Goal: Task Accomplishment & Management: Complete application form

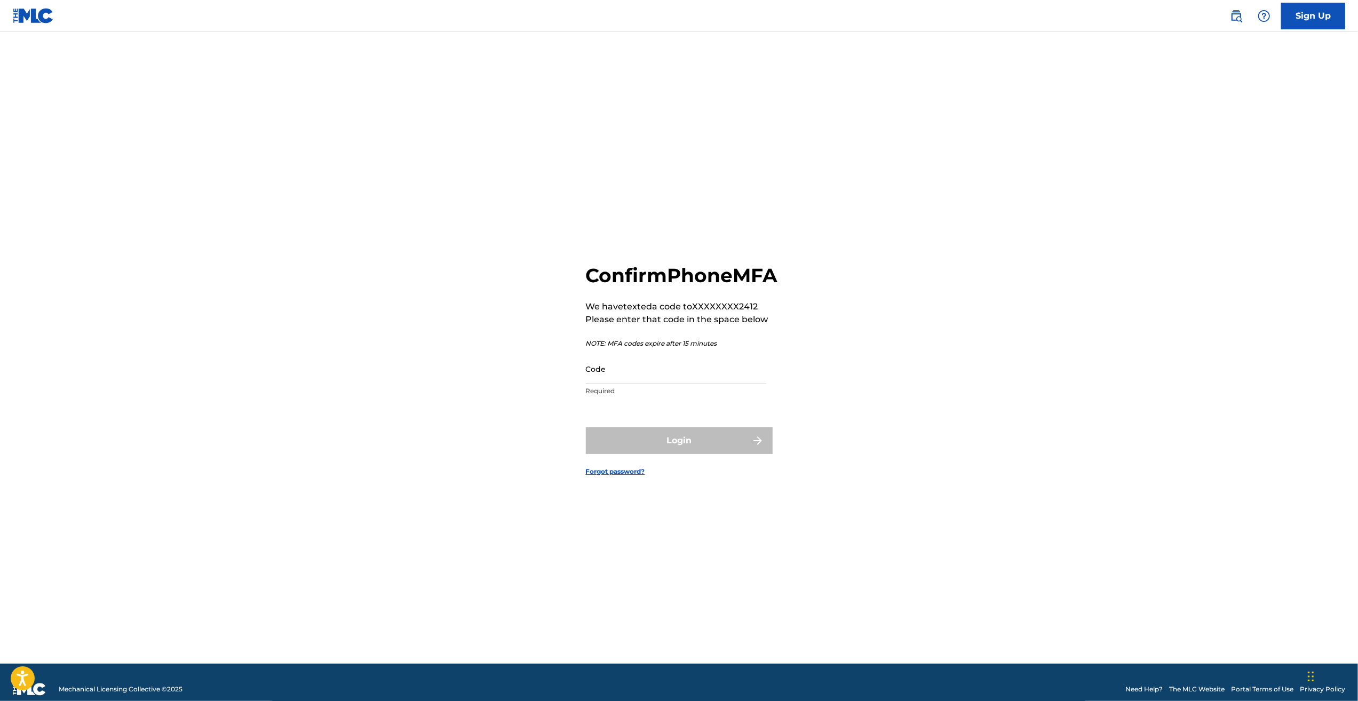
click at [718, 384] on input "Code" at bounding box center [676, 369] width 180 height 30
type input "628120"
click at [680, 454] on button "Login" at bounding box center [679, 441] width 187 height 27
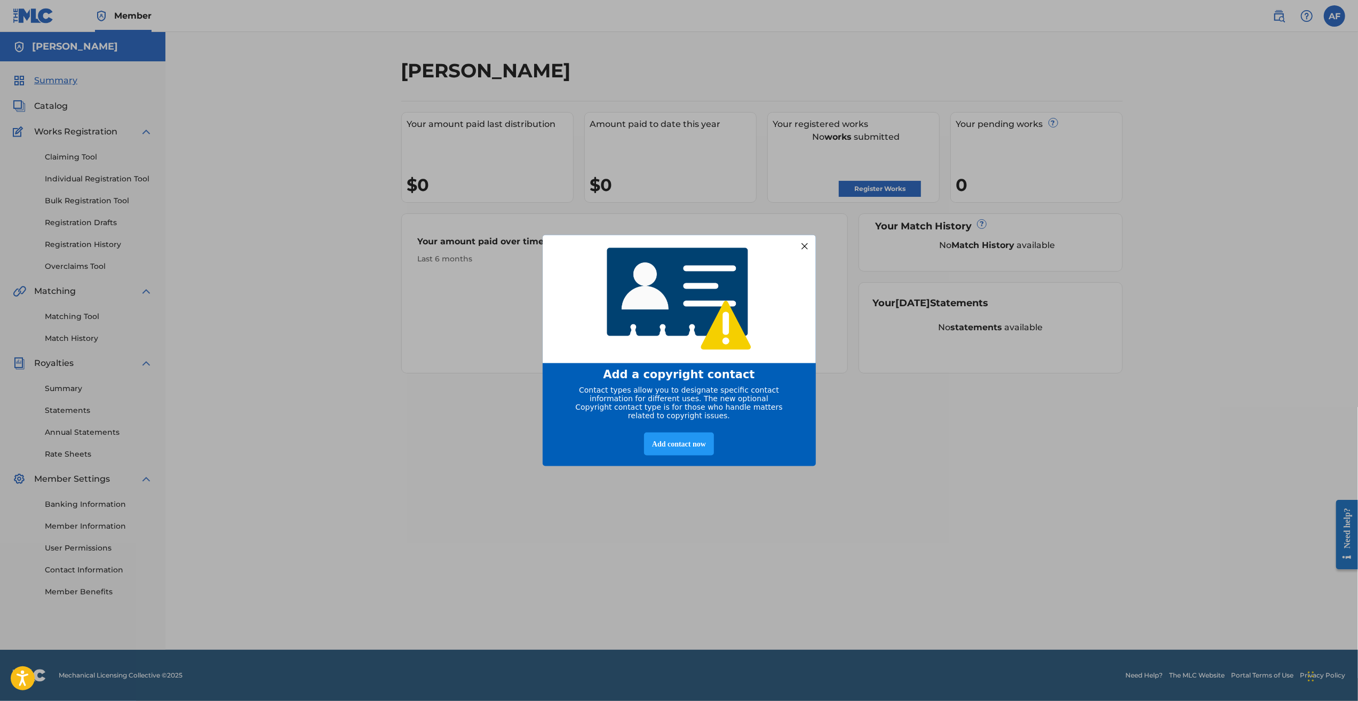
click at [803, 240] on div at bounding box center [804, 246] width 14 height 14
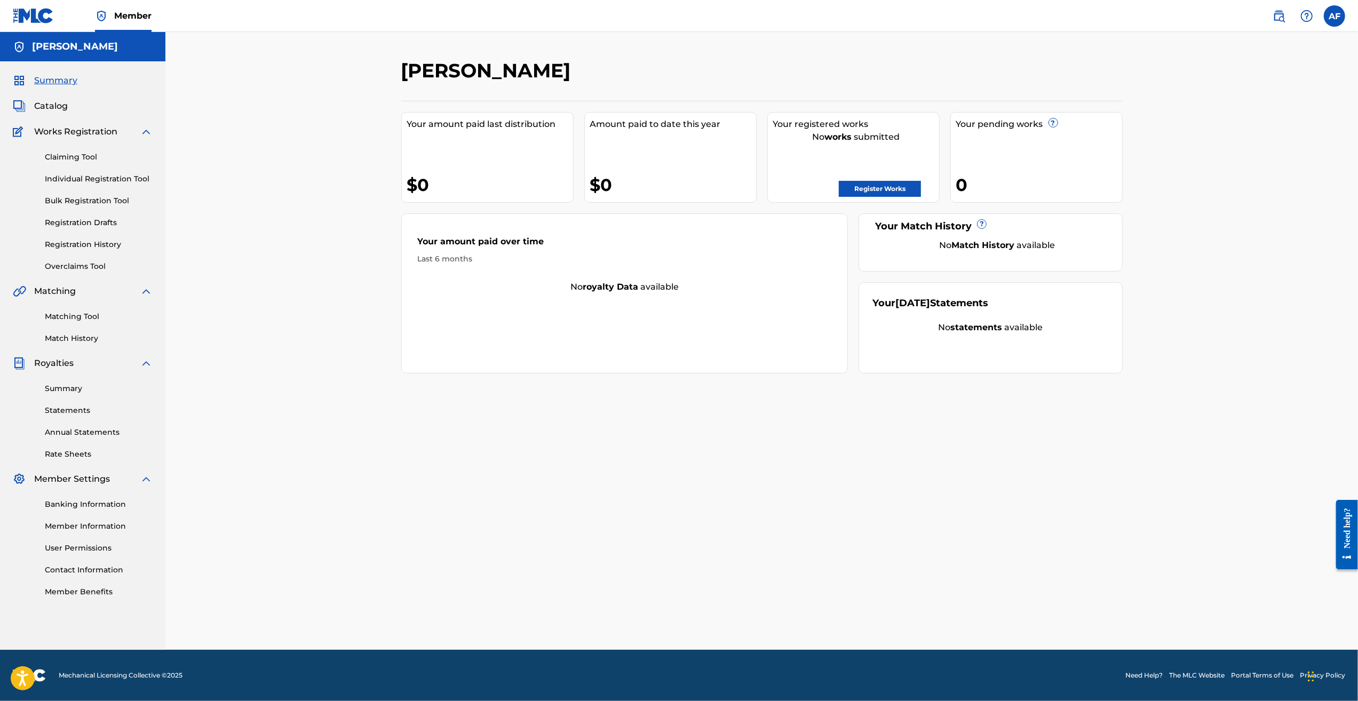
click at [303, 163] on div "Austin C Farmer Your amount paid last distribution $0 Amount paid to date this …" at bounding box center [761, 341] width 1193 height 618
click at [859, 189] on link "Register Works" at bounding box center [880, 189] width 82 height 16
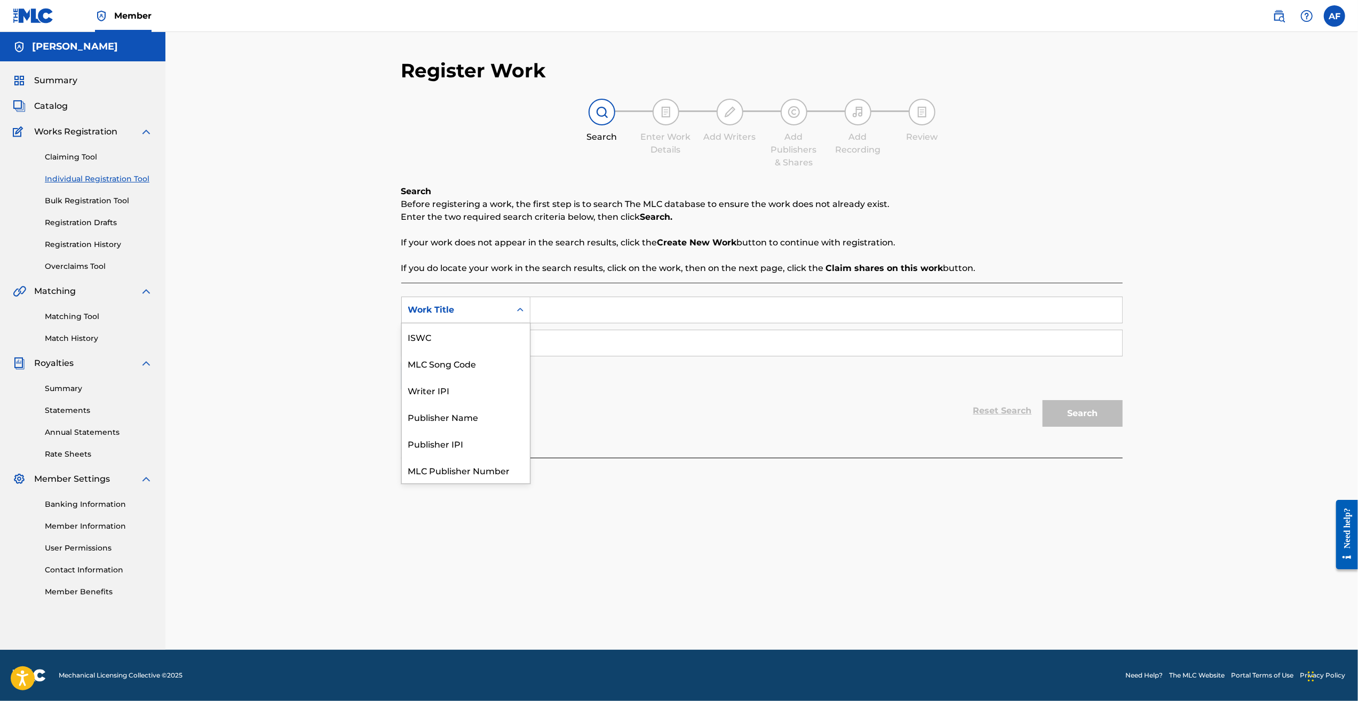
click at [502, 311] on div "Work Title" at bounding box center [456, 310] width 96 height 13
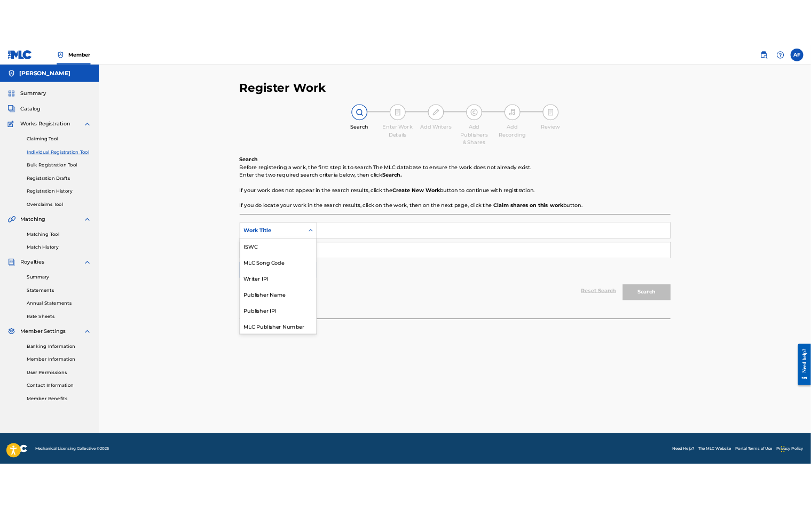
scroll to position [27, 0]
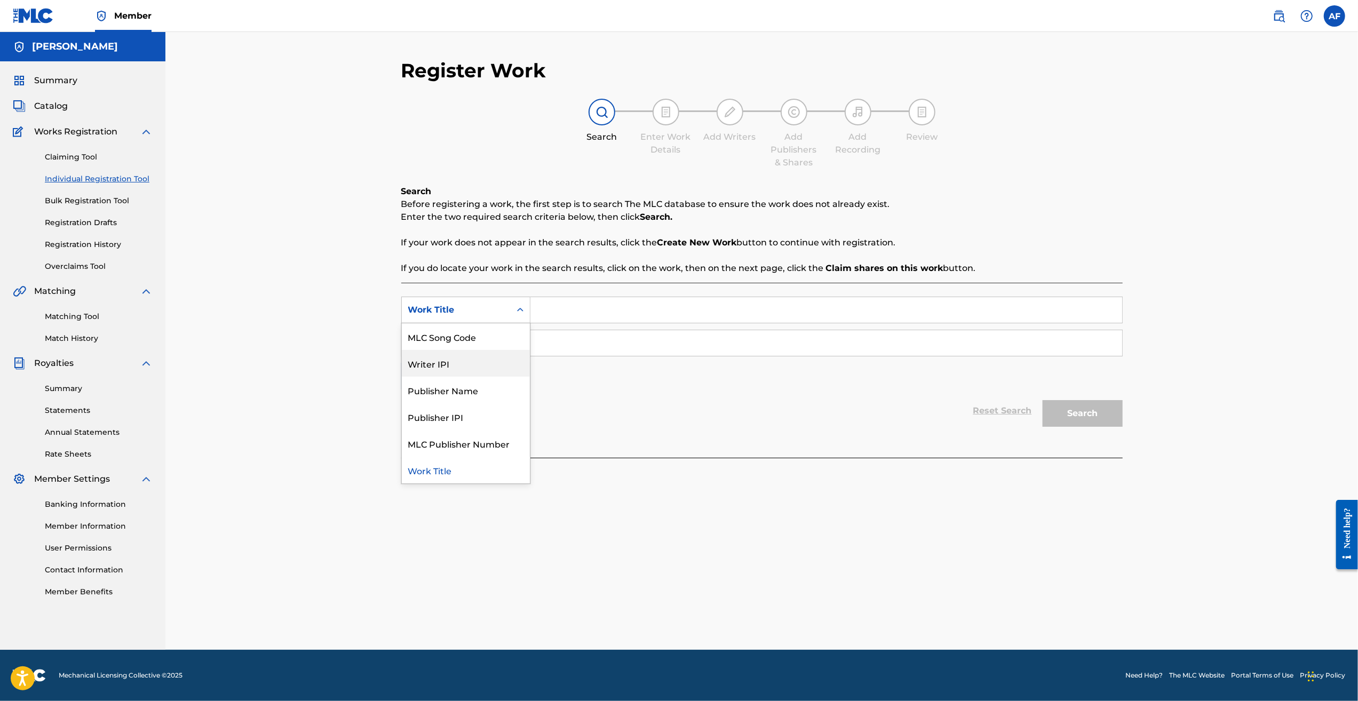
click at [473, 370] on div "Writer IPI" at bounding box center [466, 363] width 128 height 27
click at [596, 318] on input "Search Form" at bounding box center [827, 310] width 592 height 26
type input "557240941"
click at [709, 339] on input "Search Form" at bounding box center [827, 343] width 592 height 26
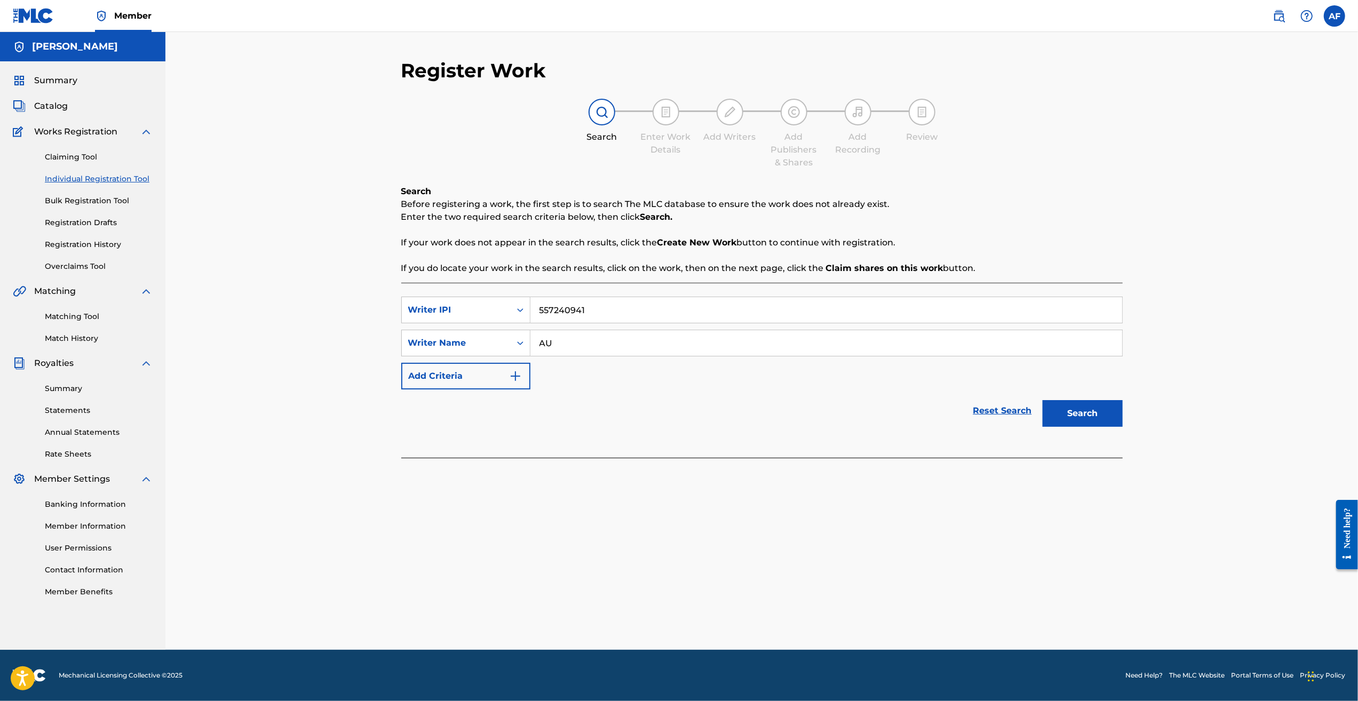
type input "A"
type input "Austin Farmer"
click at [508, 372] on button "Add Criteria" at bounding box center [465, 376] width 129 height 27
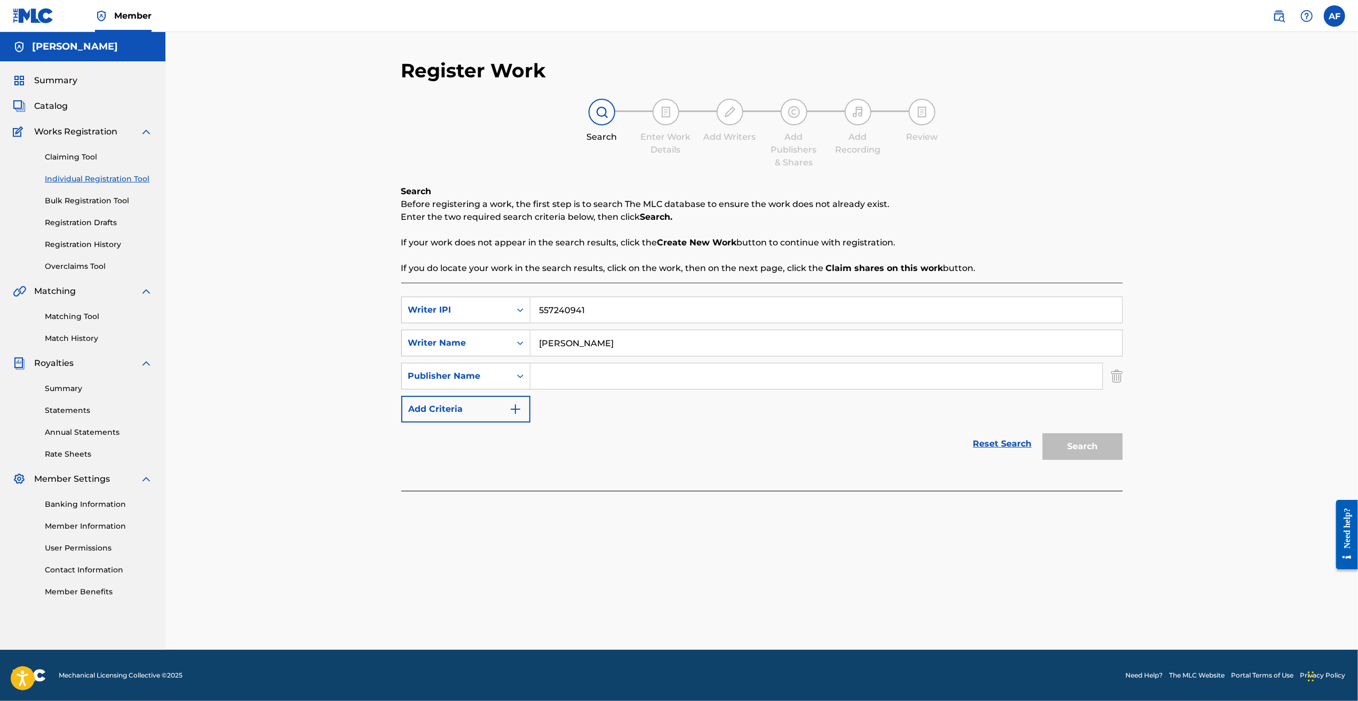
click at [1120, 378] on img "Search Form" at bounding box center [1117, 376] width 12 height 27
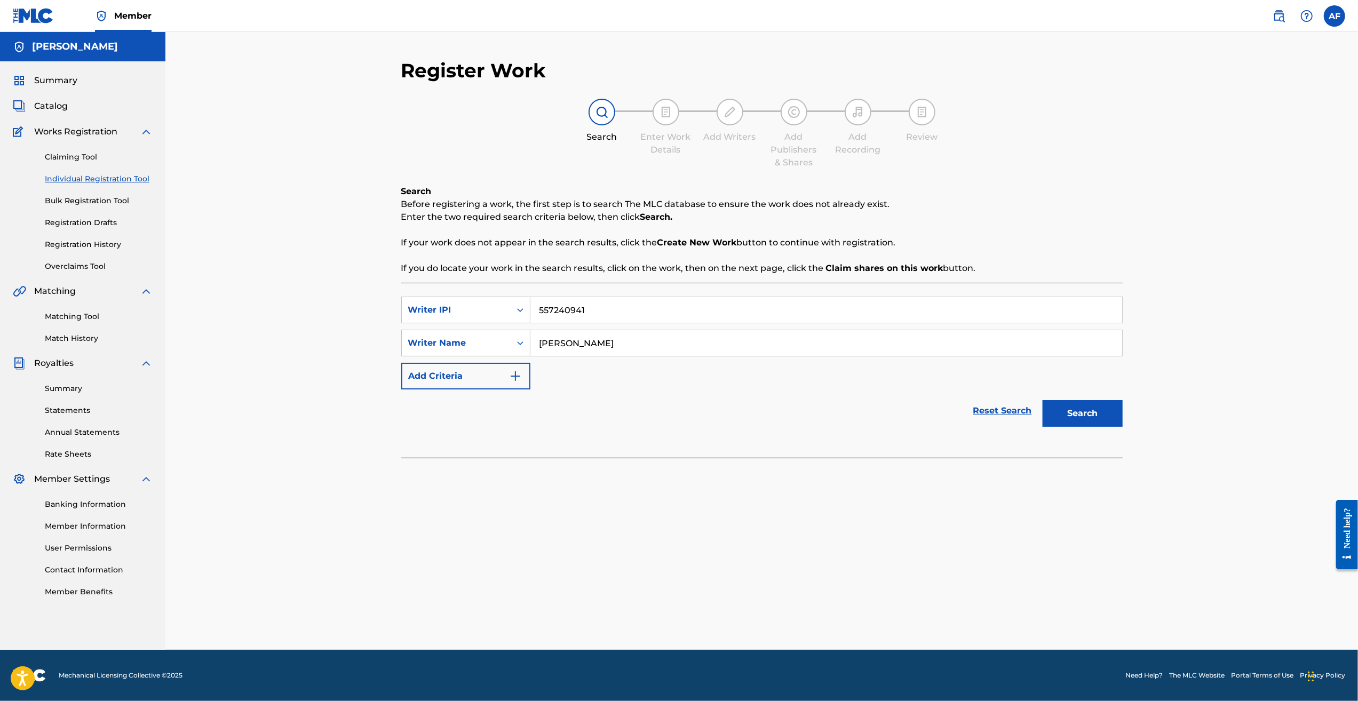
click at [1095, 417] on button "Search" at bounding box center [1083, 413] width 80 height 27
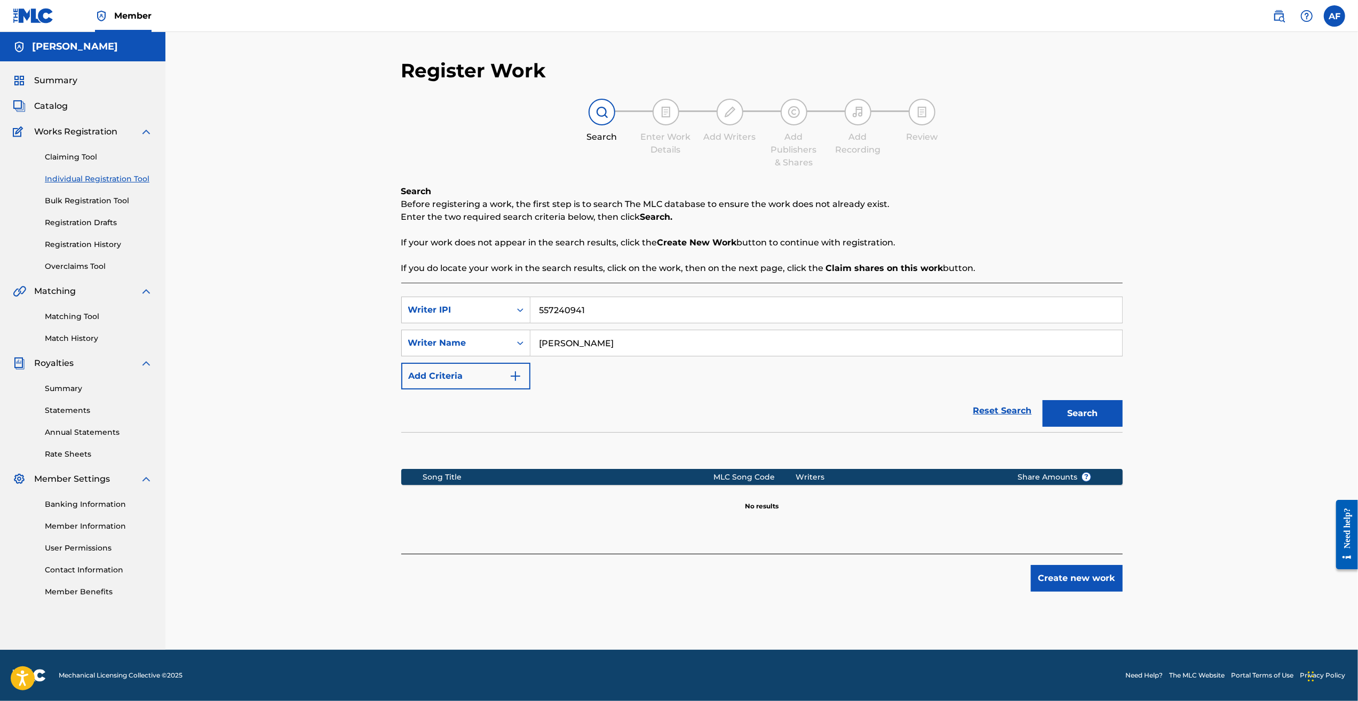
click at [110, 201] on link "Bulk Registration Tool" at bounding box center [99, 200] width 108 height 11
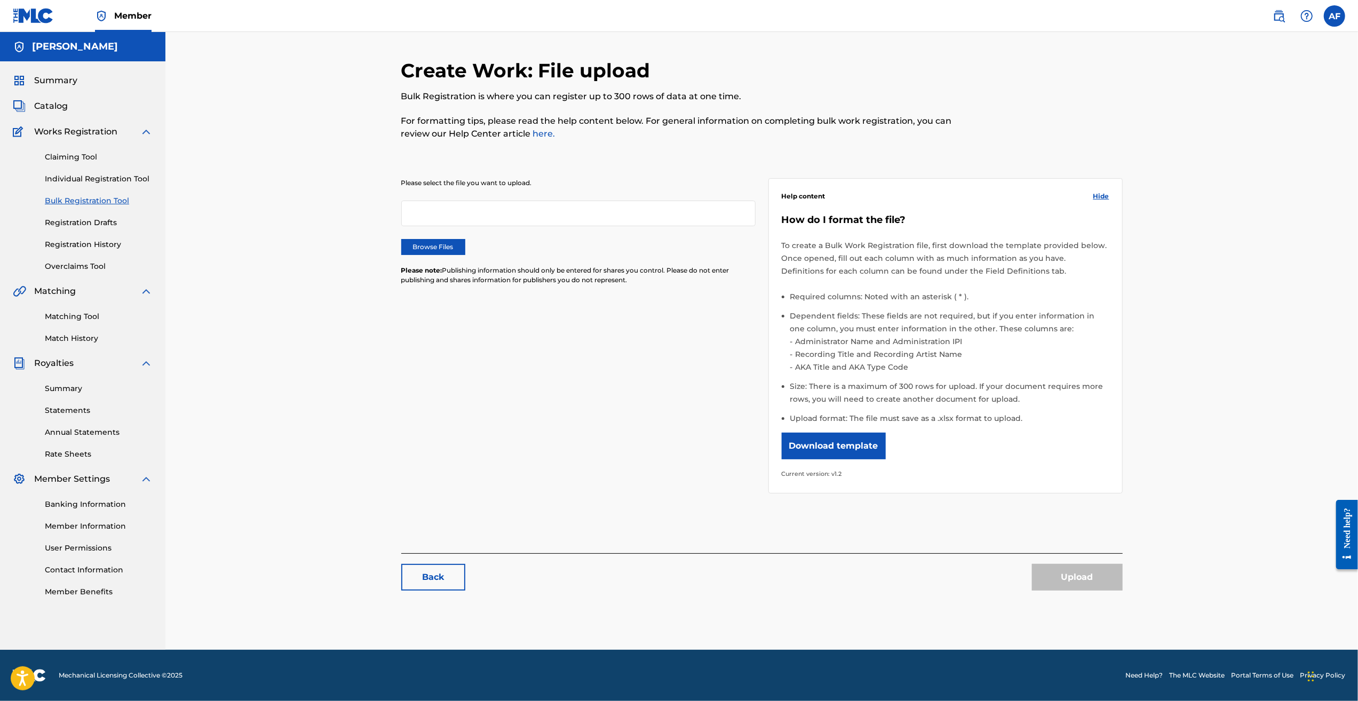
click at [271, 200] on div "Create Work: File upload Bulk Registration is where you can register up to 300 …" at bounding box center [761, 341] width 1193 height 618
click at [274, 232] on div "Create Work: File upload Bulk Registration is where you can register up to 300 …" at bounding box center [761, 341] width 1193 height 618
click at [244, 311] on div "Create Work: File upload Bulk Registration is where you can register up to 300 …" at bounding box center [761, 341] width 1193 height 618
click at [271, 336] on div "Create Work: File upload Bulk Registration is where you can register up to 300 …" at bounding box center [761, 341] width 1193 height 618
click at [844, 437] on button "Download template" at bounding box center [834, 446] width 104 height 27
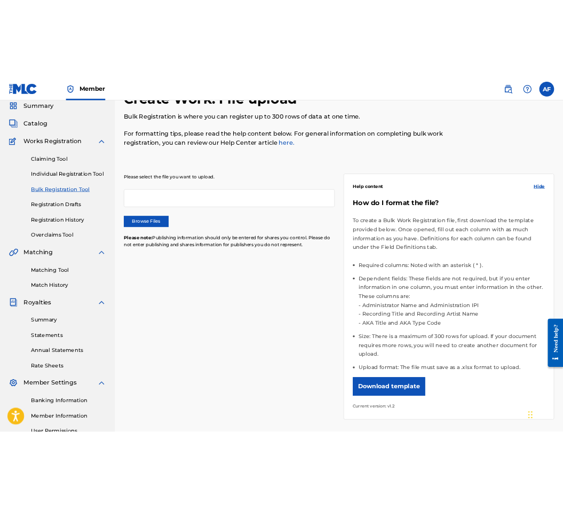
scroll to position [53, 0]
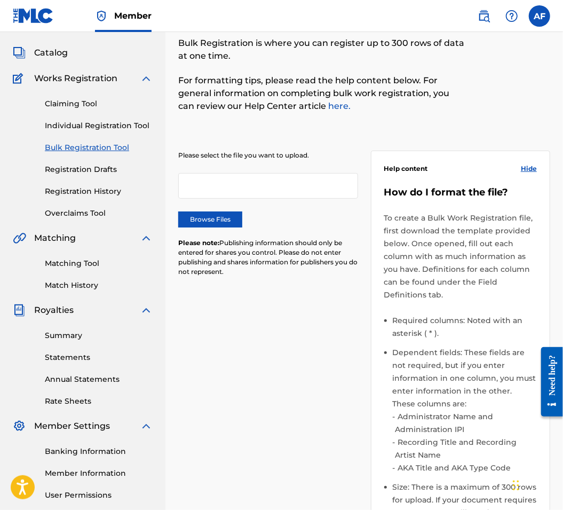
click at [226, 188] on div at bounding box center [268, 186] width 180 height 26
click at [207, 229] on div "Please select the file you want to upload. Browse Files Please note: Publishing…" at bounding box center [268, 220] width 180 height 139
click at [211, 219] on label "Browse Files" at bounding box center [210, 219] width 64 height 16
click at [0, 0] on input "Browse Files" at bounding box center [0, 0] width 0 height 0
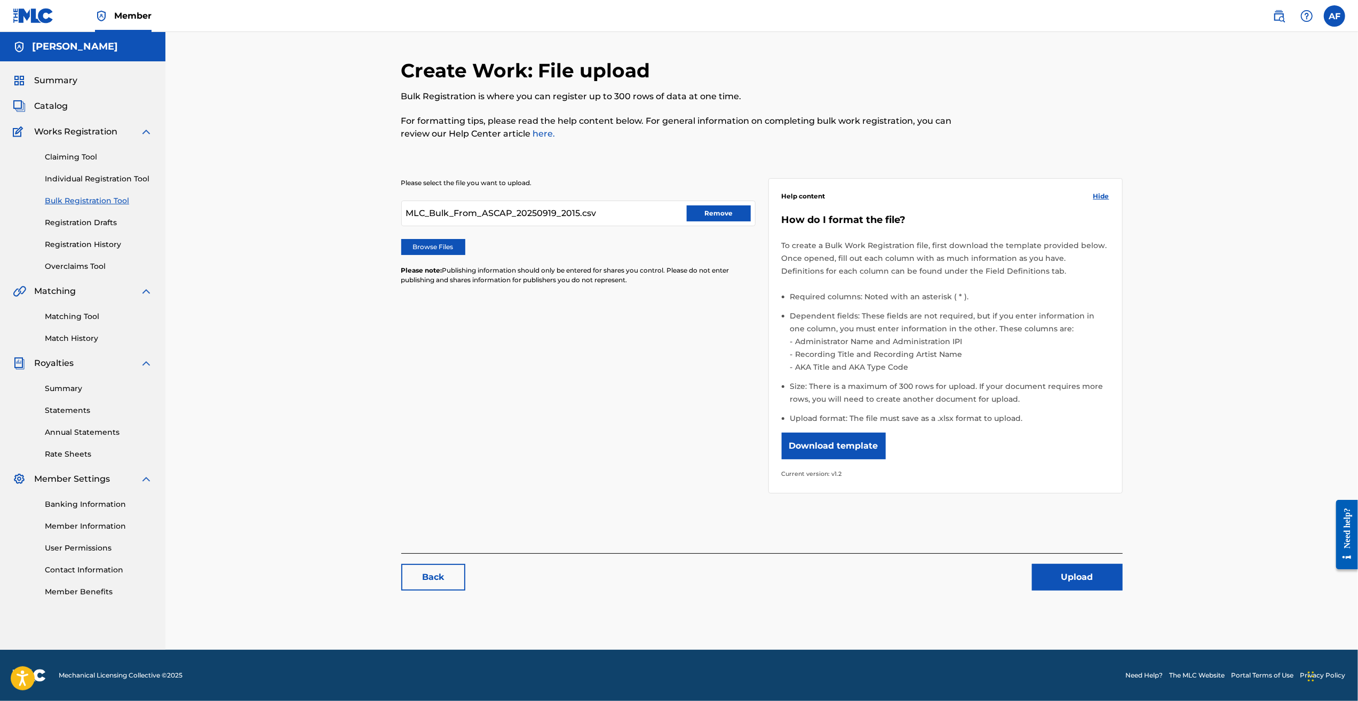
click at [1072, 582] on button "Upload" at bounding box center [1077, 577] width 91 height 27
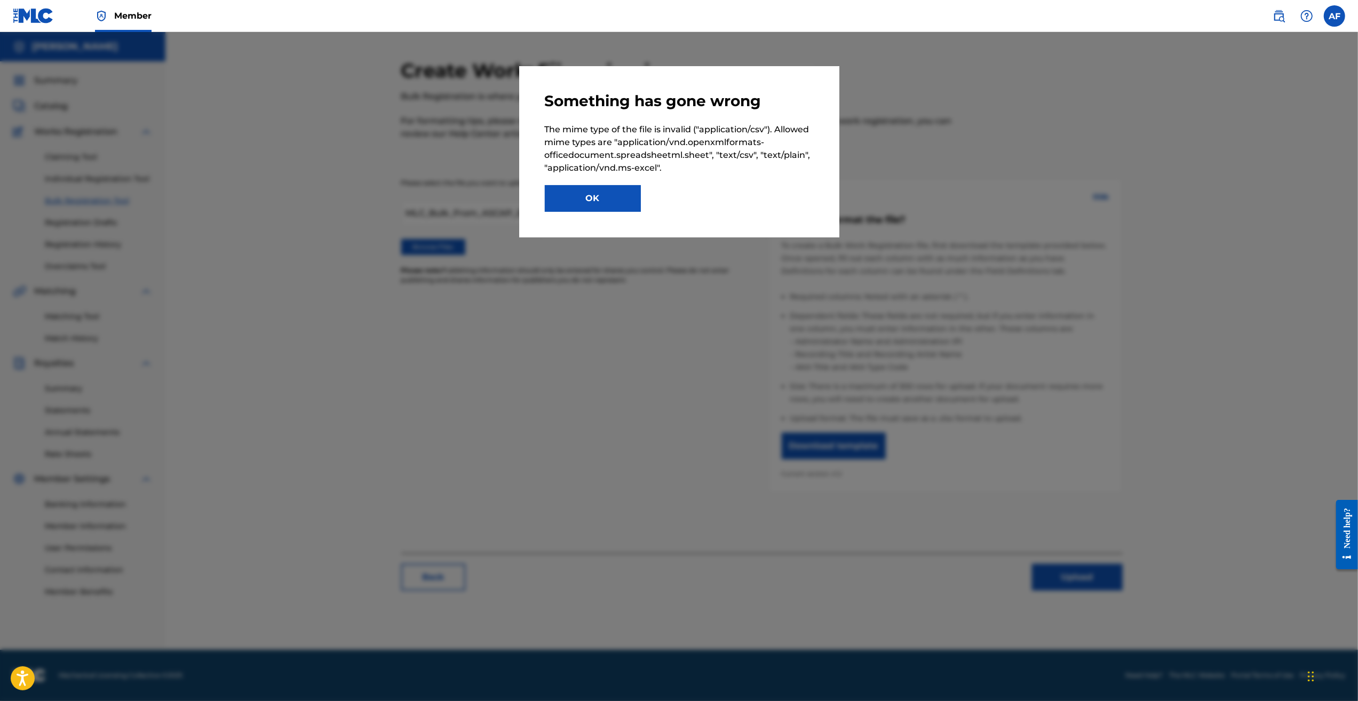
click at [697, 197] on div "OK" at bounding box center [679, 198] width 269 height 27
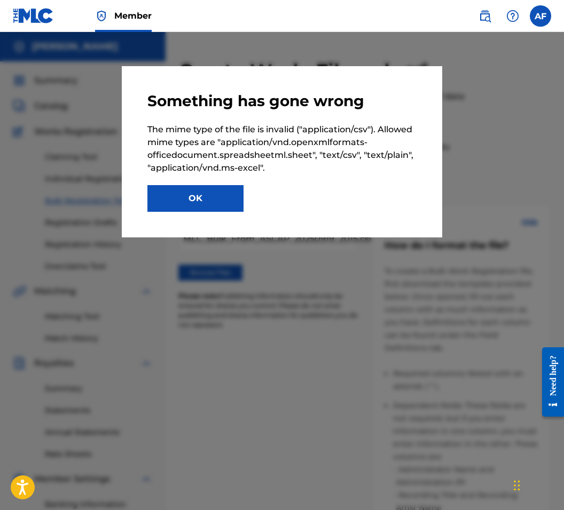
click at [195, 187] on button "OK" at bounding box center [195, 198] width 96 height 27
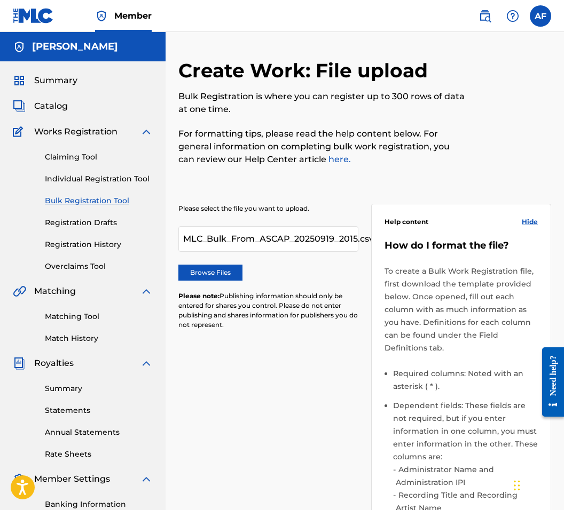
click at [214, 273] on label "Browse Files" at bounding box center [210, 273] width 64 height 16
click at [0, 0] on input "Browse Files" at bounding box center [0, 0] width 0 height 0
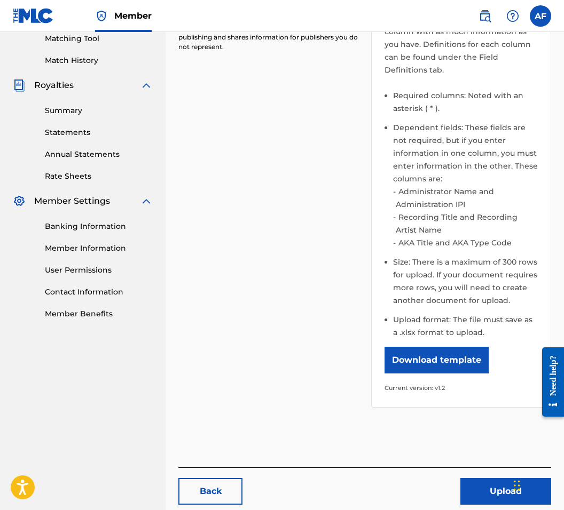
scroll to position [334, 0]
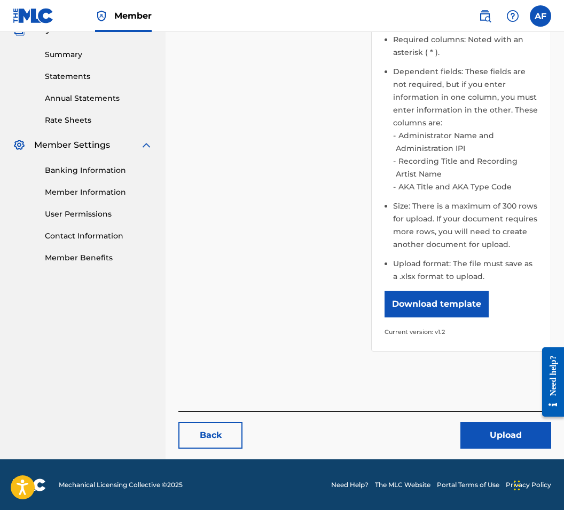
click at [509, 433] on button "Upload" at bounding box center [505, 435] width 91 height 27
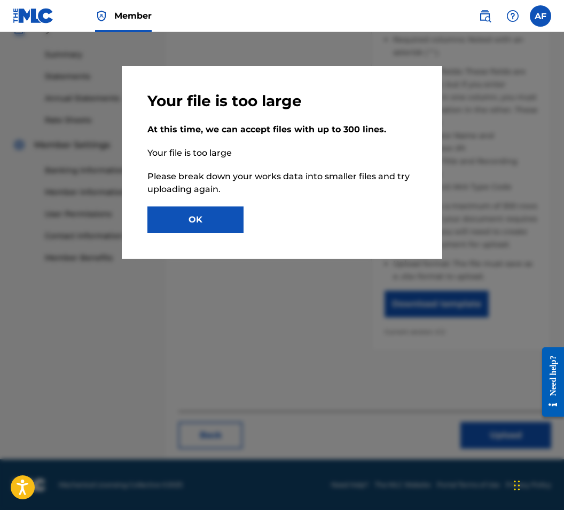
click at [223, 225] on button "OK" at bounding box center [195, 220] width 96 height 27
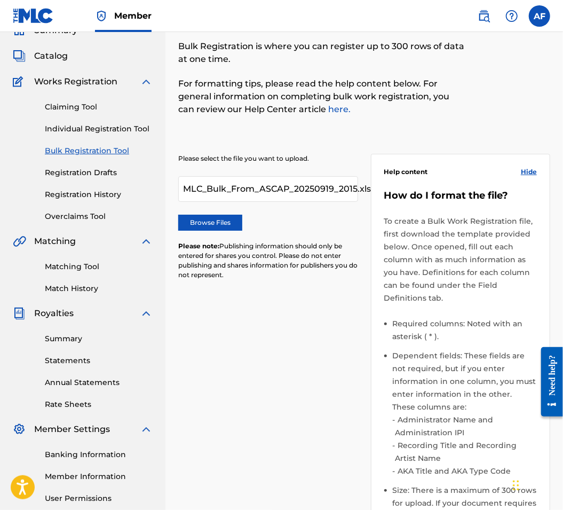
scroll to position [0, 0]
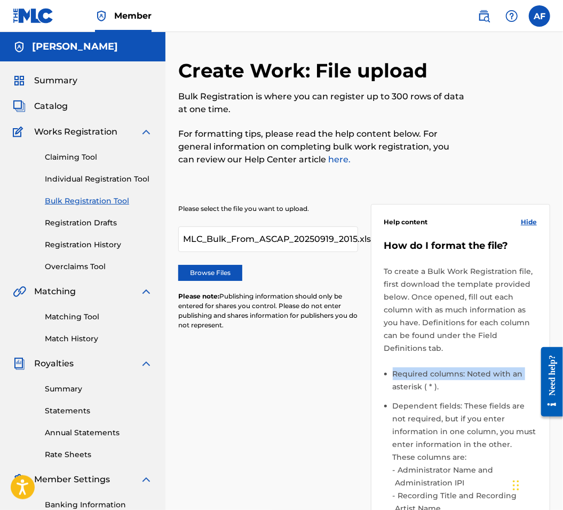
click at [335, 380] on div "Please select the file you want to upload. MLC_Bulk_From_ASCAP_20250919_2015.xl…" at bounding box center [364, 438] width 372 height 520
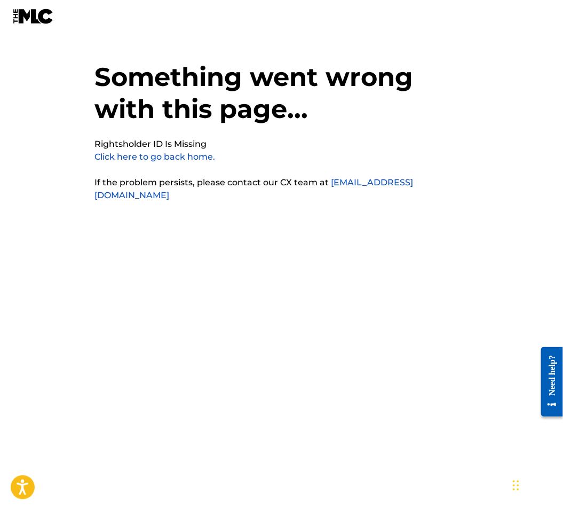
click at [188, 155] on link "Click here to go back home." at bounding box center [155, 157] width 121 height 10
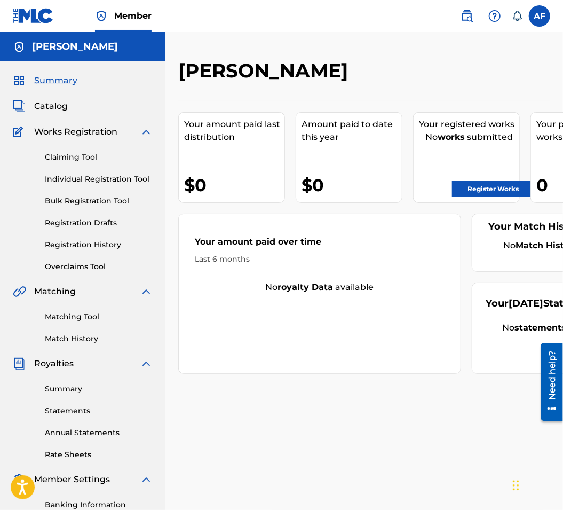
click at [82, 206] on link "Bulk Registration Tool" at bounding box center [99, 200] width 108 height 11
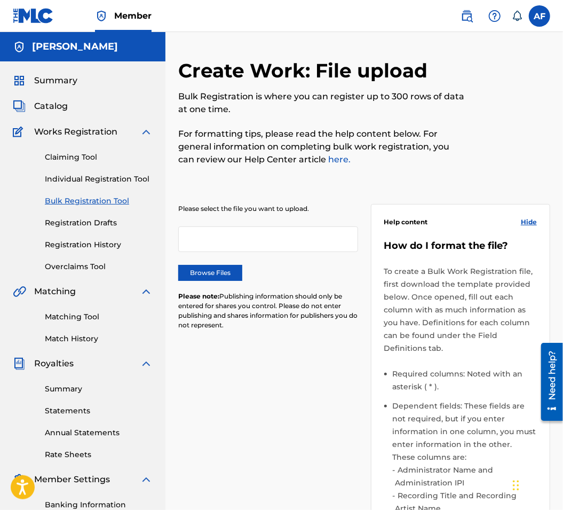
click at [208, 275] on label "Browse Files" at bounding box center [210, 273] width 64 height 16
click at [0, 0] on input "Browse Files" at bounding box center [0, 0] width 0 height 0
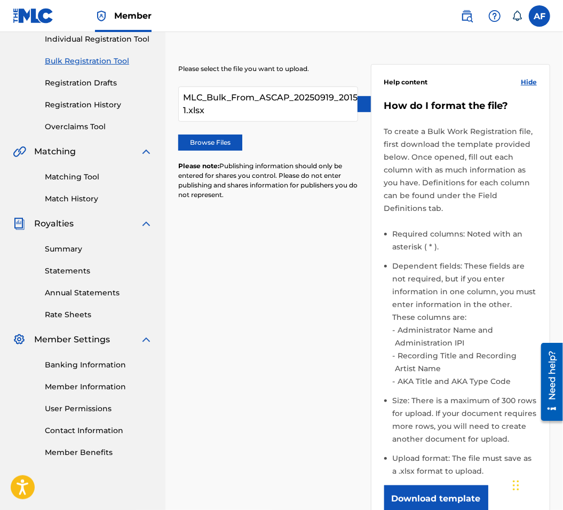
scroll to position [334, 0]
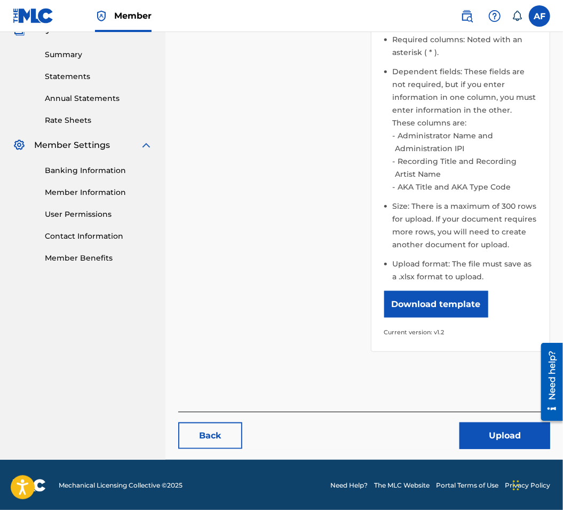
click at [486, 424] on button "Upload" at bounding box center [505, 435] width 91 height 27
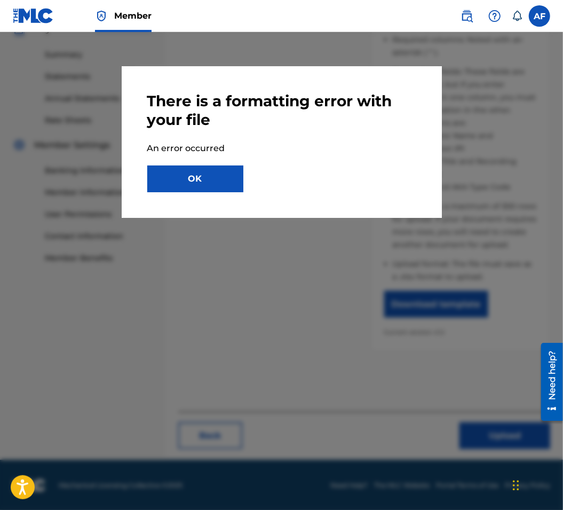
click at [212, 172] on button "OK" at bounding box center [195, 178] width 96 height 27
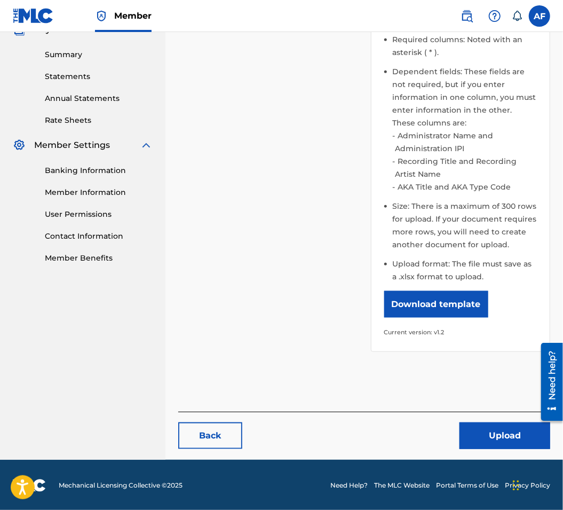
click at [136, 323] on nav "Austin C Farmer Summary Catalog Works Registration Claiming Tool Individual Reg…" at bounding box center [82, 79] width 165 height 762
click at [311, 317] on div "Please select the file you want to upload. MLC_Bulk_From_ASCAP_20250919_2015 1.…" at bounding box center [364, 104] width 372 height 520
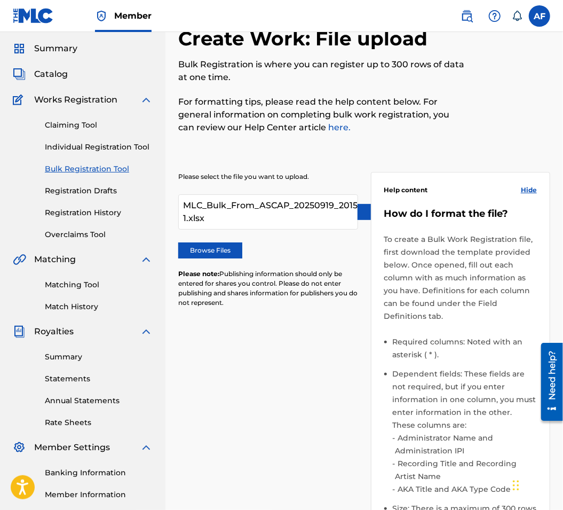
scroll to position [0, 0]
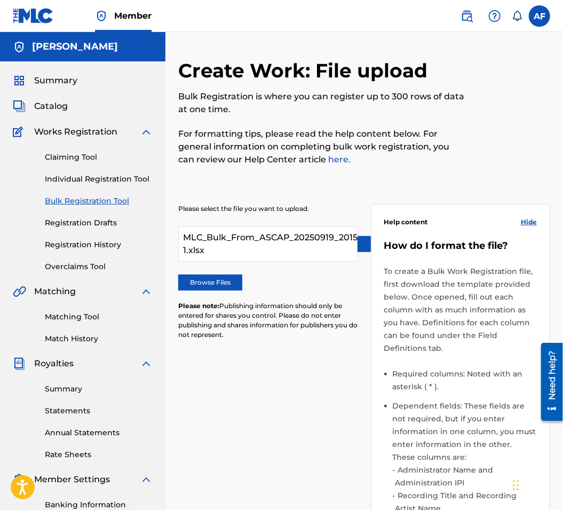
click at [322, 372] on div "Please select the file you want to upload. MLC_Bulk_From_ASCAP_20250919_2015 1.…" at bounding box center [364, 438] width 372 height 520
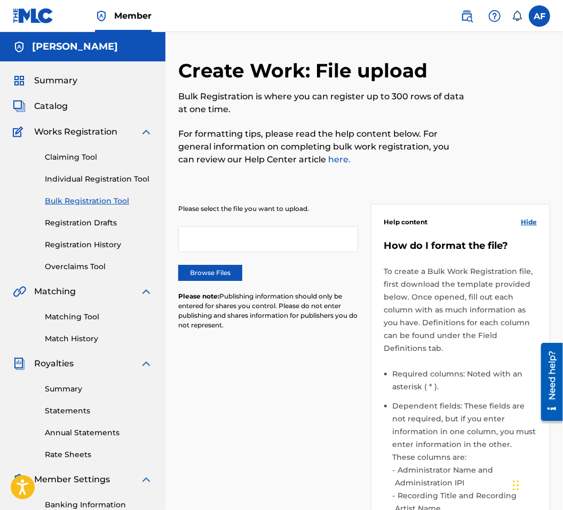
click at [229, 277] on label "Browse Files" at bounding box center [210, 273] width 64 height 16
click at [0, 0] on input "Browse Files" at bounding box center [0, 0] width 0 height 0
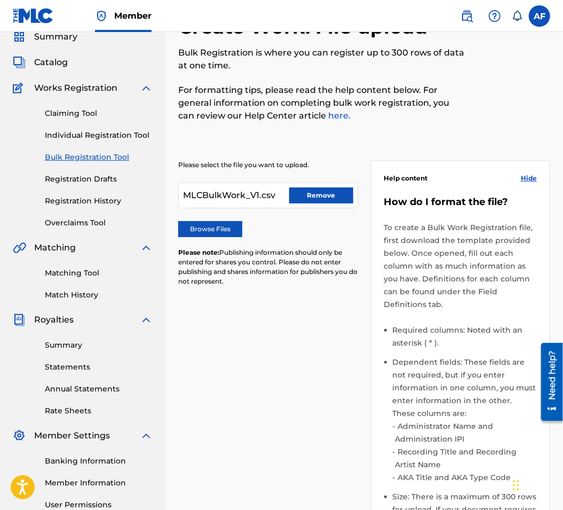
scroll to position [334, 0]
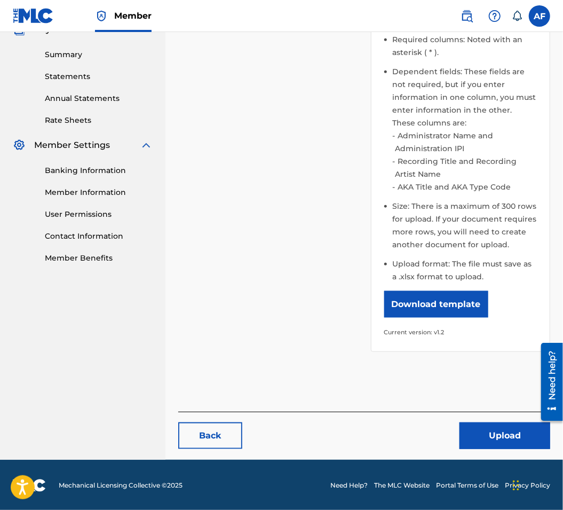
click at [500, 443] on button "Upload" at bounding box center [505, 435] width 91 height 27
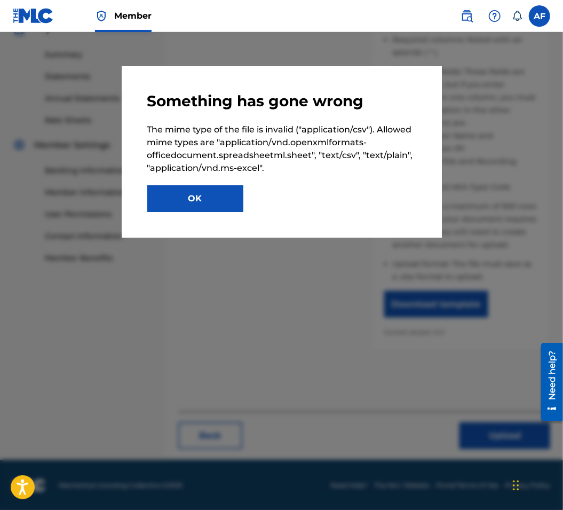
click at [228, 201] on button "OK" at bounding box center [195, 198] width 96 height 27
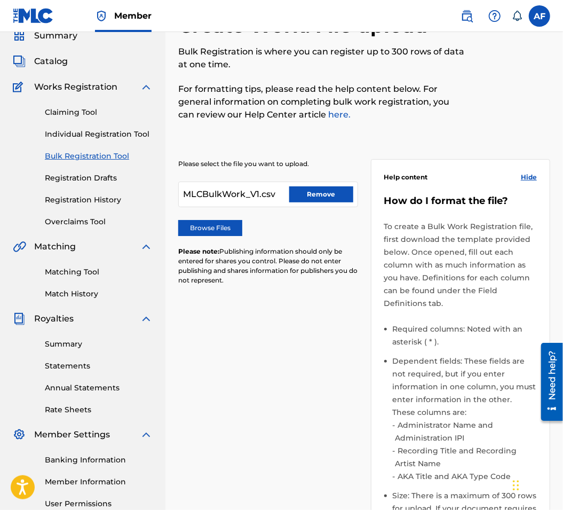
scroll to position [14, 0]
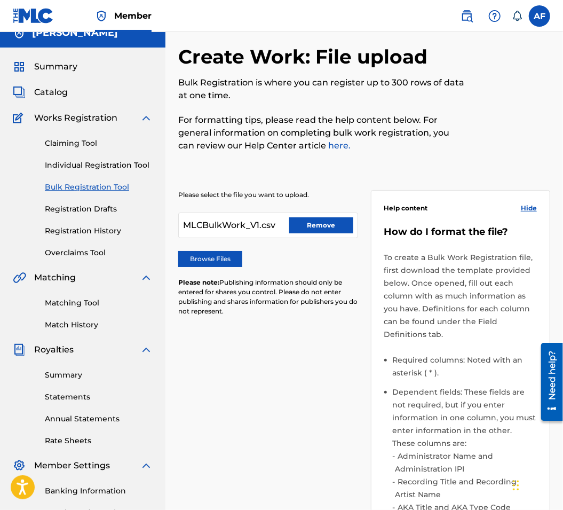
click at [280, 336] on div "Please select the file you want to upload. MLCBulkWork_V1.csv Remove Browse Fil…" at bounding box center [364, 424] width 372 height 520
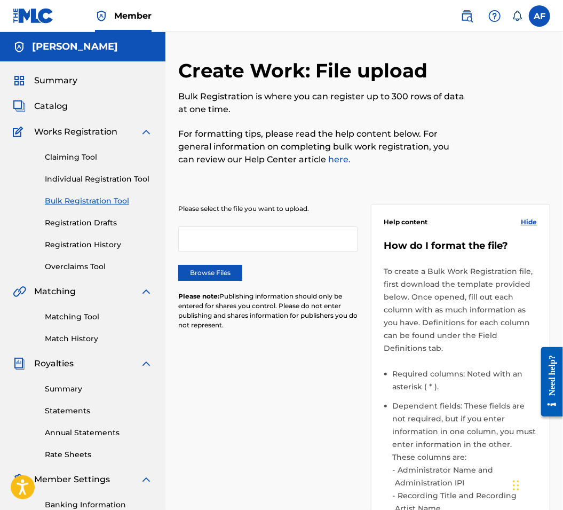
click at [273, 13] on nav "Member AF AF Austin Farmer austinfarmercreative@gmail.com Notification Preferen…" at bounding box center [281, 16] width 563 height 32
click at [209, 268] on label "Browse Files" at bounding box center [210, 273] width 64 height 16
drag, startPoint x: 209, startPoint y: 268, endPoint x: 210, endPoint y: 275, distance: 6.6
click at [210, 275] on label "Browse Files" at bounding box center [210, 273] width 64 height 16
click at [0, 0] on input "Browse Files" at bounding box center [0, 0] width 0 height 0
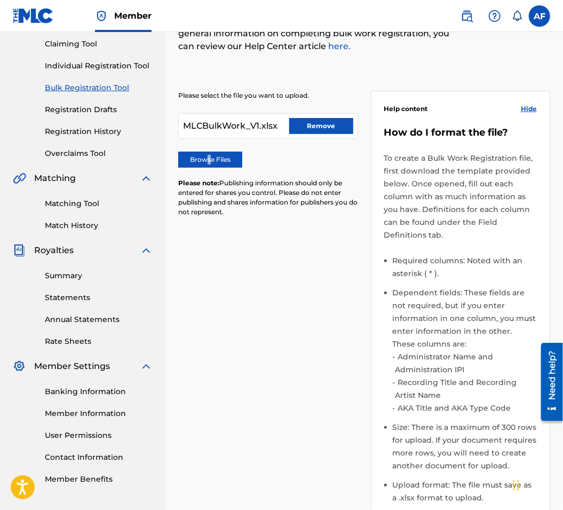
scroll to position [320, 0]
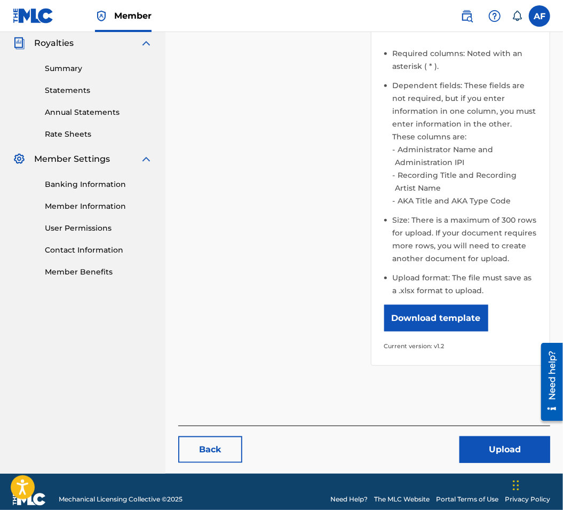
click at [499, 459] on button "Upload" at bounding box center [505, 449] width 91 height 27
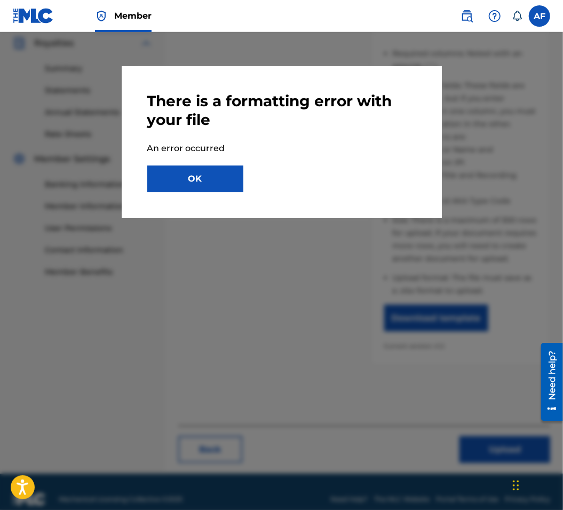
click at [227, 185] on button "OK" at bounding box center [195, 178] width 96 height 27
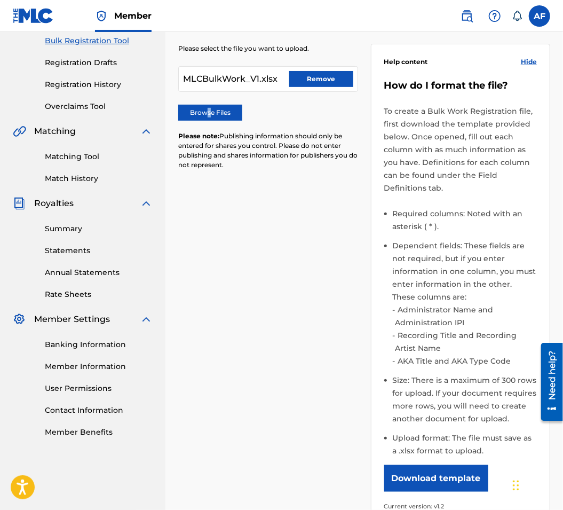
scroll to position [0, 0]
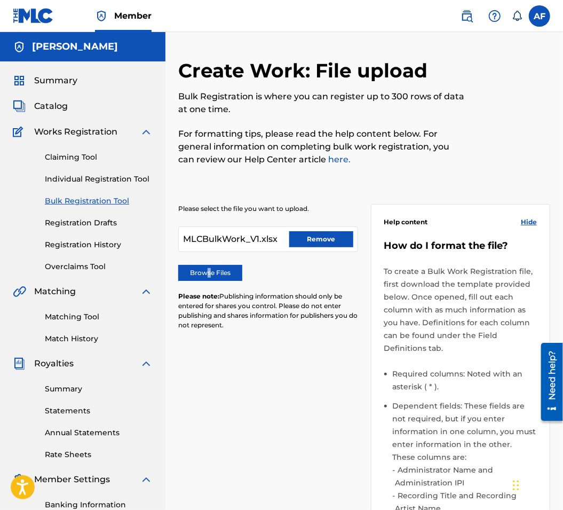
click at [65, 318] on link "Matching Tool" at bounding box center [99, 316] width 108 height 11
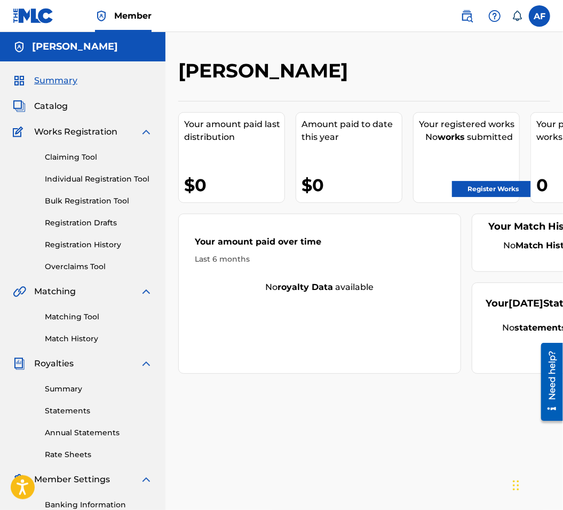
click at [75, 201] on link "Bulk Registration Tool" at bounding box center [99, 200] width 108 height 11
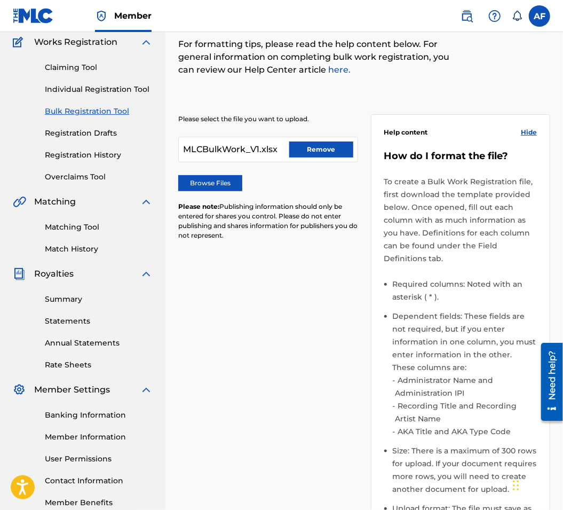
scroll to position [107, 0]
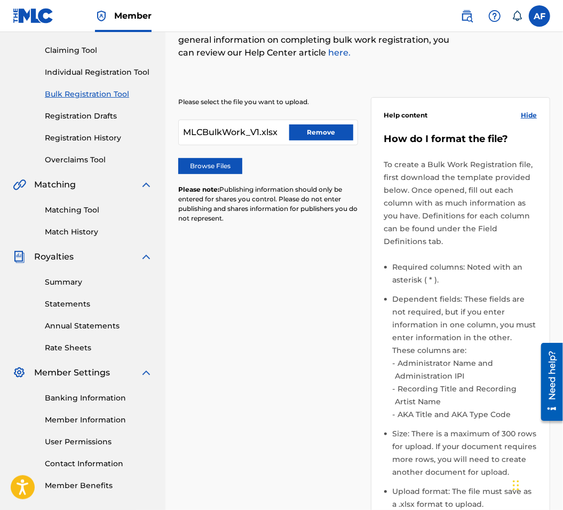
click at [279, 214] on p "Please note: Publishing information should only be entered for shares you contr…" at bounding box center [268, 204] width 180 height 38
click at [299, 163] on div "Browse Files" at bounding box center [268, 166] width 180 height 16
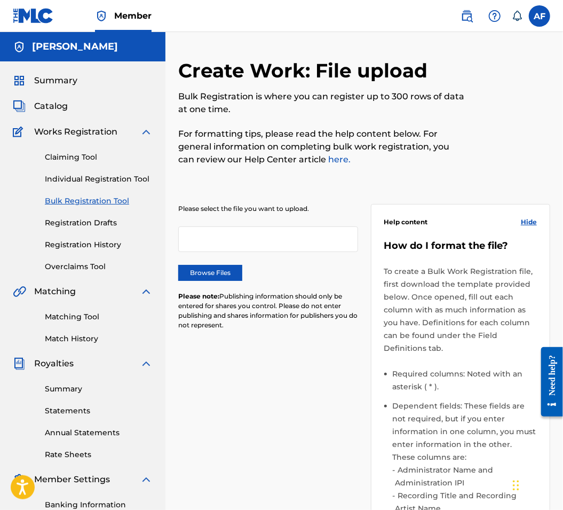
click at [229, 267] on label "Browse Files" at bounding box center [210, 273] width 64 height 16
click at [0, 0] on input "Browse Files" at bounding box center [0, 0] width 0 height 0
click at [361, 214] on div "Please select the file you want to upload. Browse Files Please note: Publishing…" at bounding box center [364, 438] width 372 height 520
click at [232, 274] on label "Browse Files" at bounding box center [210, 273] width 64 height 16
click at [0, 0] on input "Browse Files" at bounding box center [0, 0] width 0 height 0
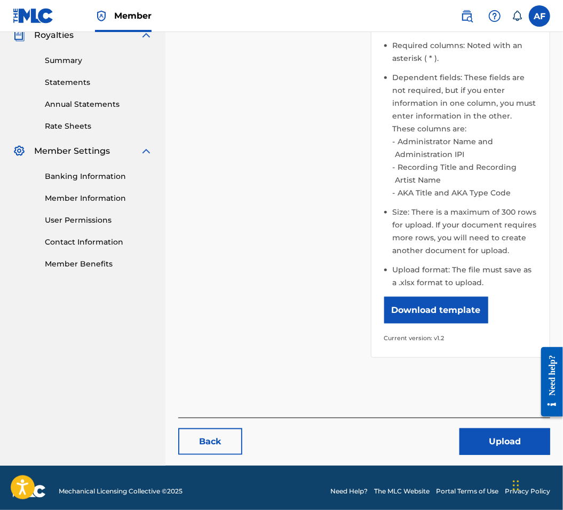
scroll to position [334, 0]
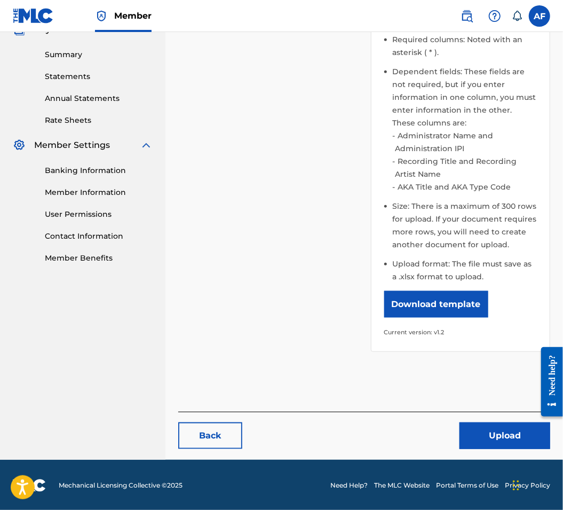
click at [493, 431] on button "Upload" at bounding box center [505, 435] width 91 height 27
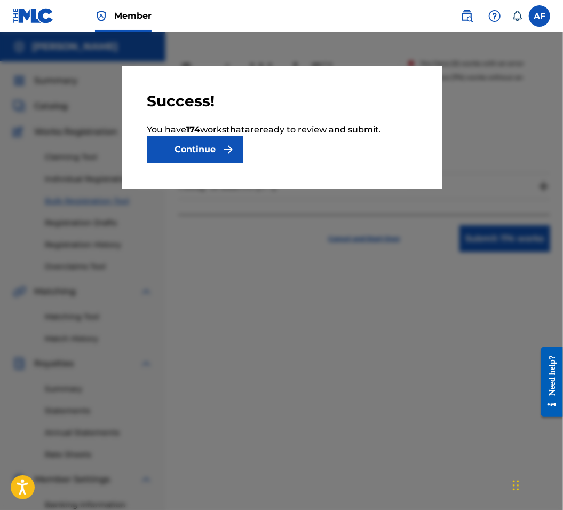
click at [211, 152] on button "Continue" at bounding box center [195, 149] width 96 height 27
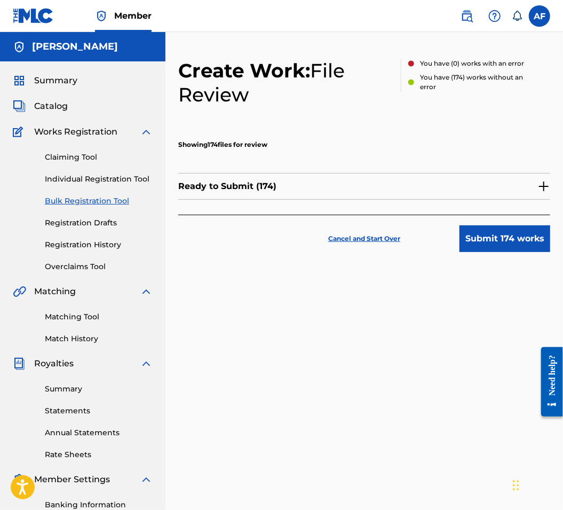
click at [477, 238] on button "Submit 174 works" at bounding box center [505, 238] width 91 height 27
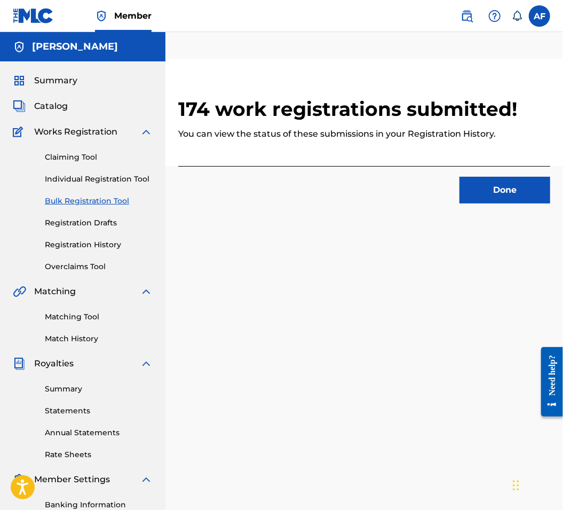
click at [241, 406] on div "174 work registrations submitted! You can view the status of these submissions …" at bounding box center [364, 335] width 398 height 552
drag, startPoint x: 366, startPoint y: 425, endPoint x: 330, endPoint y: 370, distance: 66.3
click at [366, 425] on div "174 work registrations submitted! You can view the status of these submissions …" at bounding box center [364, 335] width 398 height 552
click at [483, 186] on button "Done" at bounding box center [505, 190] width 91 height 27
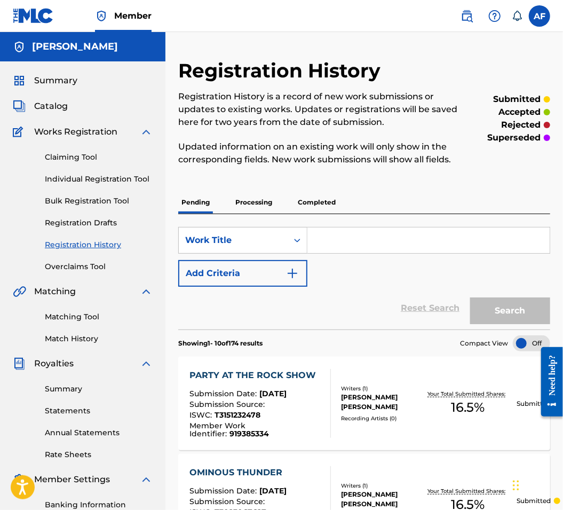
click at [97, 198] on link "Bulk Registration Tool" at bounding box center [99, 200] width 108 height 11
click at [96, 198] on link "Bulk Registration Tool" at bounding box center [99, 200] width 108 height 11
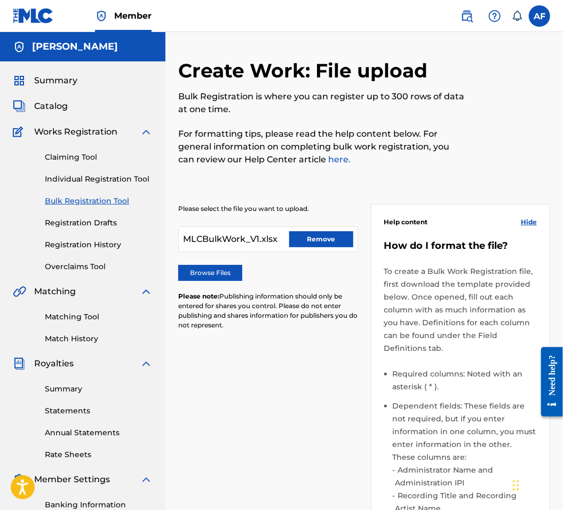
click at [287, 291] on div "Please select the file you want to upload. MLCBulkWork_V1.xlsx Remove Browse Fi…" at bounding box center [268, 273] width 180 height 139
click at [307, 278] on div "Browse Files" at bounding box center [268, 273] width 180 height 16
click at [233, 273] on label "Browse Files" at bounding box center [210, 273] width 64 height 16
click at [0, 0] on input "Browse Files" at bounding box center [0, 0] width 0 height 0
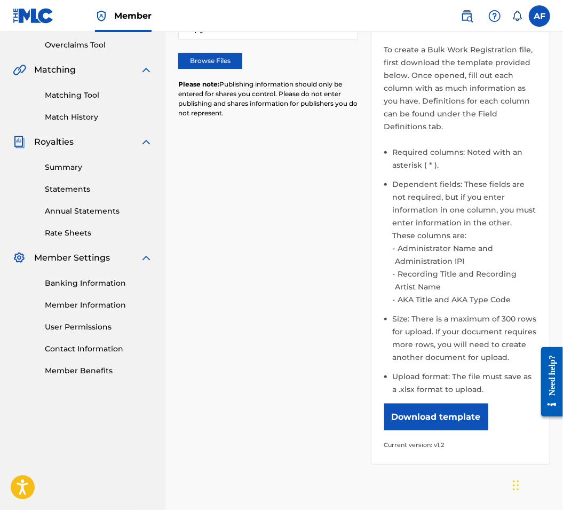
scroll to position [320, 0]
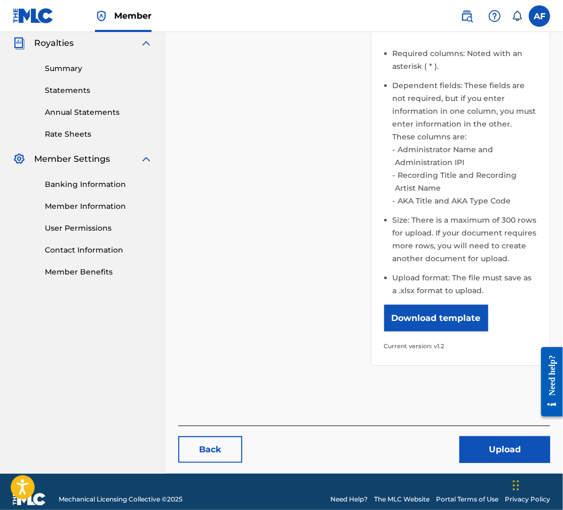
click at [499, 447] on button "Upload" at bounding box center [505, 449] width 91 height 27
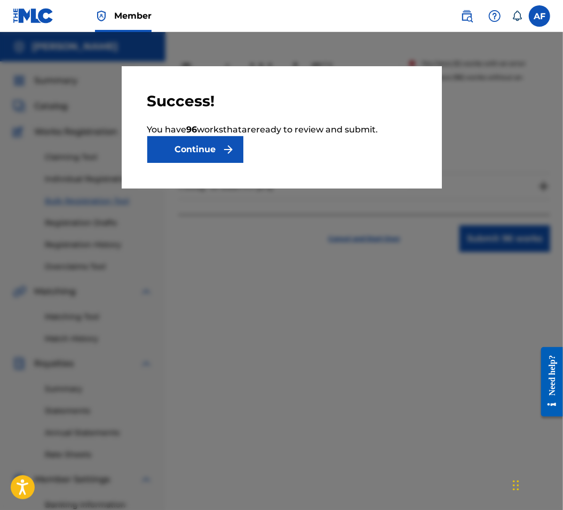
click at [212, 149] on button "Continue" at bounding box center [195, 149] width 96 height 27
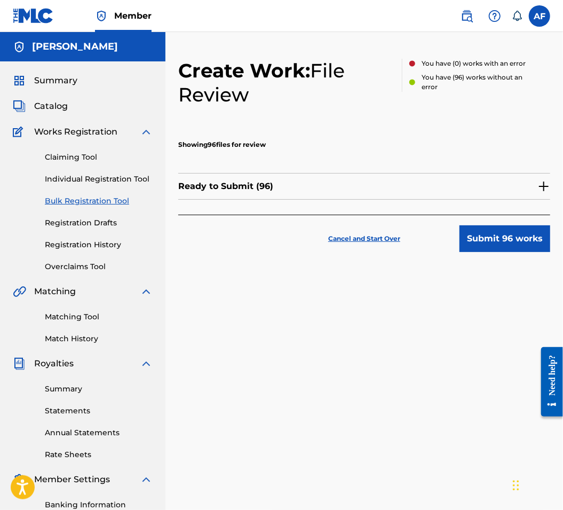
click at [523, 220] on div "Cancel and Start Over Submit 96 works" at bounding box center [364, 233] width 372 height 37
click at [518, 228] on button "Submit 96 works" at bounding box center [505, 238] width 91 height 27
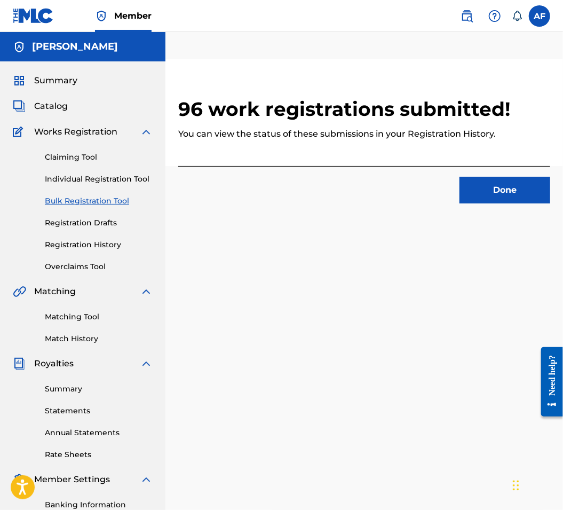
click at [503, 200] on button "Done" at bounding box center [505, 190] width 91 height 27
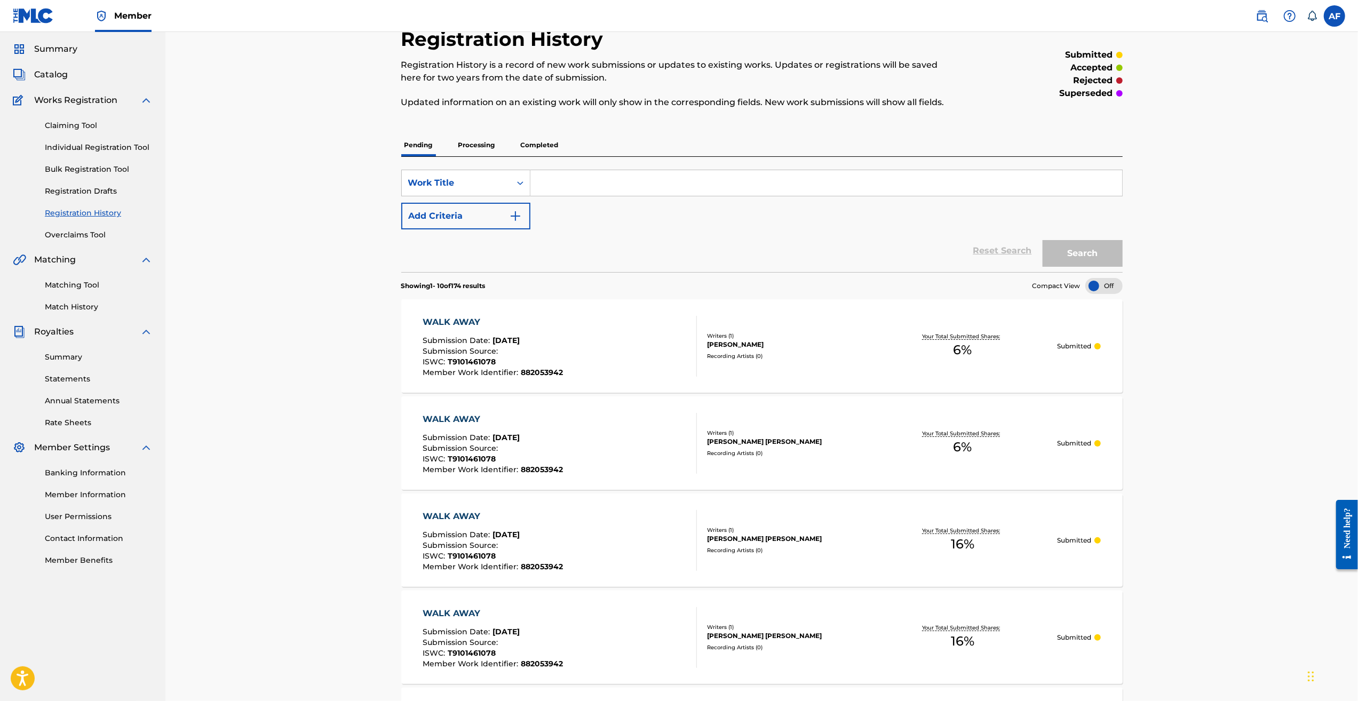
drag, startPoint x: 1196, startPoint y: 149, endPoint x: 1197, endPoint y: 202, distance: 52.3
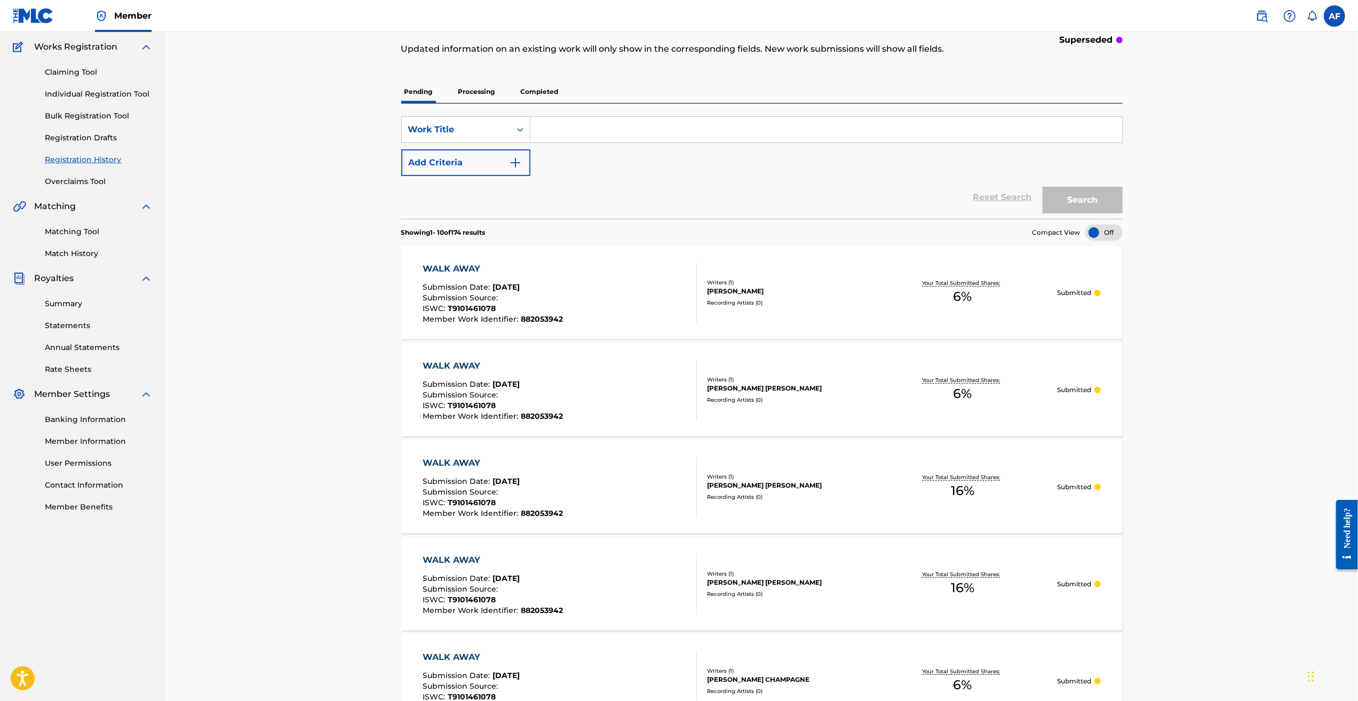
scroll to position [392, 0]
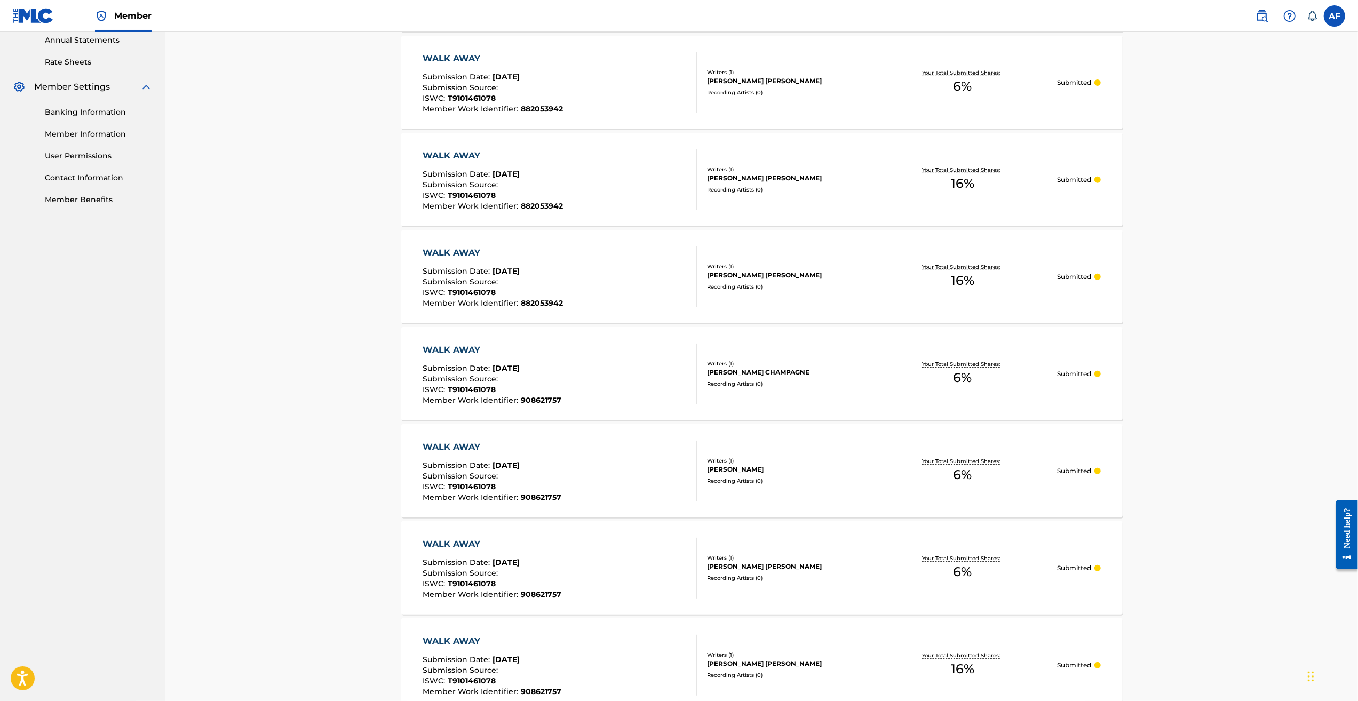
drag, startPoint x: 1201, startPoint y: 168, endPoint x: 1188, endPoint y: 290, distance: 122.4
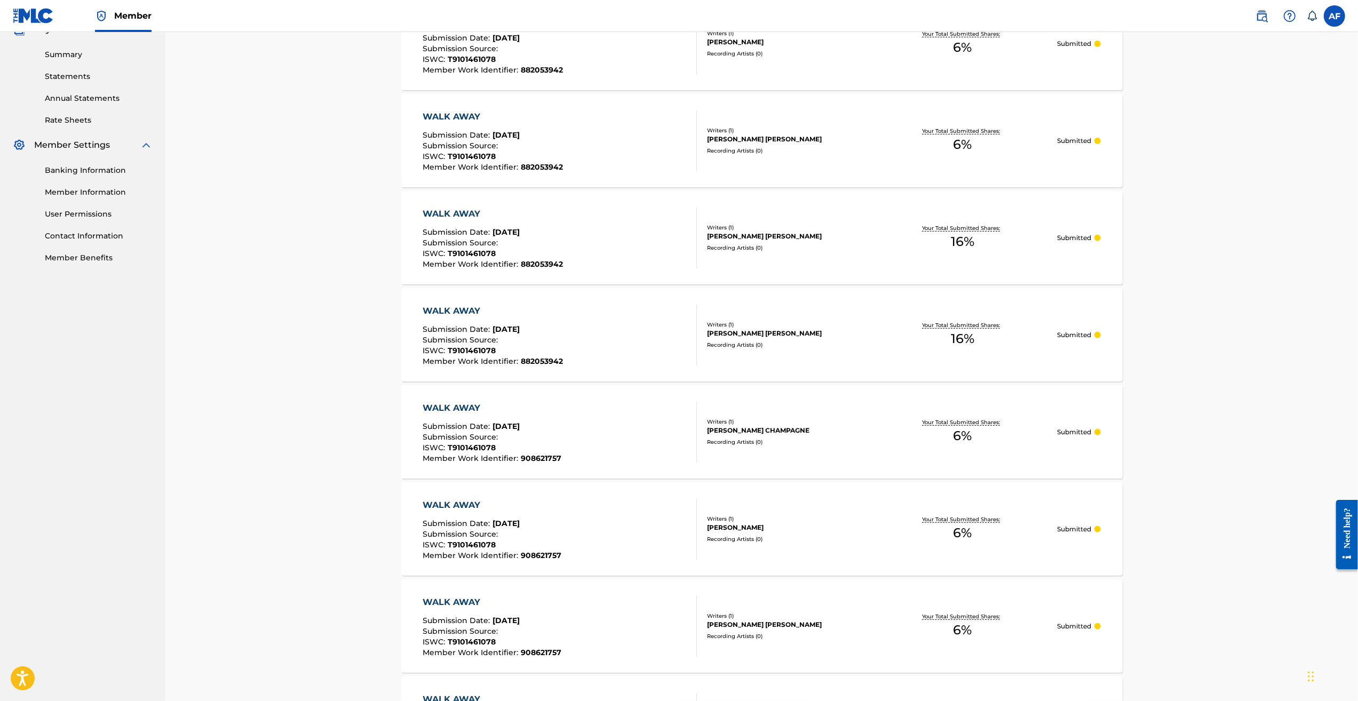
scroll to position [0, 0]
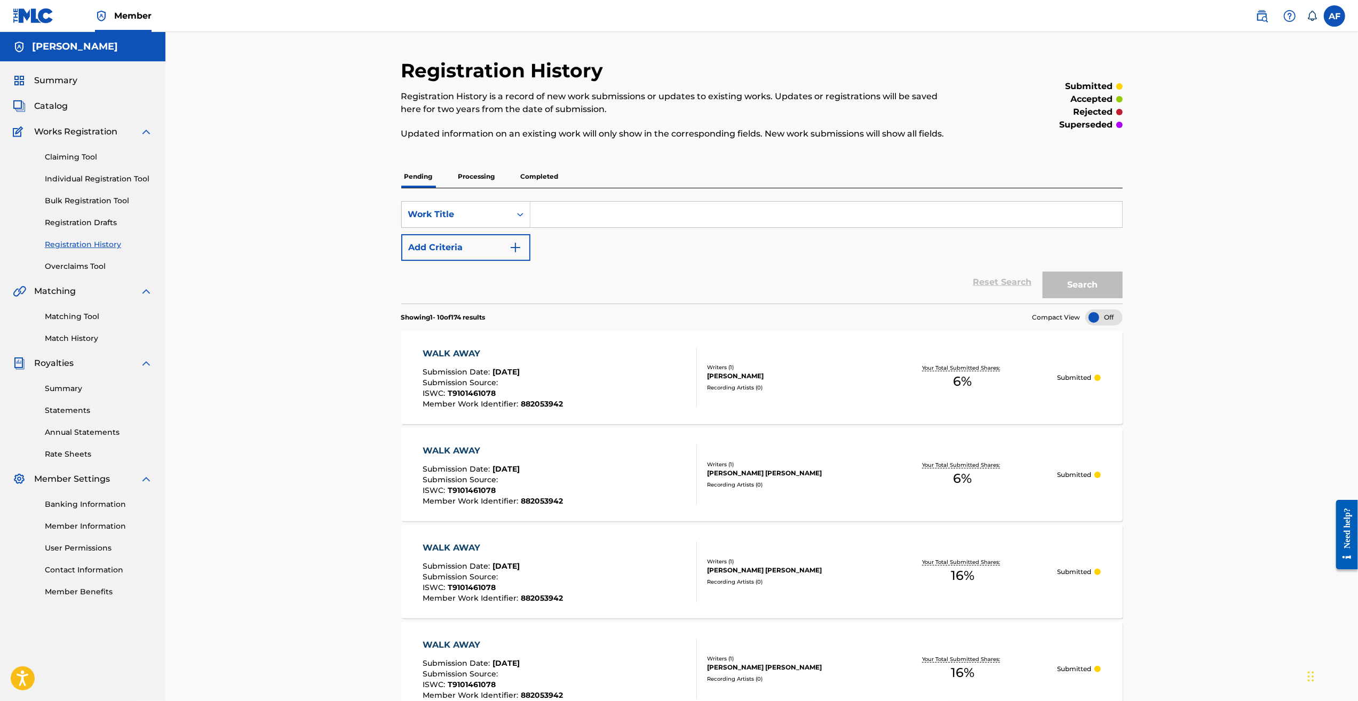
drag, startPoint x: 1184, startPoint y: 542, endPoint x: 1194, endPoint y: 320, distance: 221.7
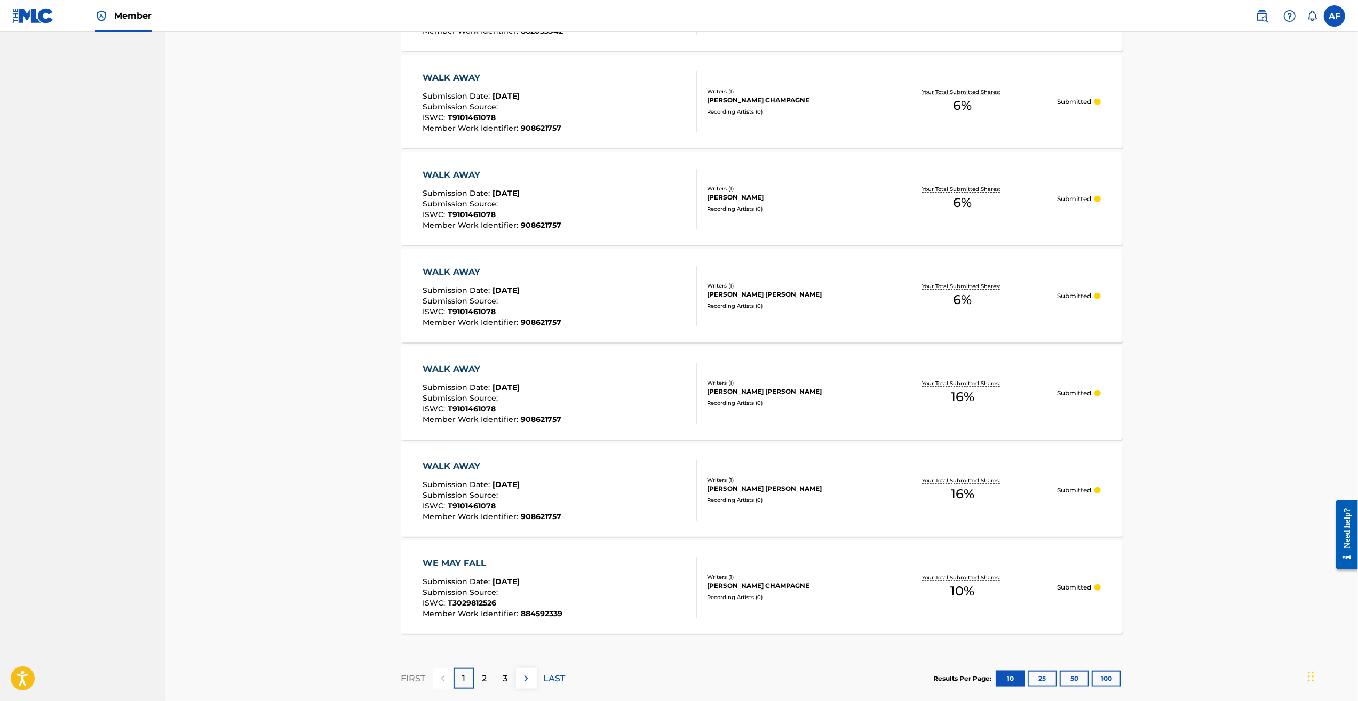
drag, startPoint x: 1186, startPoint y: 214, endPoint x: 1190, endPoint y: 415, distance: 201.3
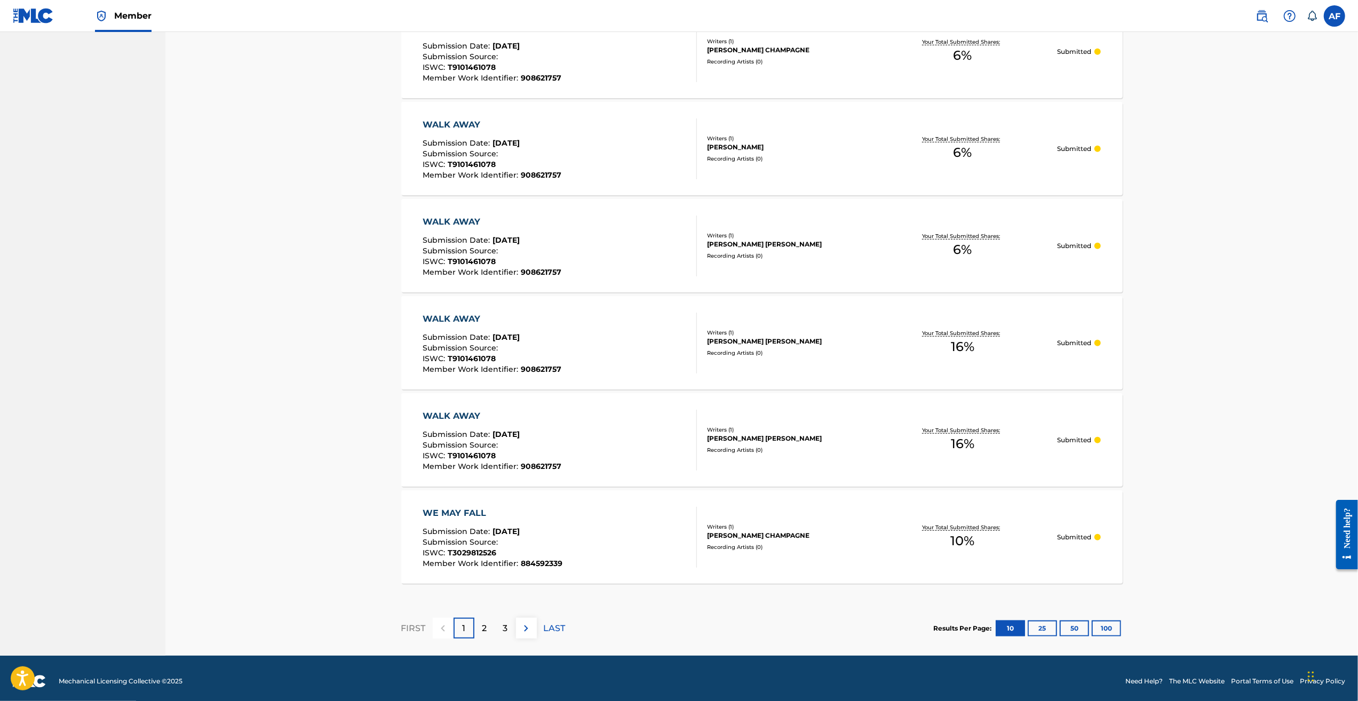
drag, startPoint x: 1216, startPoint y: 606, endPoint x: 1213, endPoint y: 584, distance: 22.0
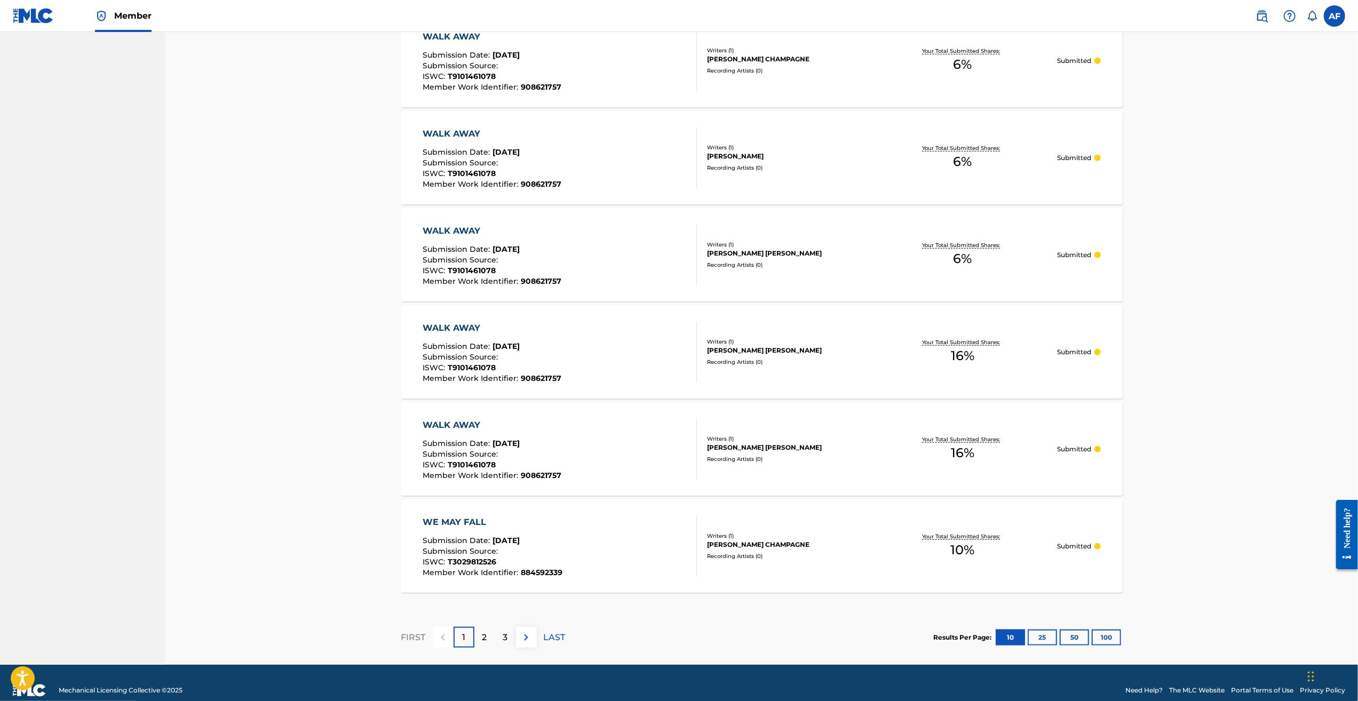
scroll to position [0, 0]
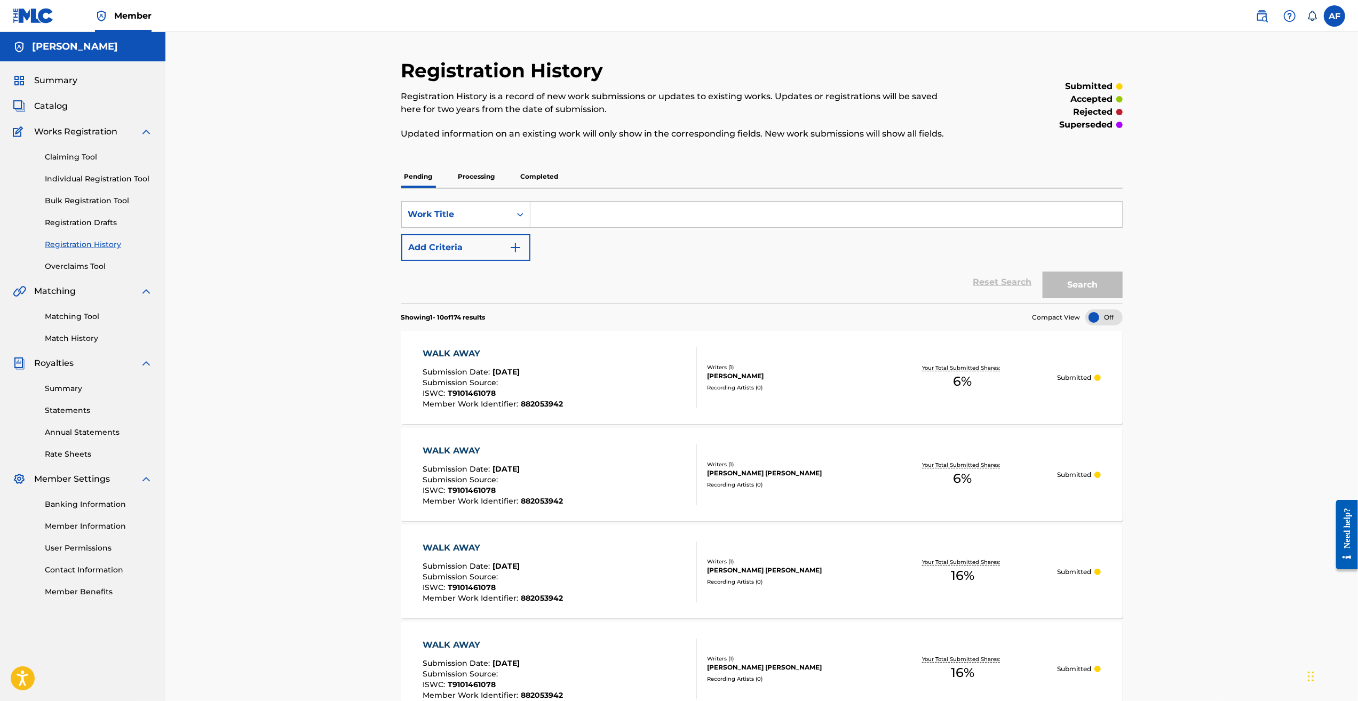
drag, startPoint x: 1189, startPoint y: 602, endPoint x: 609, endPoint y: 312, distance: 649.3
click at [88, 266] on link "Overclaims Tool" at bounding box center [99, 266] width 108 height 11
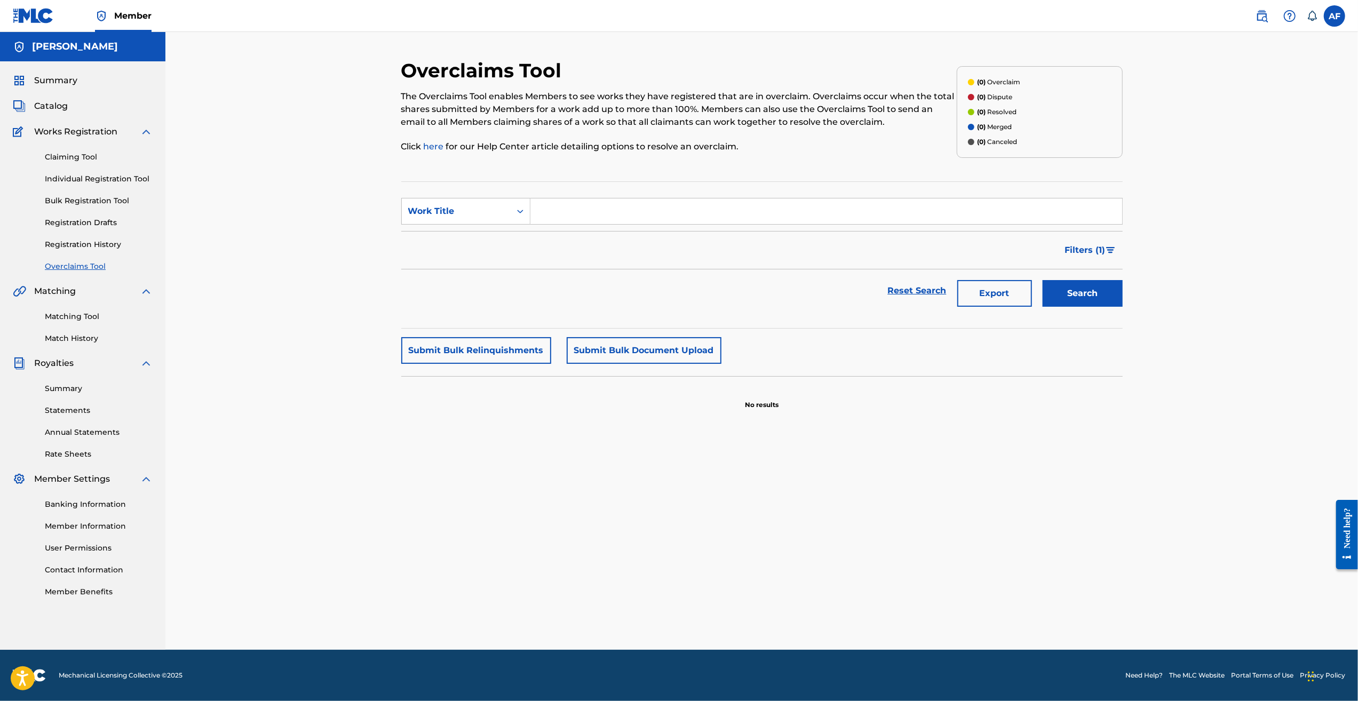
click at [243, 237] on div "Overclaims Tool The Overclaims Tool enables Members to see works they have regi…" at bounding box center [761, 341] width 1193 height 618
click at [266, 172] on div "Overclaims Tool The Overclaims Tool enables Members to see works they have regi…" at bounding box center [761, 341] width 1193 height 618
click at [286, 228] on div "Overclaims Tool The Overclaims Tool enables Members to see works they have regi…" at bounding box center [761, 341] width 1193 height 618
click at [285, 227] on div "Overclaims Tool The Overclaims Tool enables Members to see works they have regi…" at bounding box center [761, 341] width 1193 height 618
click at [278, 221] on div "Overclaims Tool The Overclaims Tool enables Members to see works they have regi…" at bounding box center [761, 341] width 1193 height 618
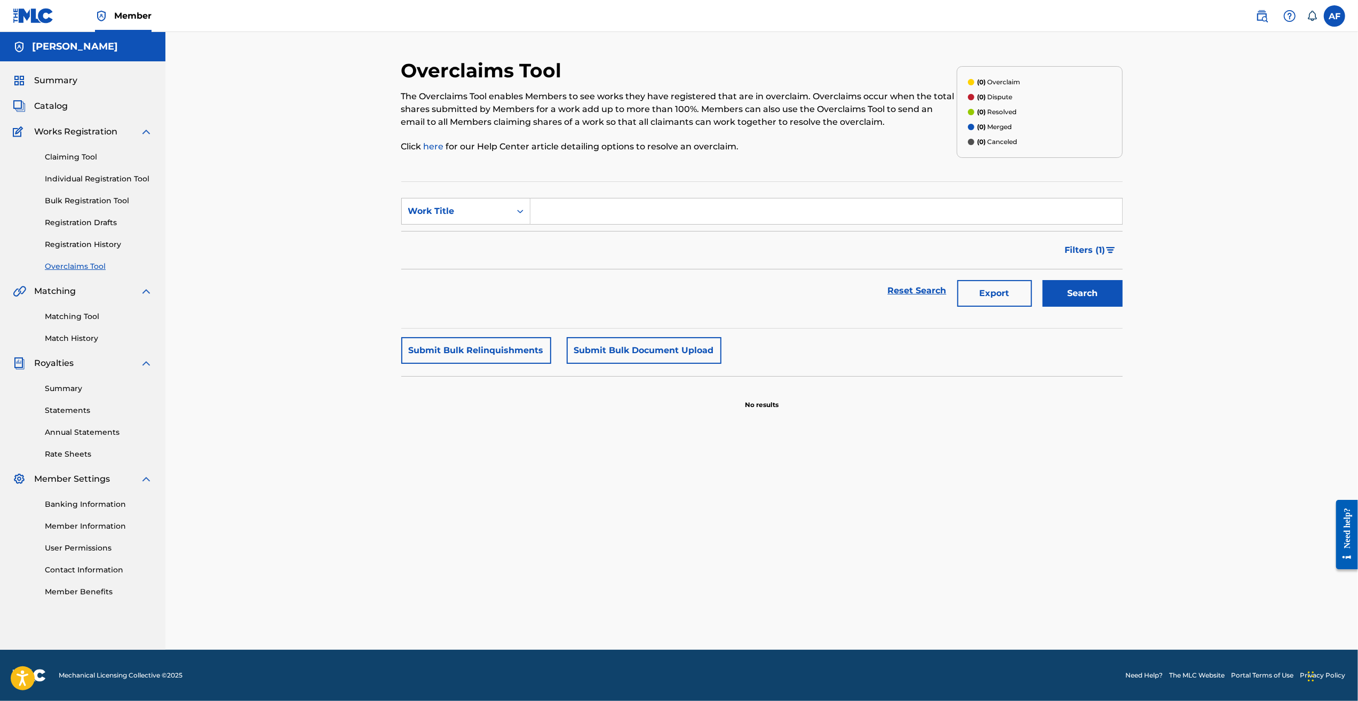
click at [83, 157] on link "Claiming Tool" at bounding box center [99, 157] width 108 height 11
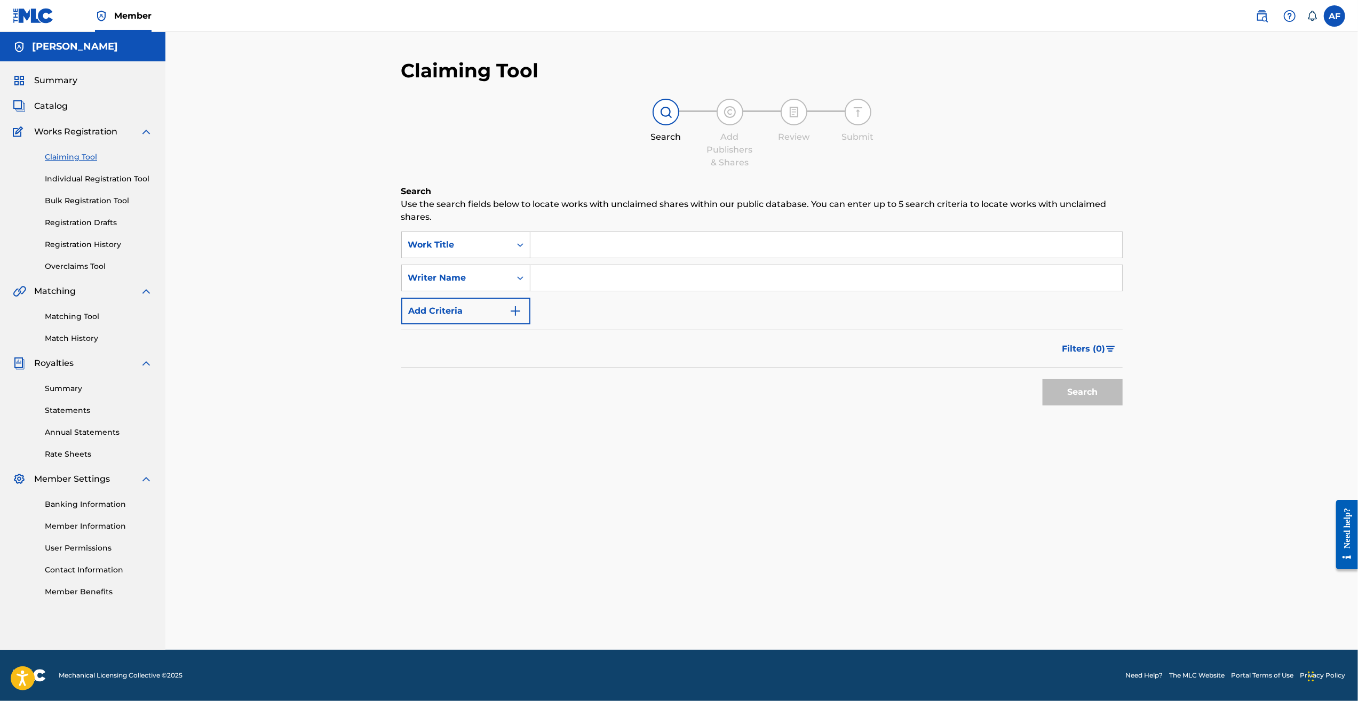
click at [84, 183] on link "Individual Registration Tool" at bounding box center [99, 178] width 108 height 11
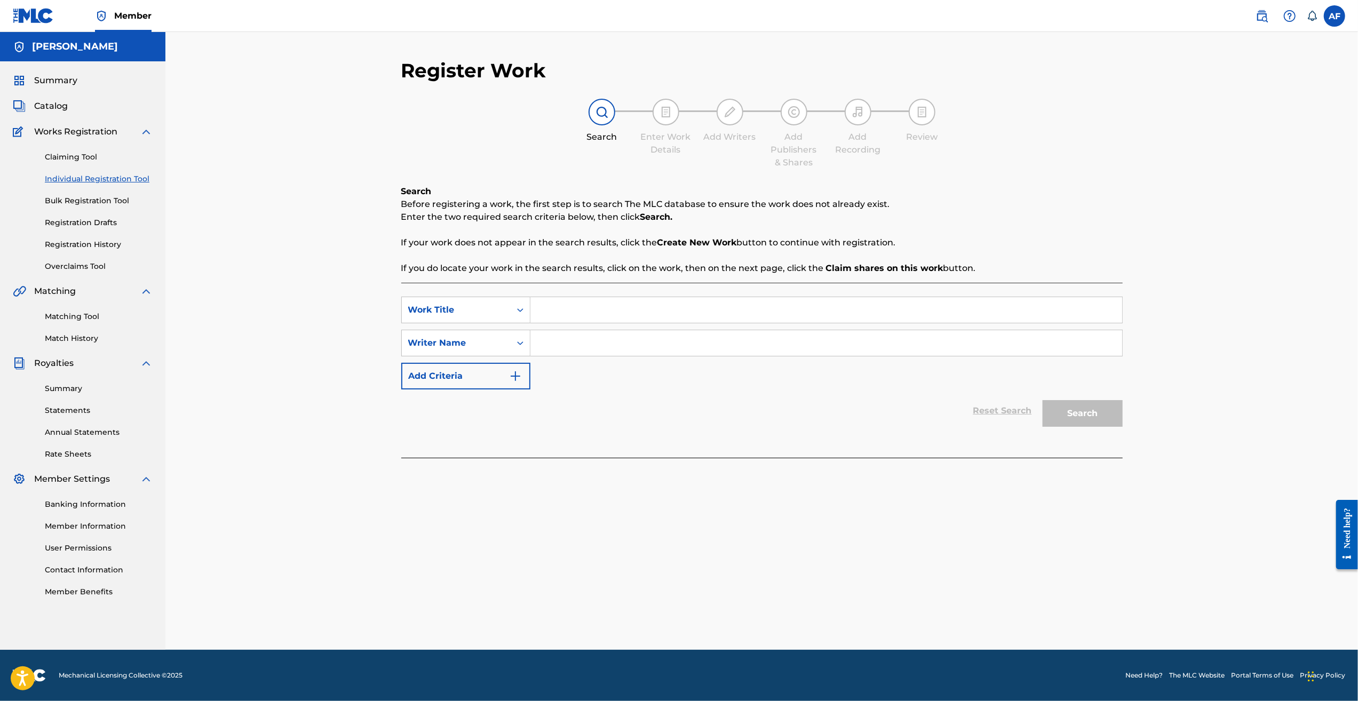
click at [76, 326] on div "Matching Tool Match History" at bounding box center [83, 321] width 140 height 46
click at [76, 315] on link "Matching Tool" at bounding box center [99, 316] width 108 height 11
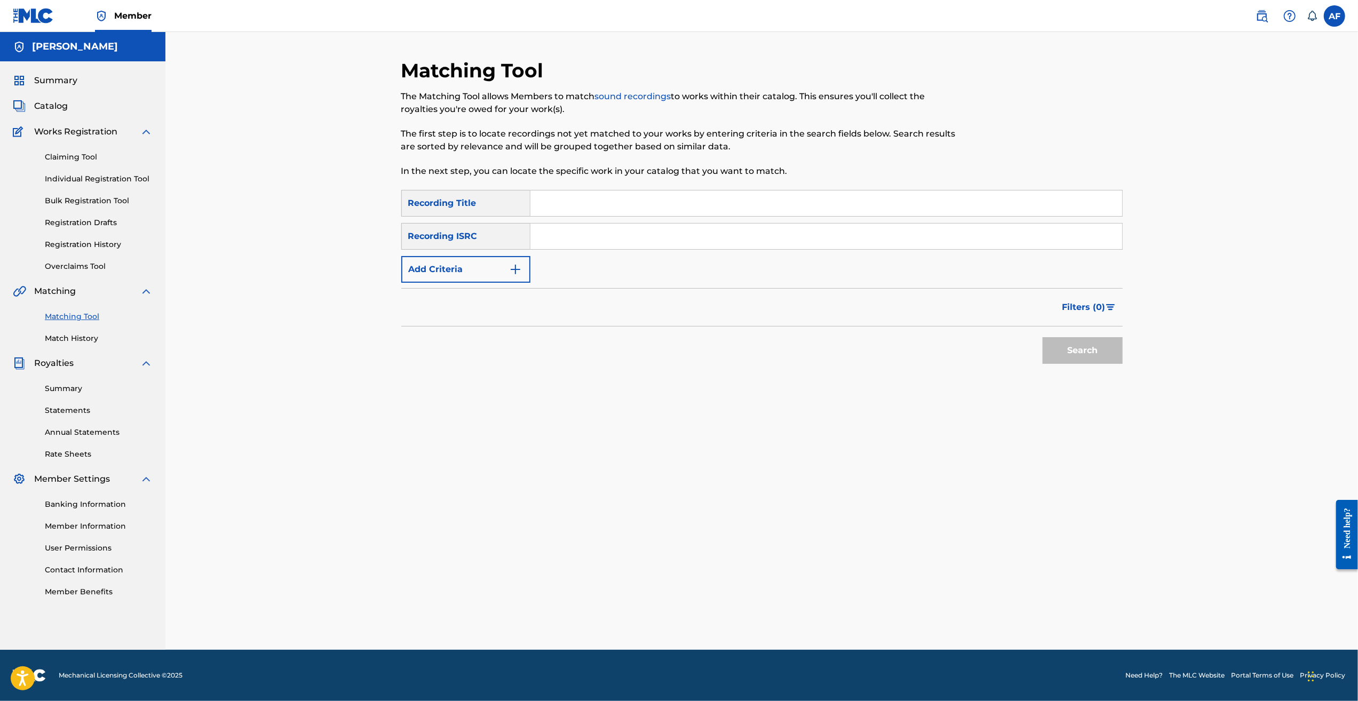
click at [78, 391] on link "Summary" at bounding box center [99, 388] width 108 height 11
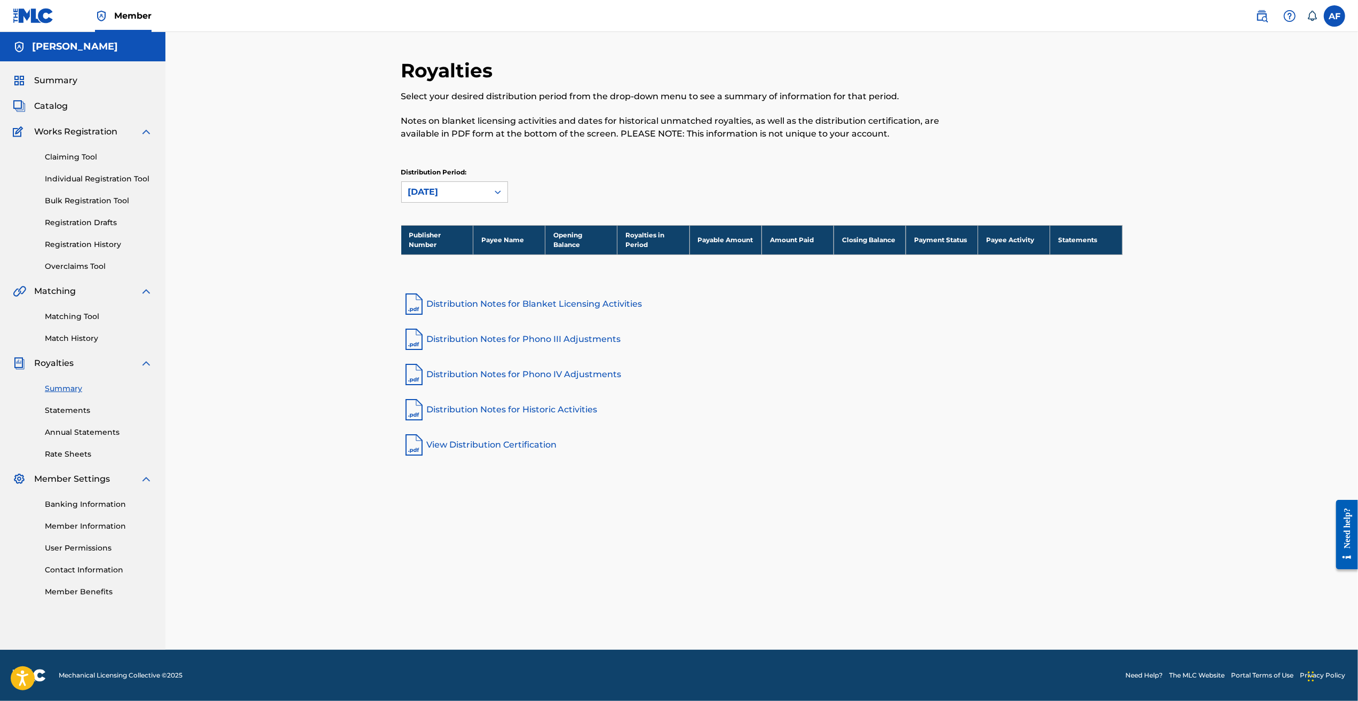
click at [278, 353] on div "Royalties Select your desired distribution period from the drop-down menu to se…" at bounding box center [761, 341] width 1193 height 618
click at [240, 207] on div "Royalties Select your desired distribution period from the drop-down menu to se…" at bounding box center [761, 341] width 1193 height 618
click at [299, 225] on div "Royalties Select your desired distribution period from the drop-down menu to se…" at bounding box center [761, 341] width 1193 height 618
click at [43, 80] on span "Summary" at bounding box center [55, 80] width 43 height 13
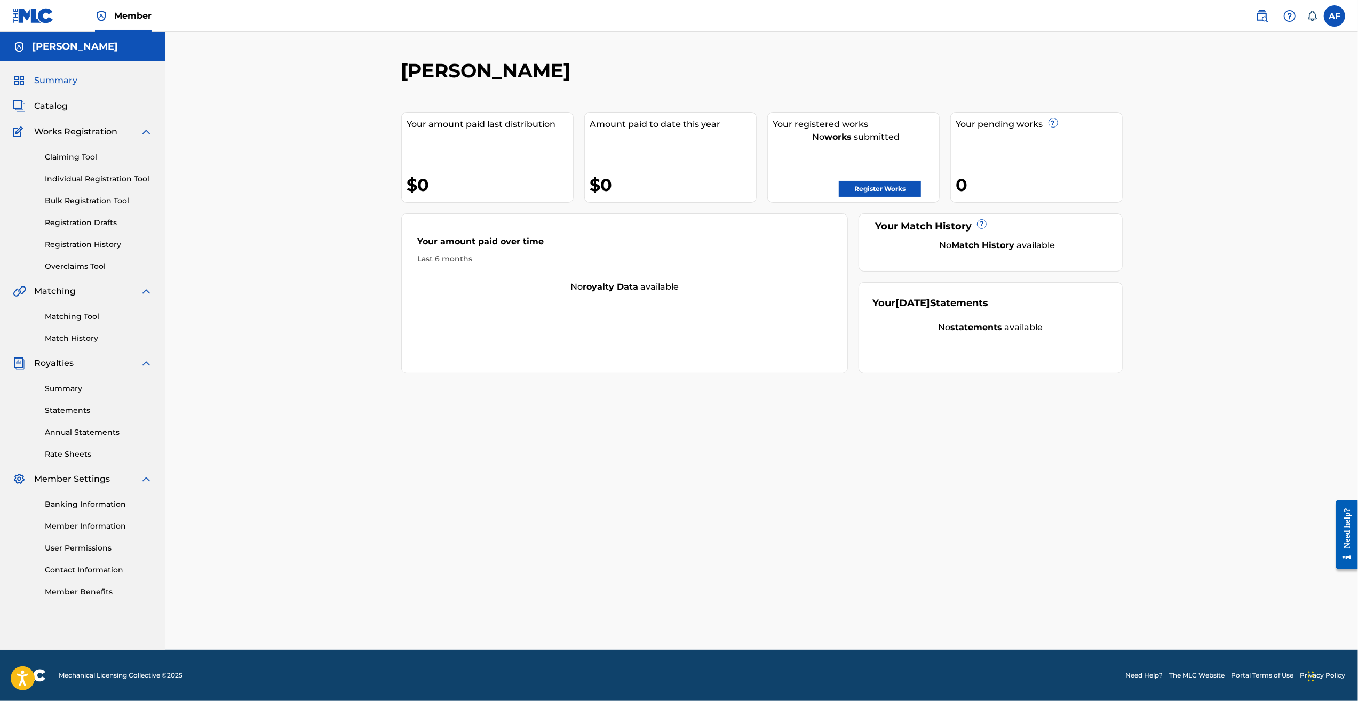
click at [53, 114] on div "Summary Catalog Works Registration Claiming Tool Individual Registration Tool B…" at bounding box center [82, 335] width 165 height 549
click at [52, 108] on span "Catalog" at bounding box center [51, 106] width 34 height 13
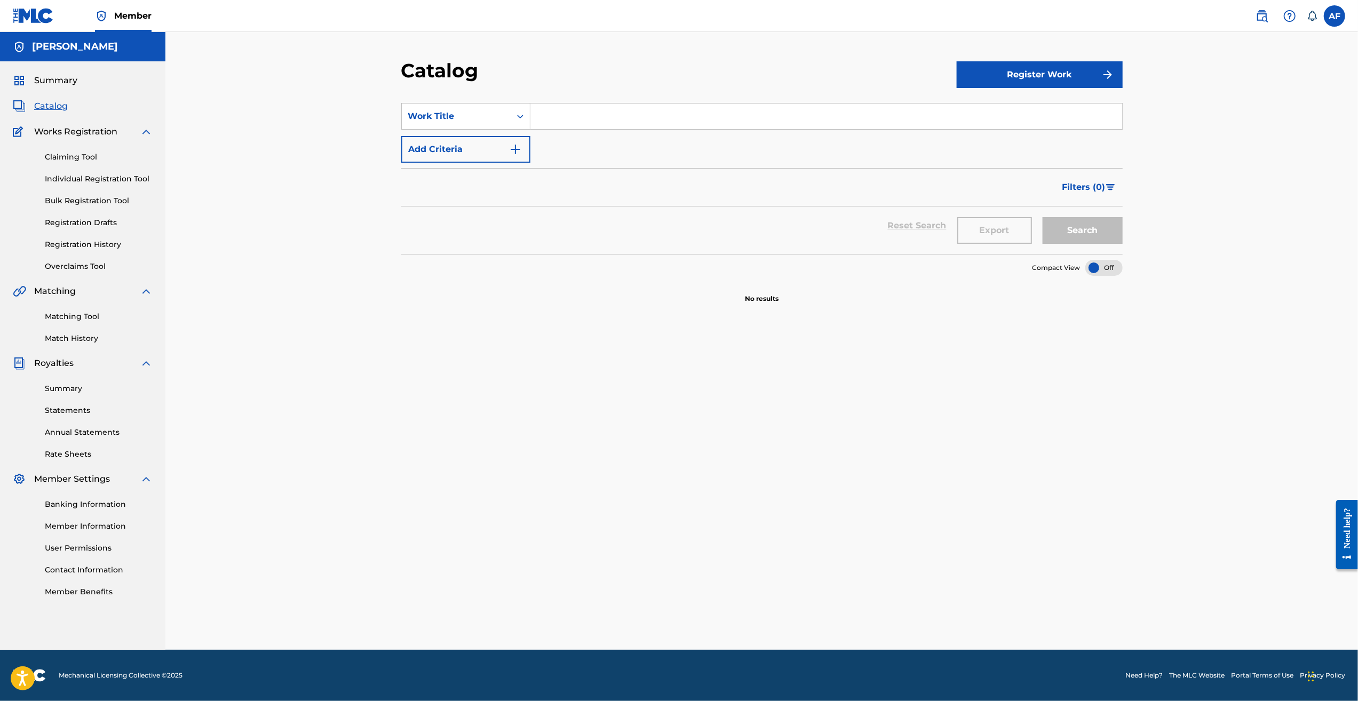
click at [70, 386] on link "Summary" at bounding box center [99, 388] width 108 height 11
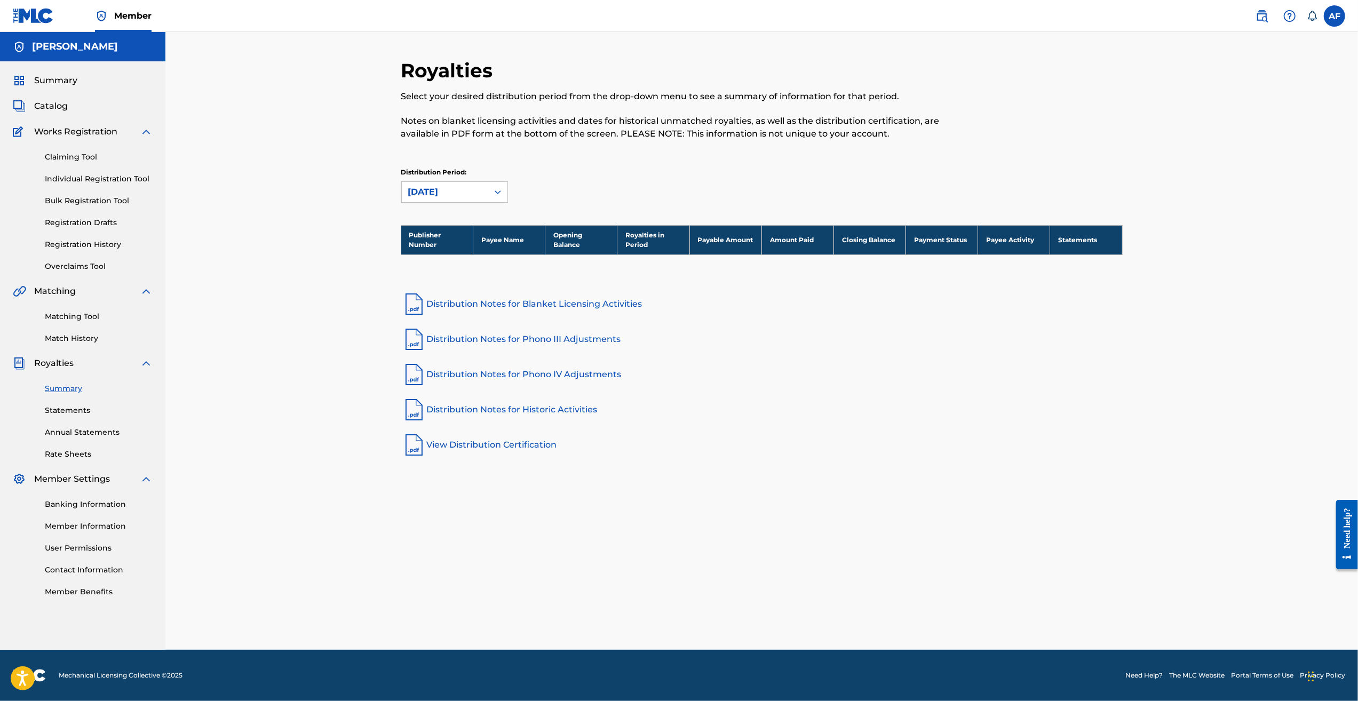
click at [92, 221] on link "Registration Drafts" at bounding box center [99, 222] width 108 height 11
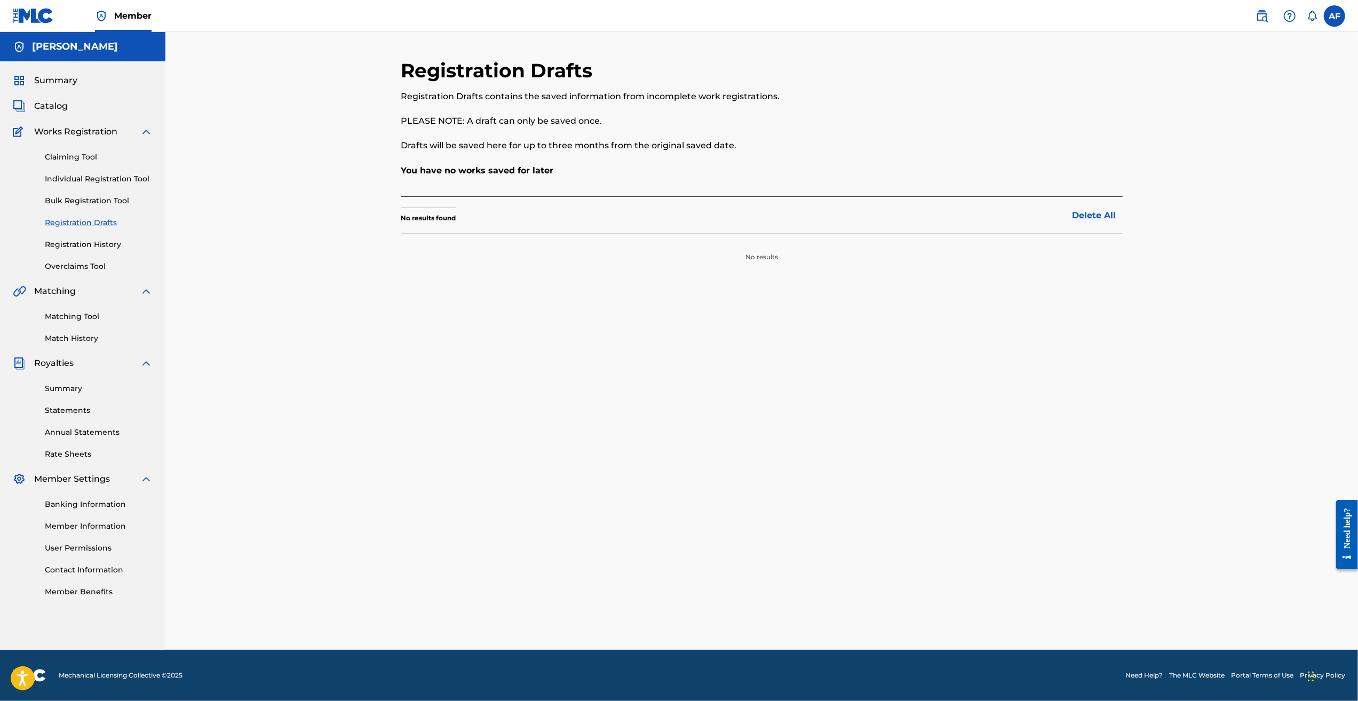
click at [101, 200] on link "Bulk Registration Tool" at bounding box center [99, 200] width 108 height 11
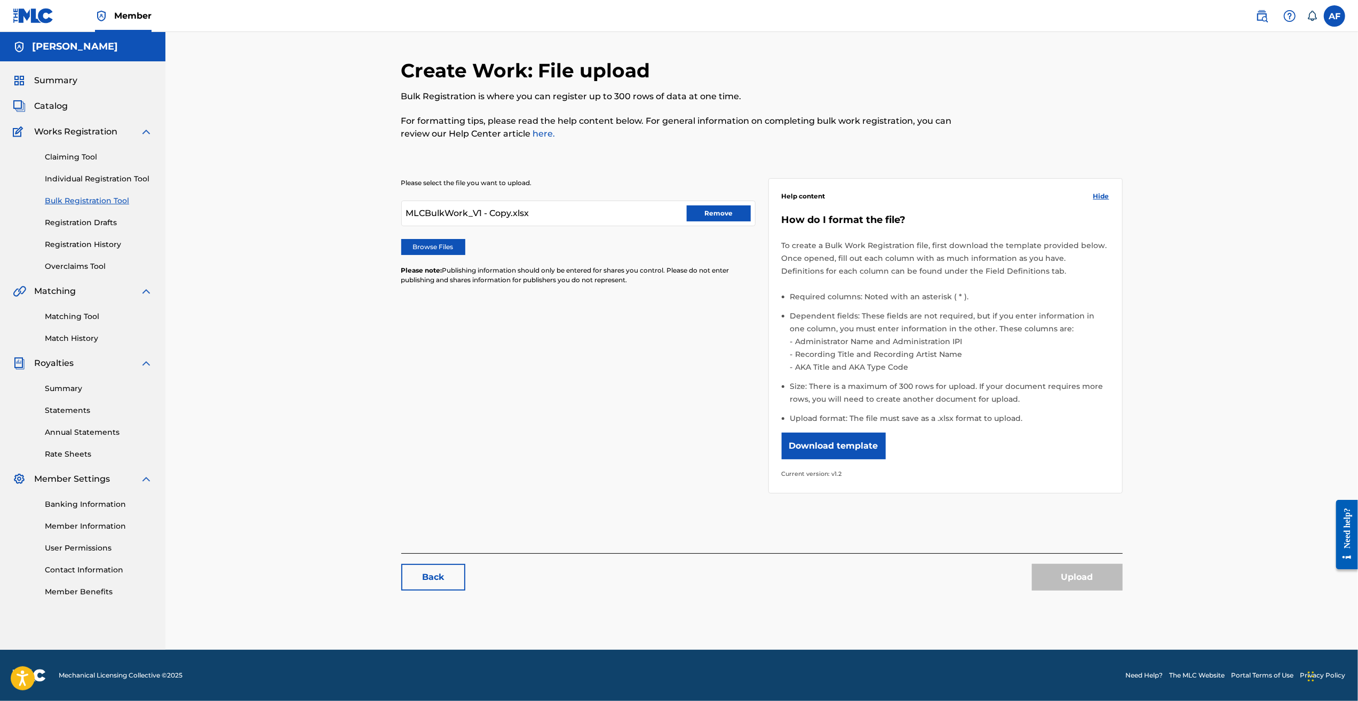
click at [84, 158] on link "Claiming Tool" at bounding box center [99, 157] width 108 height 11
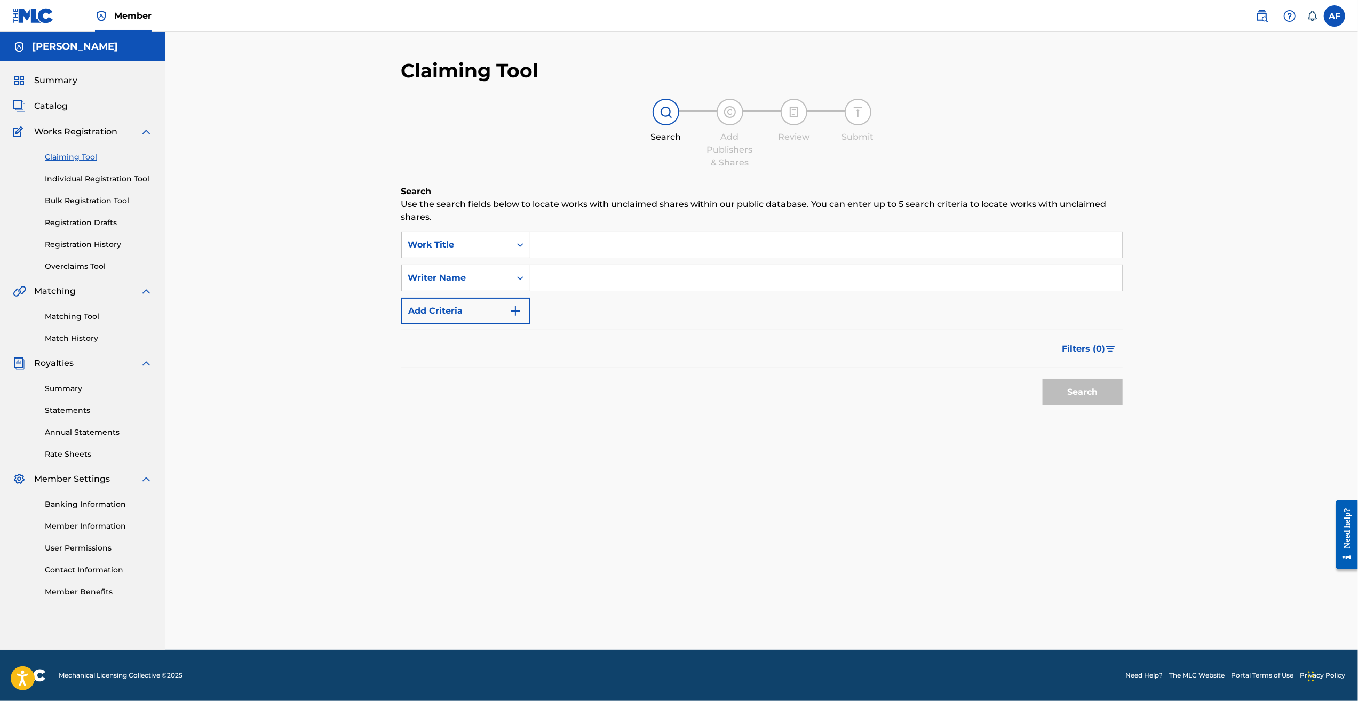
click at [97, 504] on link "Banking Information" at bounding box center [99, 504] width 108 height 11
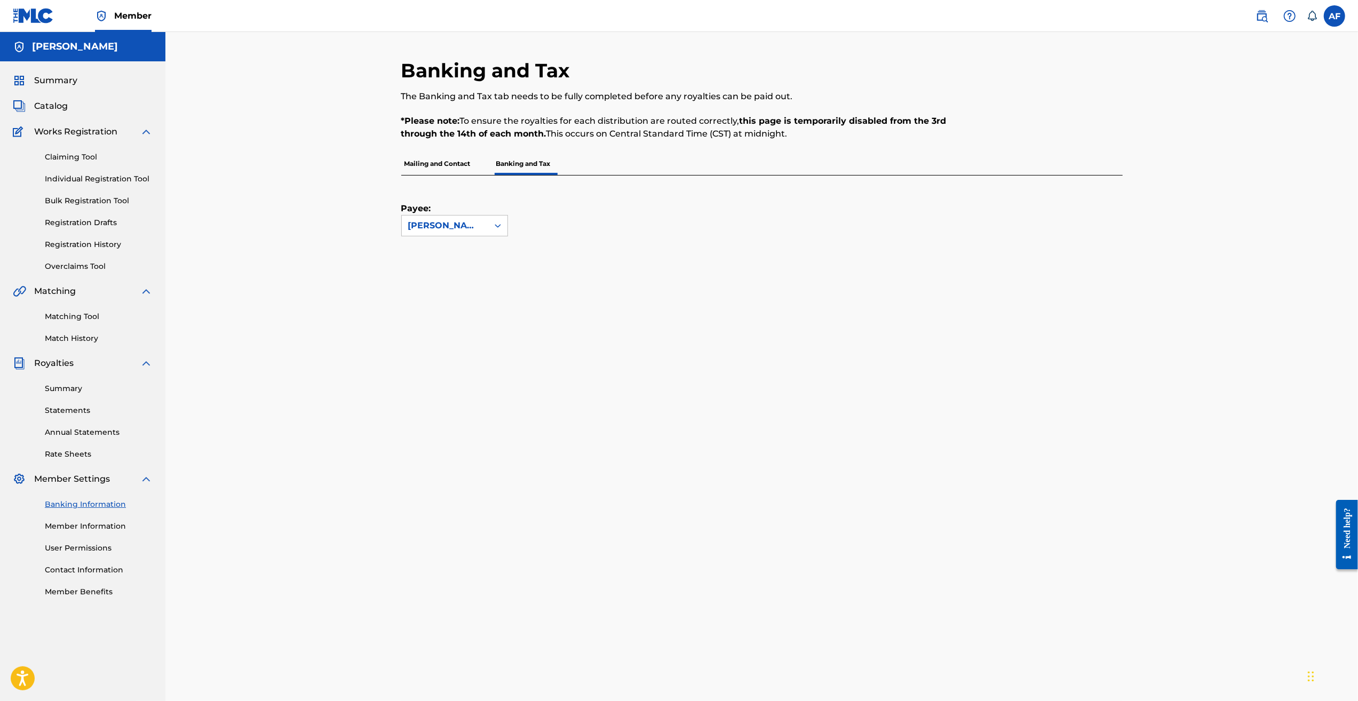
click at [392, 503] on div "Banking and Tax The Banking and Tax tab needs to be fully completed before any …" at bounding box center [762, 456] width 747 height 795
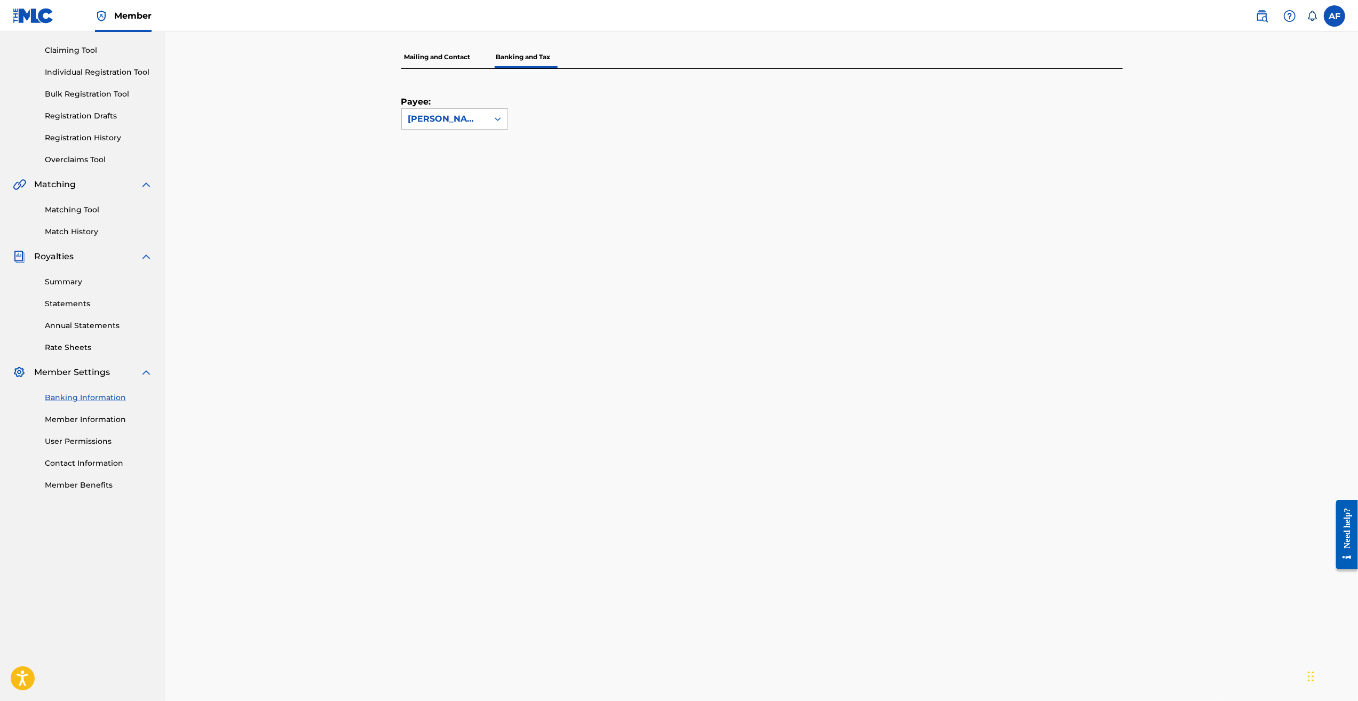
scroll to position [203, 0]
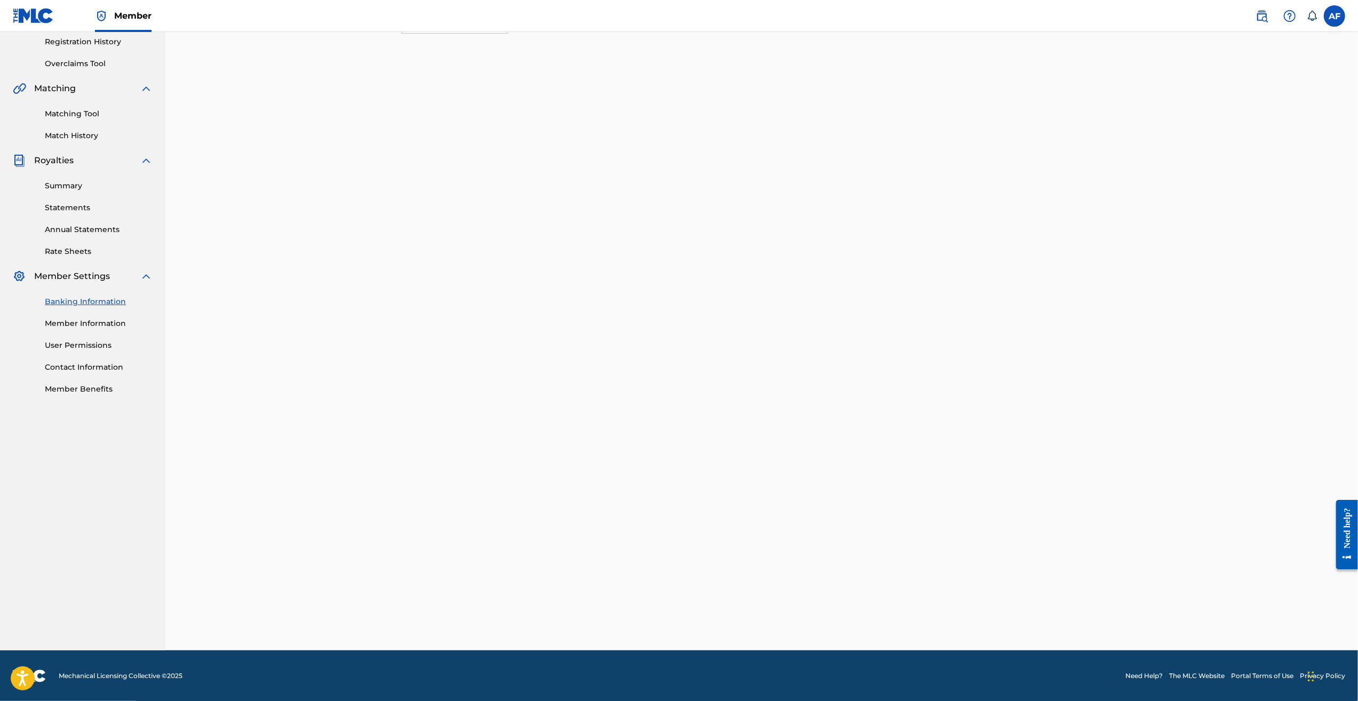
click at [563, 308] on div "Banking and Tax The Banking and Tax tab needs to be fully completed before any …" at bounding box center [761, 239] width 1193 height 821
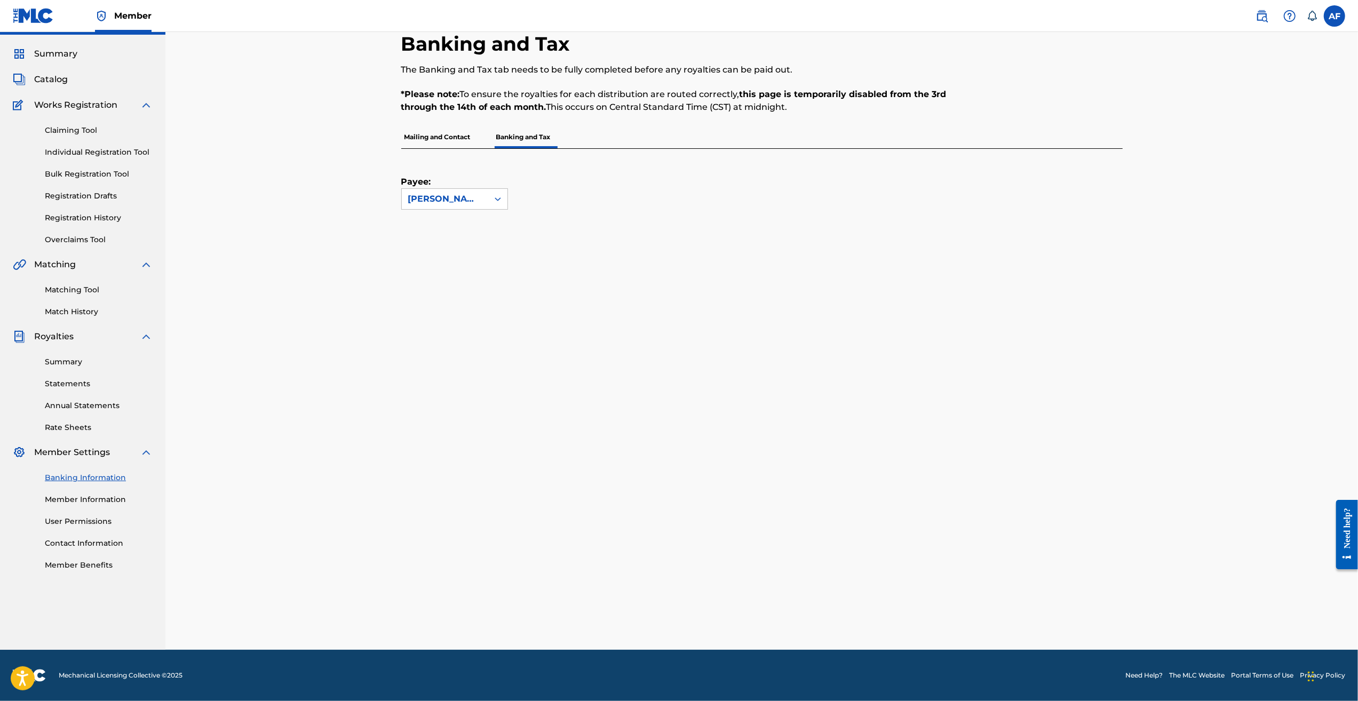
scroll to position [26, 0]
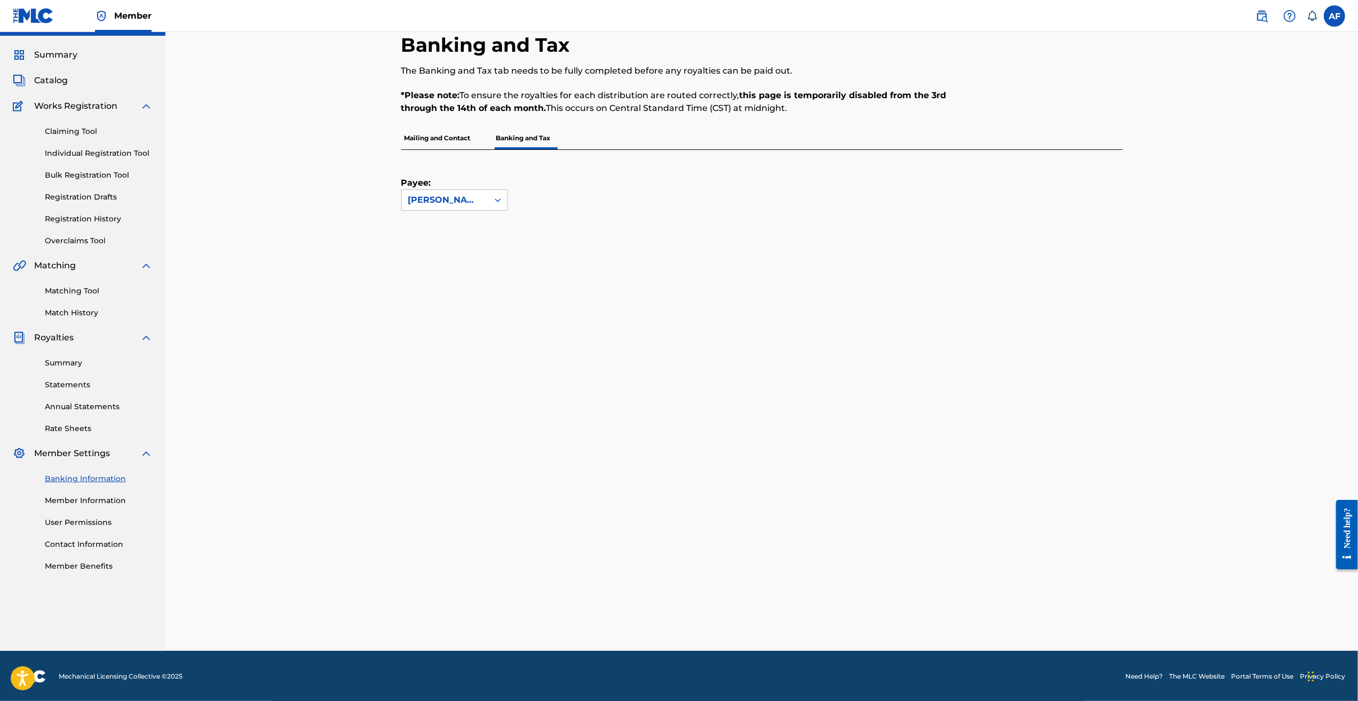
drag, startPoint x: 1207, startPoint y: 447, endPoint x: 1162, endPoint y: 462, distance: 48.3
click at [563, 448] on div "Banking and Tax The Banking and Tax tab needs to be fully completed before any …" at bounding box center [761, 328] width 1193 height 645
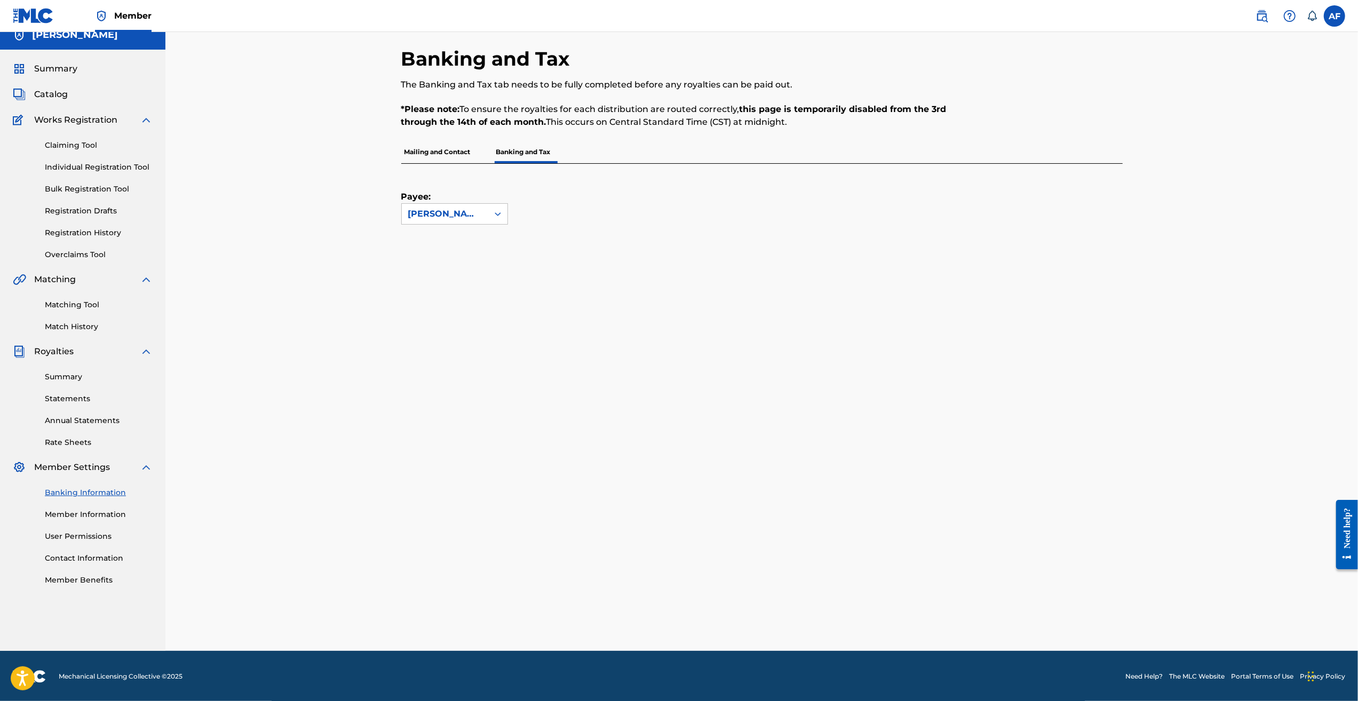
scroll to position [203, 0]
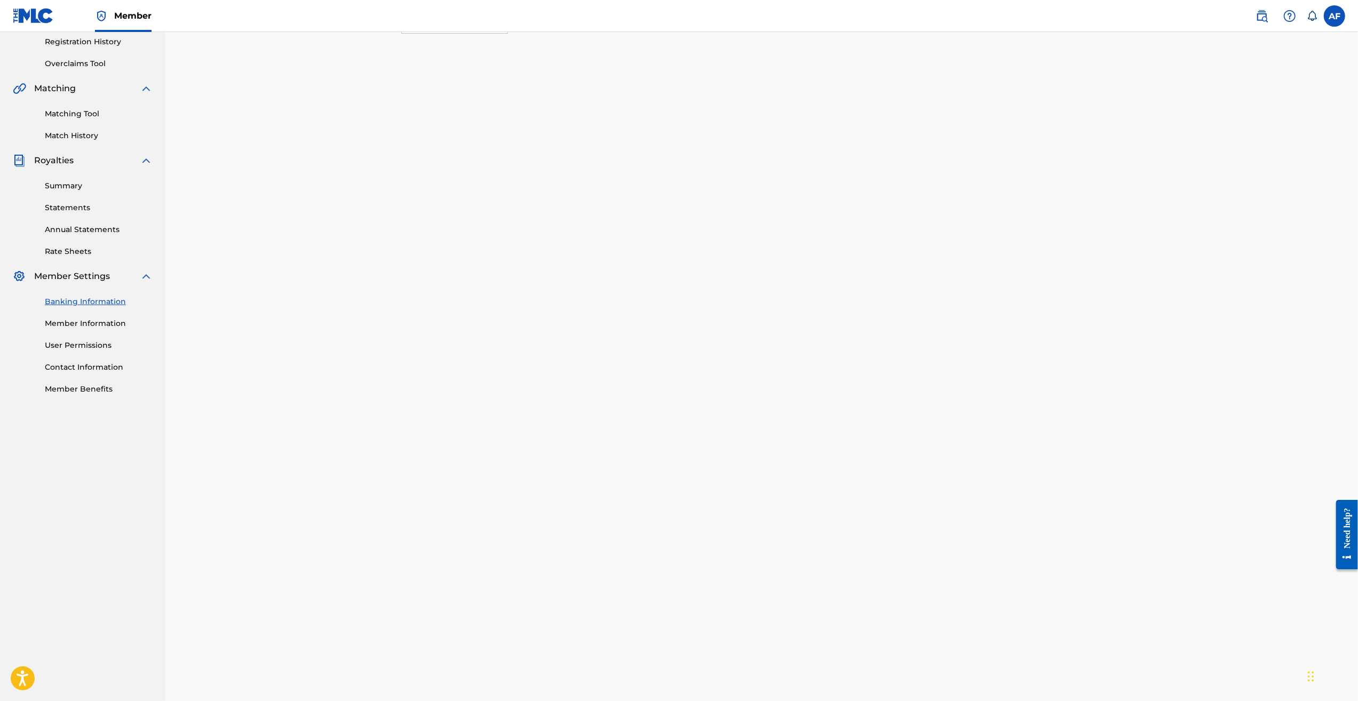
click at [351, 473] on div "Banking and Tax The Banking and Tax tab needs to be fully completed before any …" at bounding box center [761, 468] width 1193 height 1278
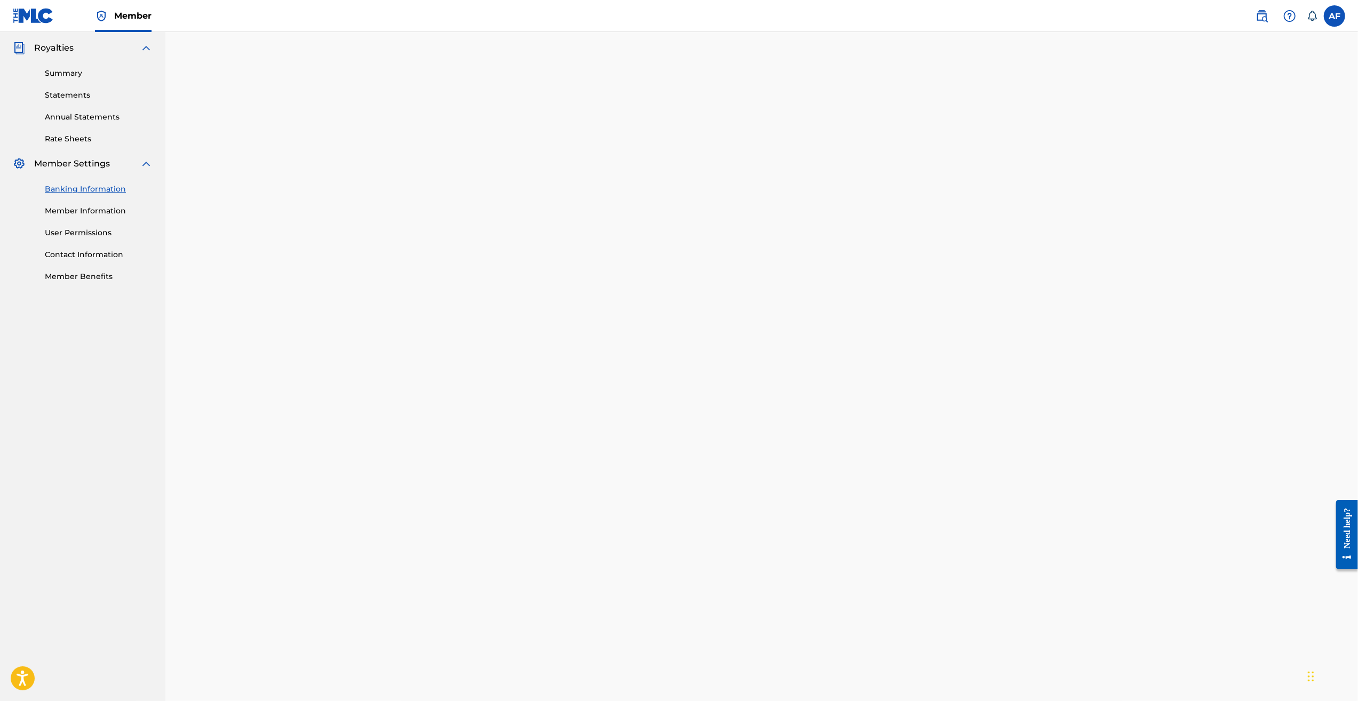
scroll to position [363, 0]
click at [563, 509] on div "Payee: Austin C Farmer" at bounding box center [762, 380] width 722 height 1135
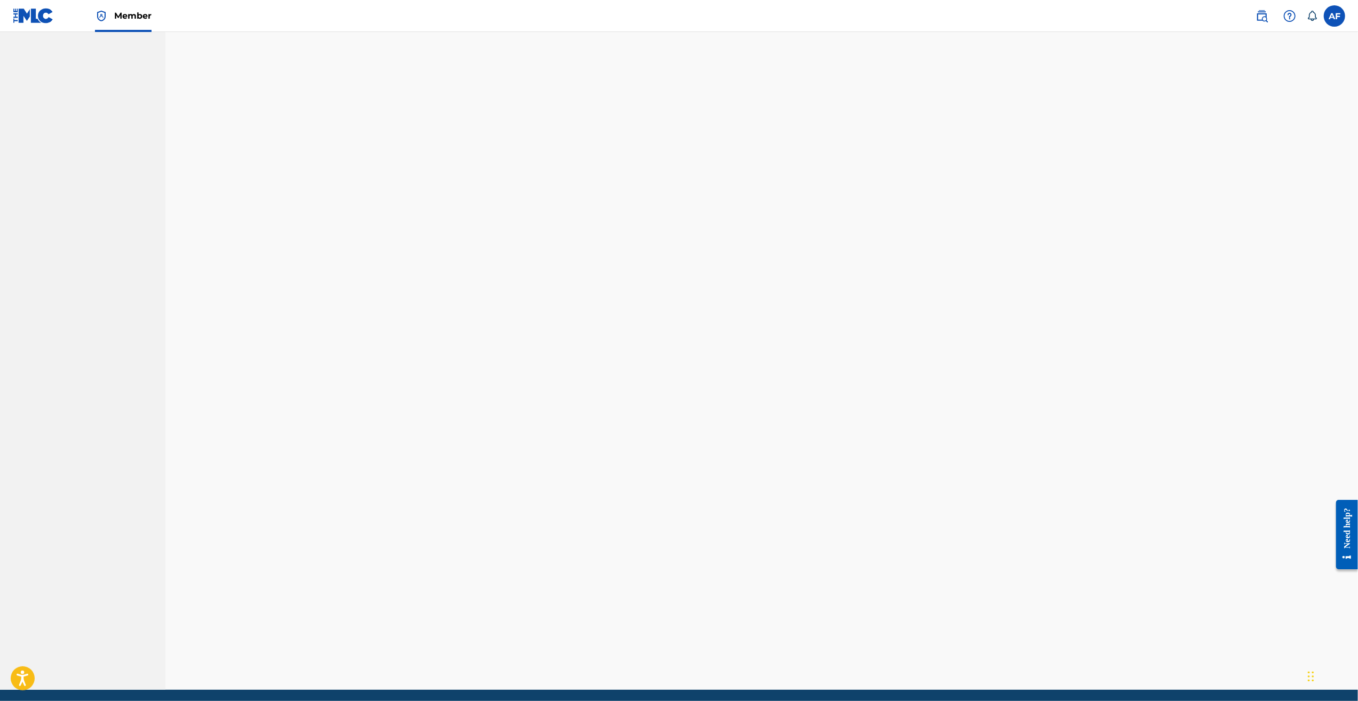
scroll to position [630, 0]
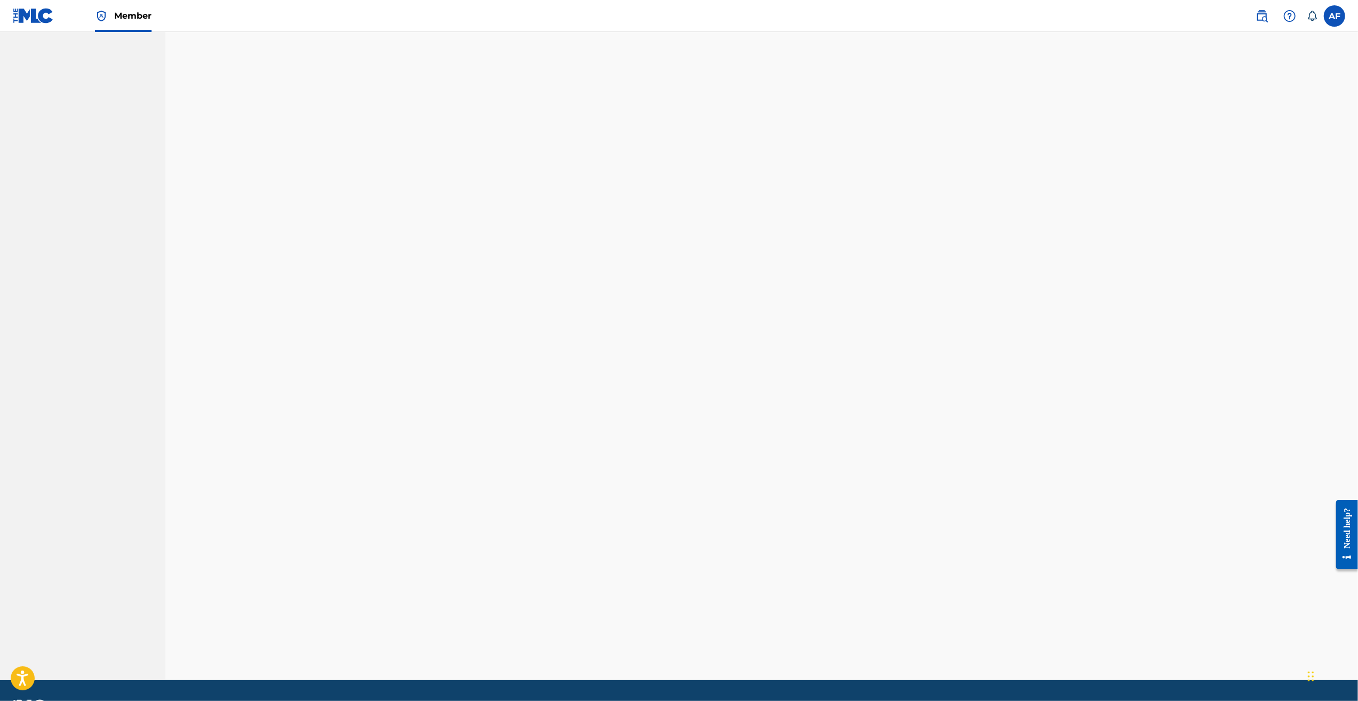
click at [319, 480] on div "Banking and Tax The Banking and Tax tab needs to be fully completed before any …" at bounding box center [761, 41] width 1193 height 1278
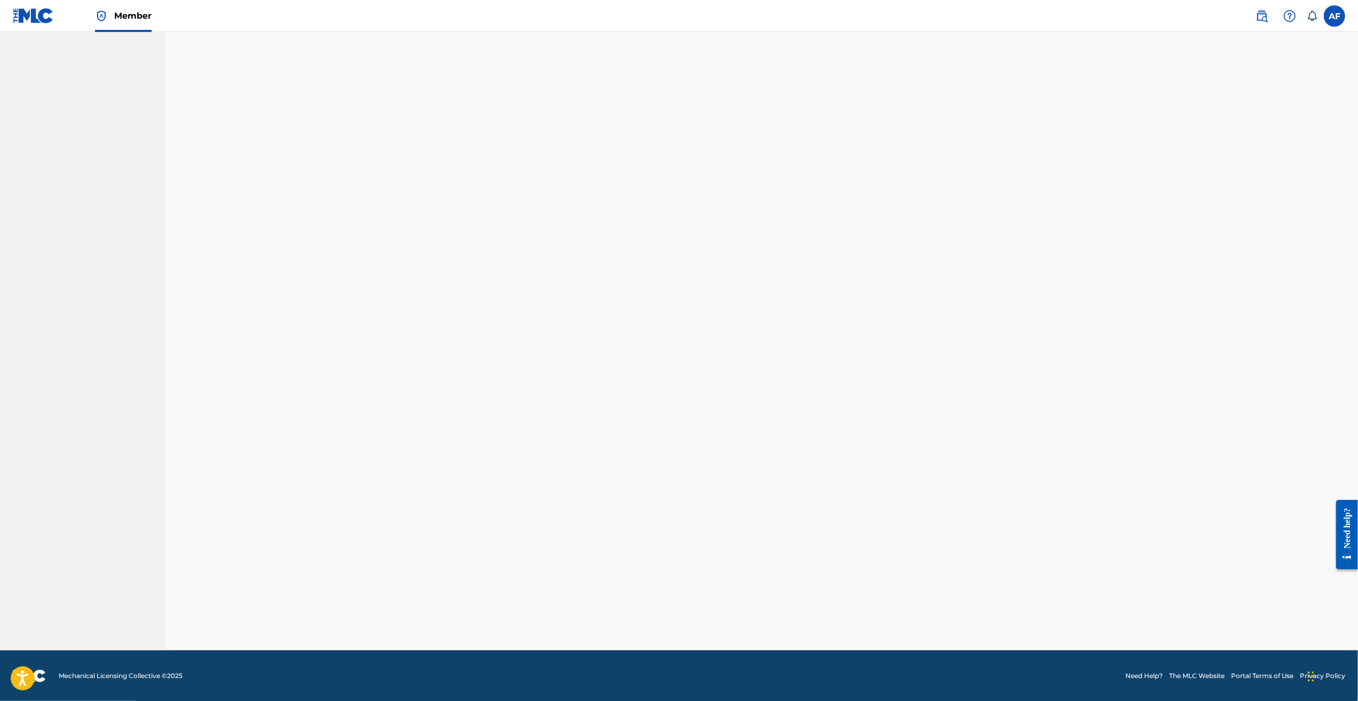
scroll to position [0, 0]
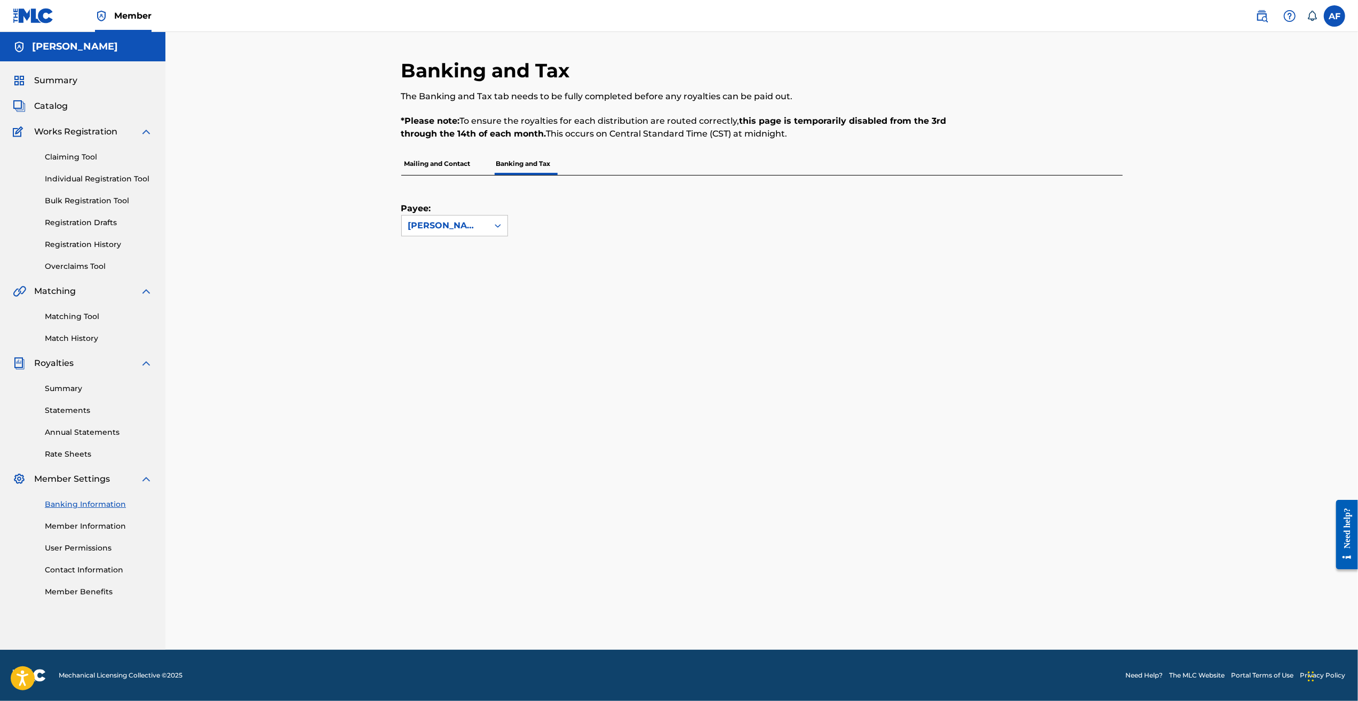
click at [63, 160] on link "Claiming Tool" at bounding box center [99, 157] width 108 height 11
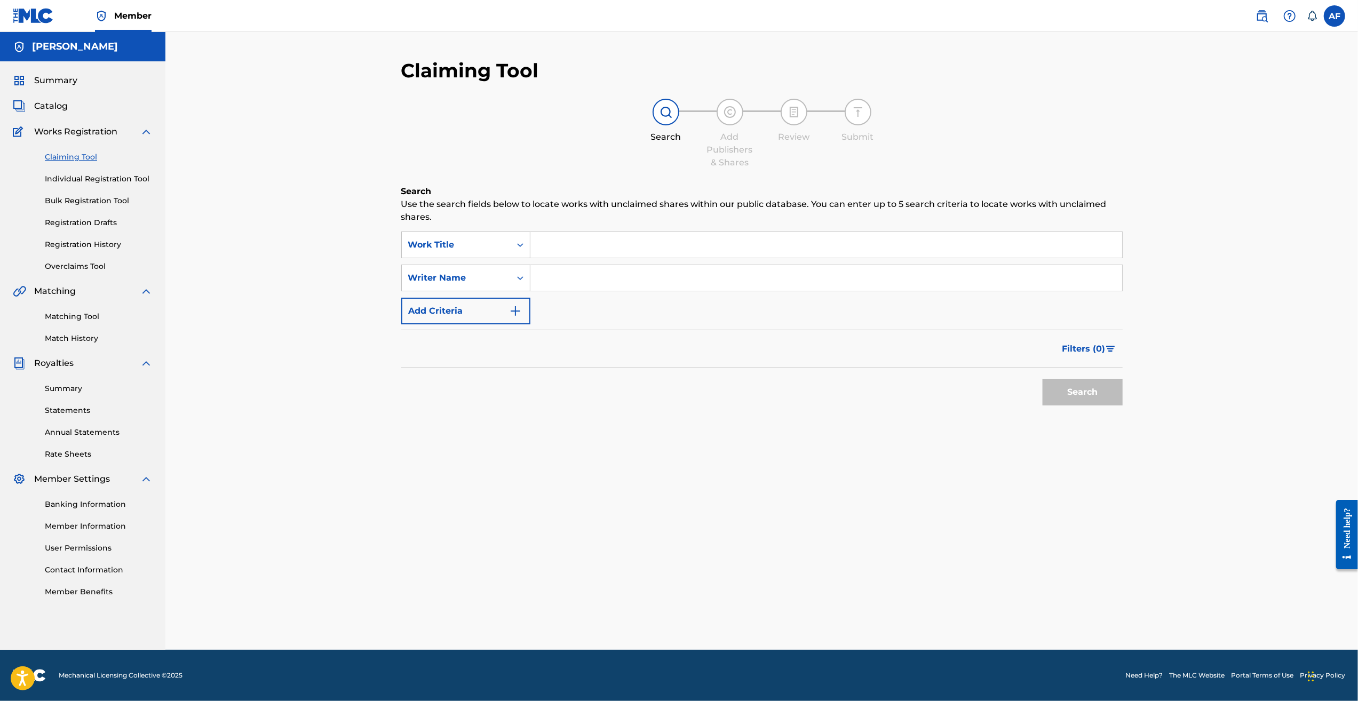
click at [67, 177] on link "Individual Registration Tool" at bounding box center [99, 178] width 108 height 11
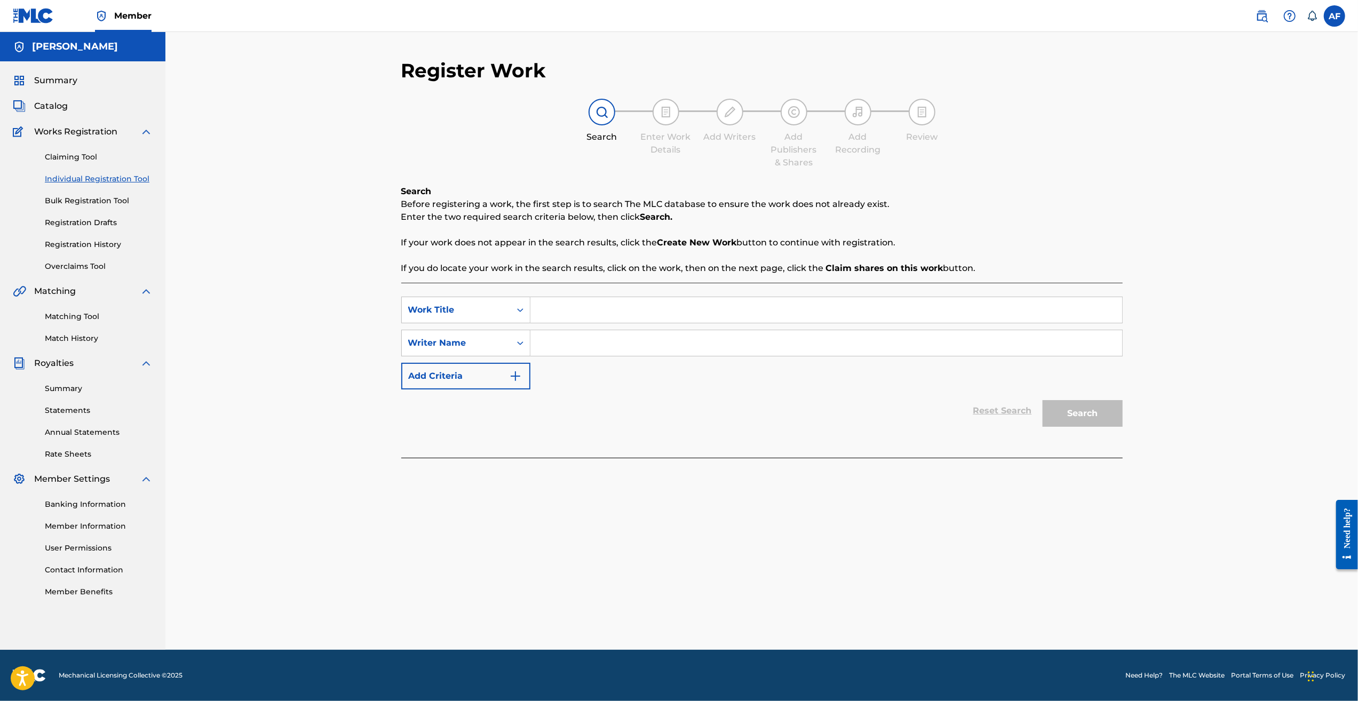
click at [70, 196] on link "Bulk Registration Tool" at bounding box center [99, 200] width 108 height 11
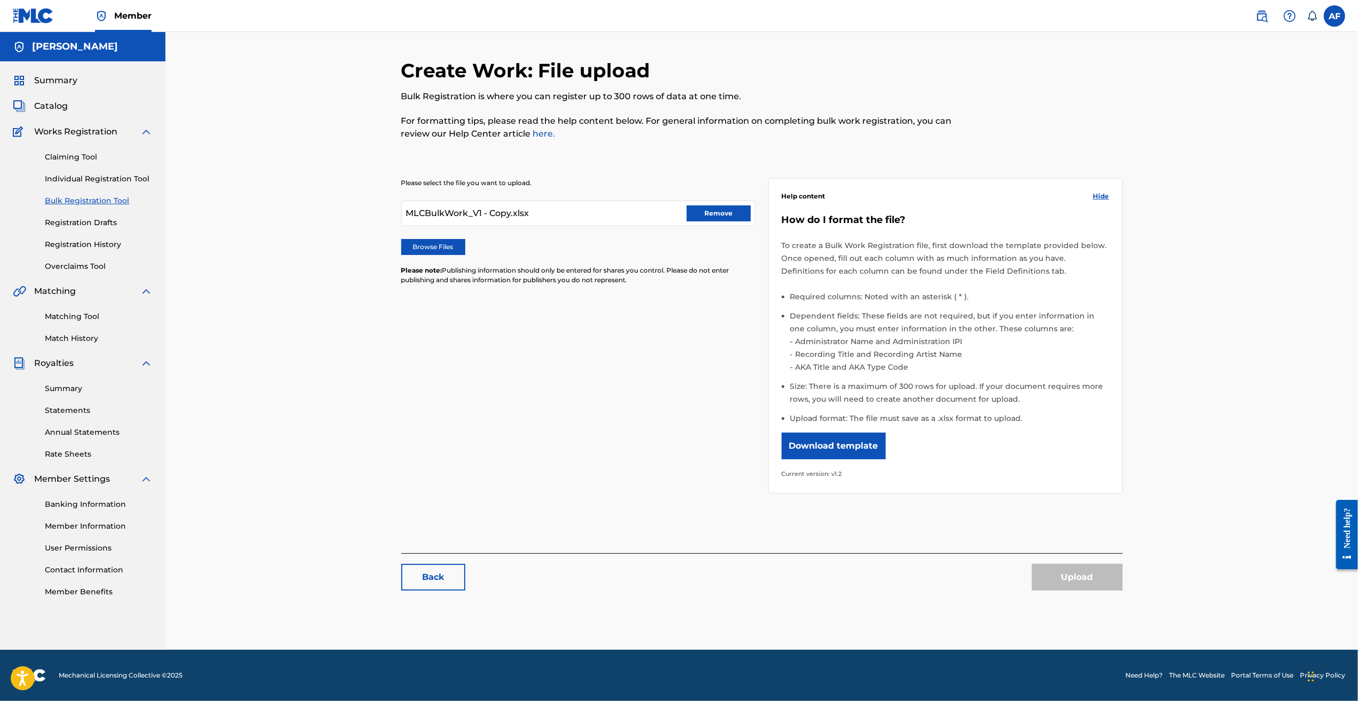
click at [69, 218] on link "Registration Drafts" at bounding box center [99, 222] width 108 height 11
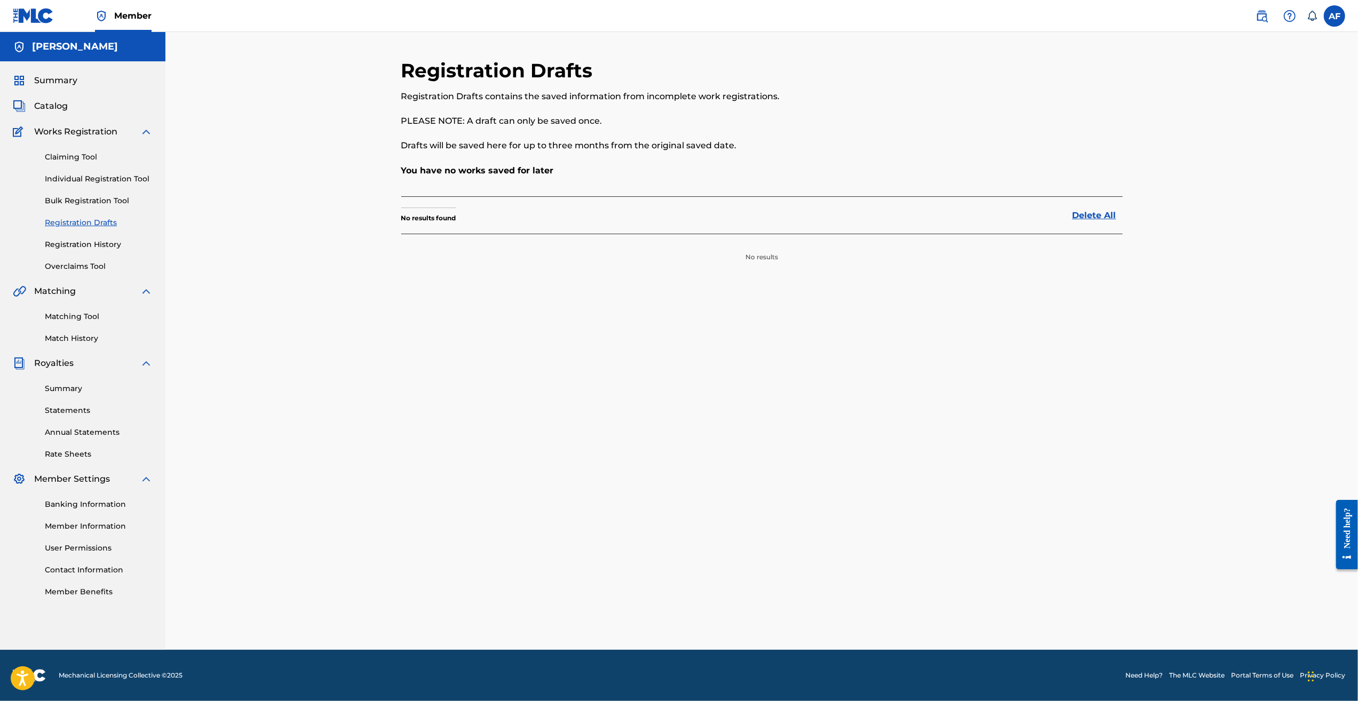
click at [77, 249] on link "Registration History" at bounding box center [99, 244] width 108 height 11
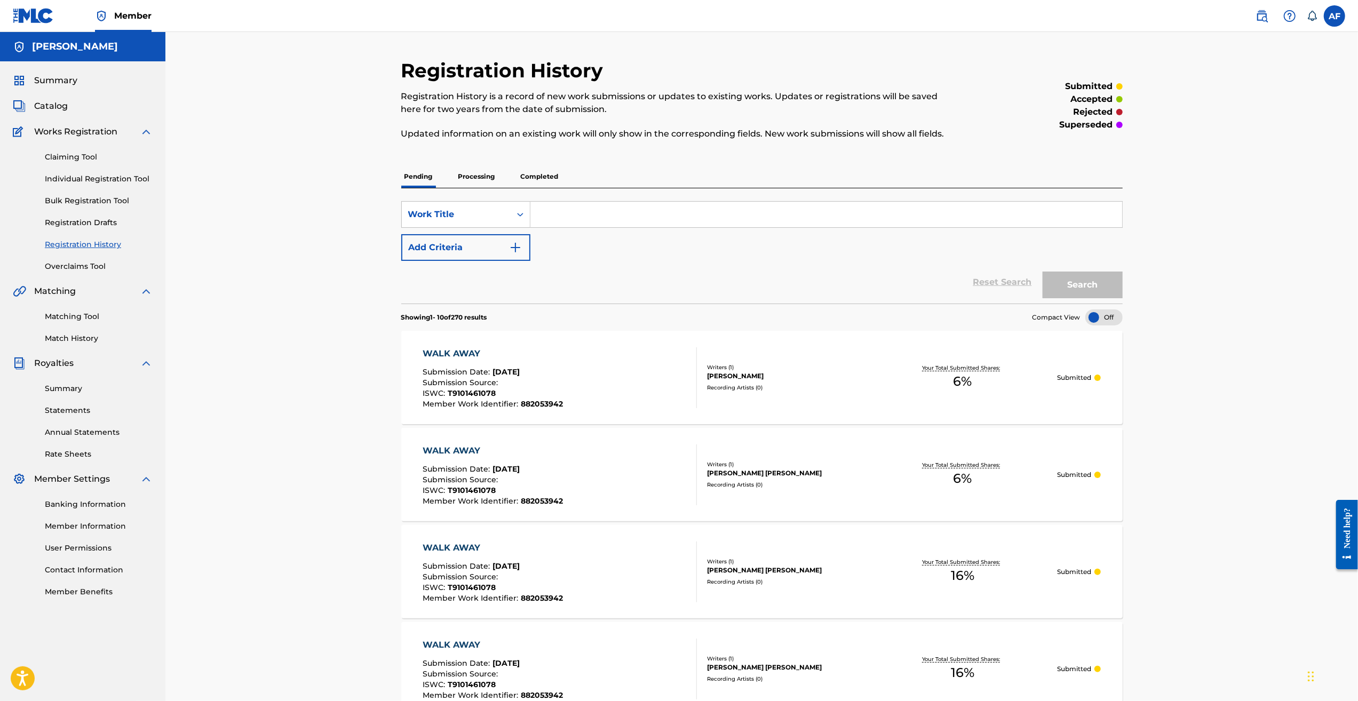
drag, startPoint x: 1195, startPoint y: 334, endPoint x: 1202, endPoint y: 329, distance: 8.9
click at [563, 330] on div "Registration History Registration History is a record of new work submissions o…" at bounding box center [761, 701] width 1193 height 1339
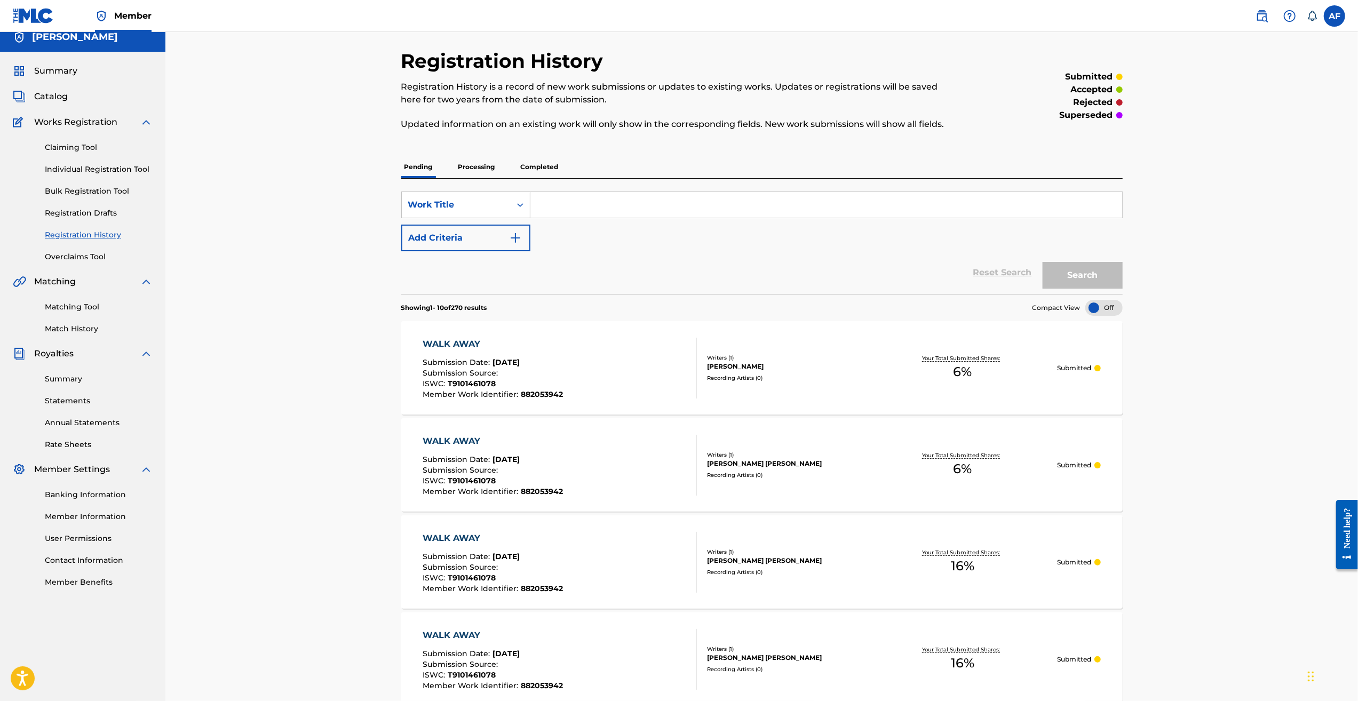
drag, startPoint x: 1262, startPoint y: 132, endPoint x: 1275, endPoint y: 173, distance: 42.5
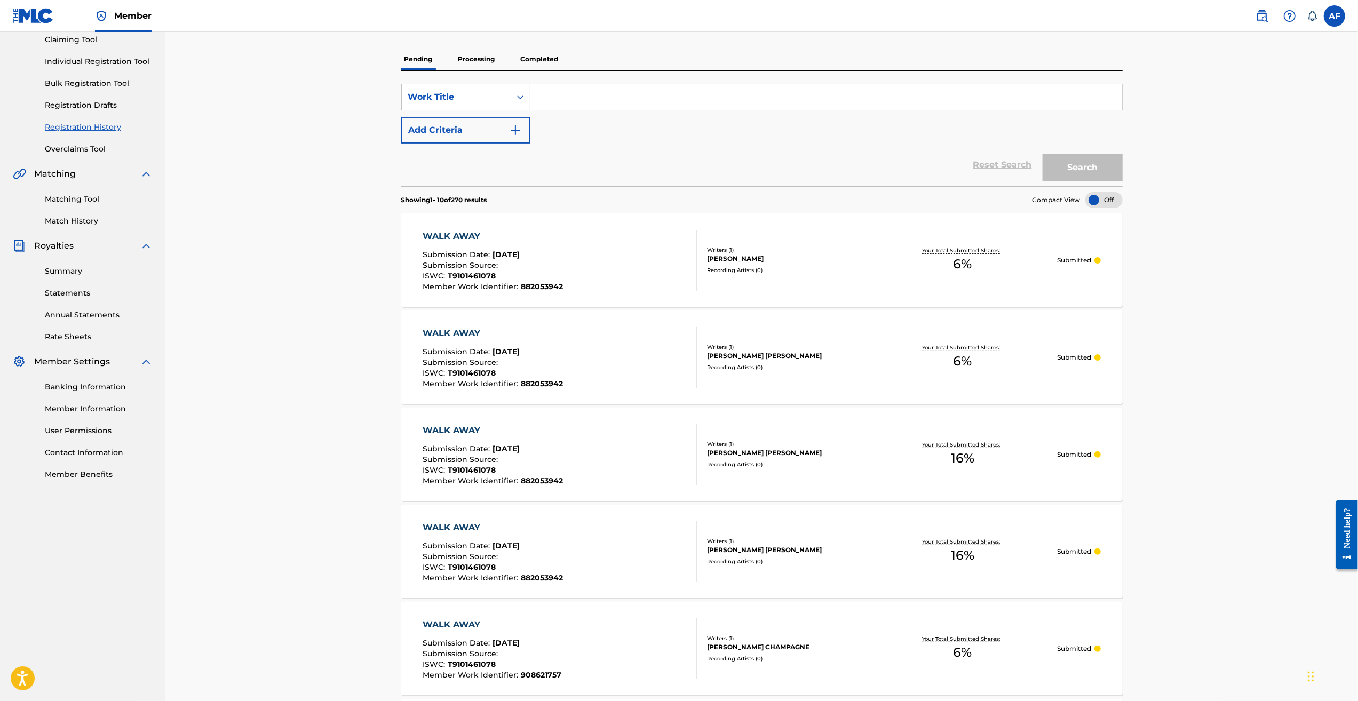
drag, startPoint x: 1226, startPoint y: 128, endPoint x: 1215, endPoint y: 289, distance: 162.1
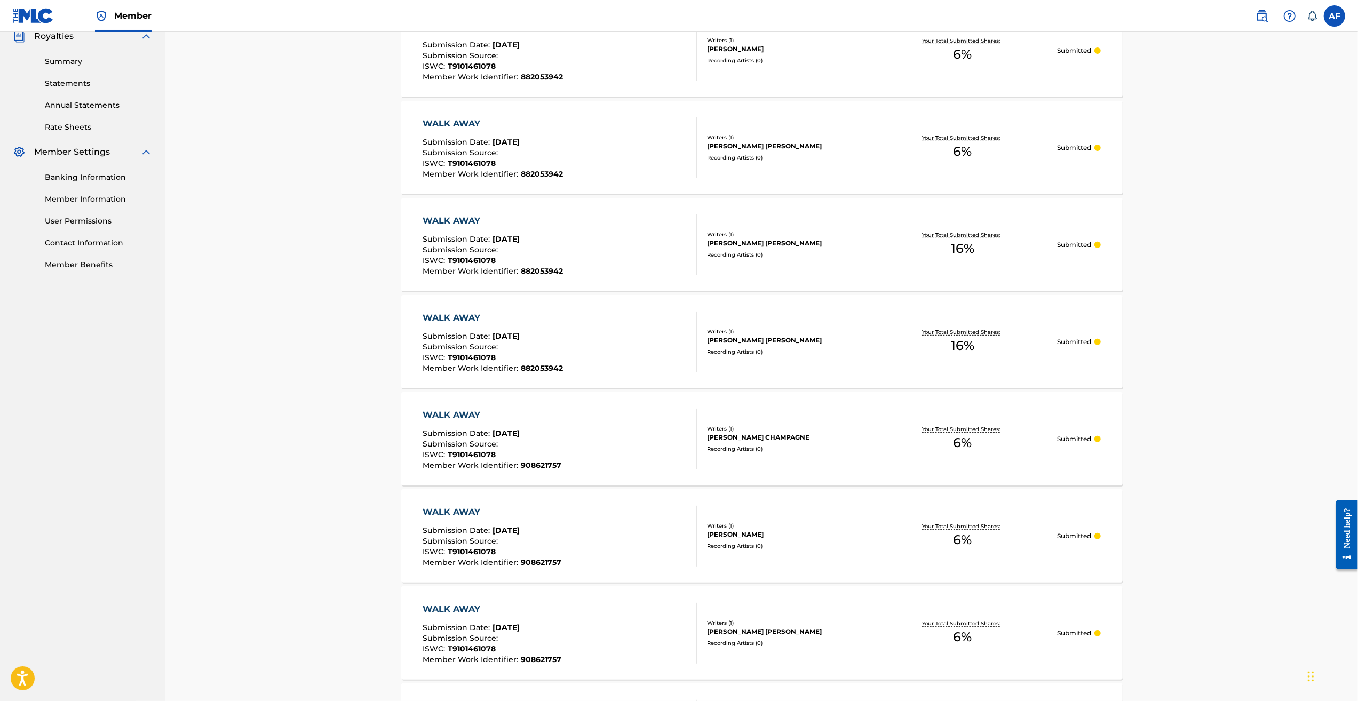
drag, startPoint x: 1211, startPoint y: 173, endPoint x: 1205, endPoint y: 202, distance: 29.8
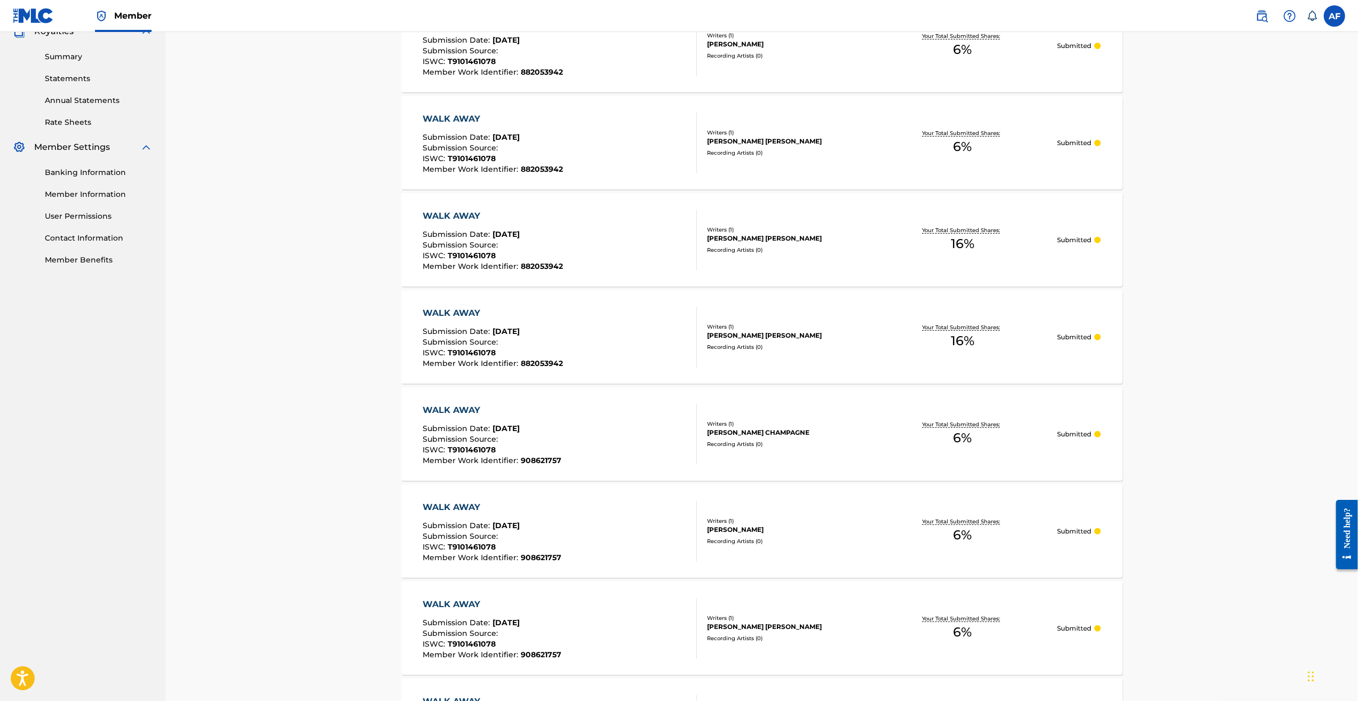
drag, startPoint x: 1205, startPoint y: 203, endPoint x: 1205, endPoint y: 214, distance: 11.2
click at [563, 203] on div "Registration History Registration History is a record of new work submissions o…" at bounding box center [761, 369] width 1193 height 1339
click at [563, 252] on div "Registration History Registration History is a record of new work submissions o…" at bounding box center [761, 369] width 1193 height 1339
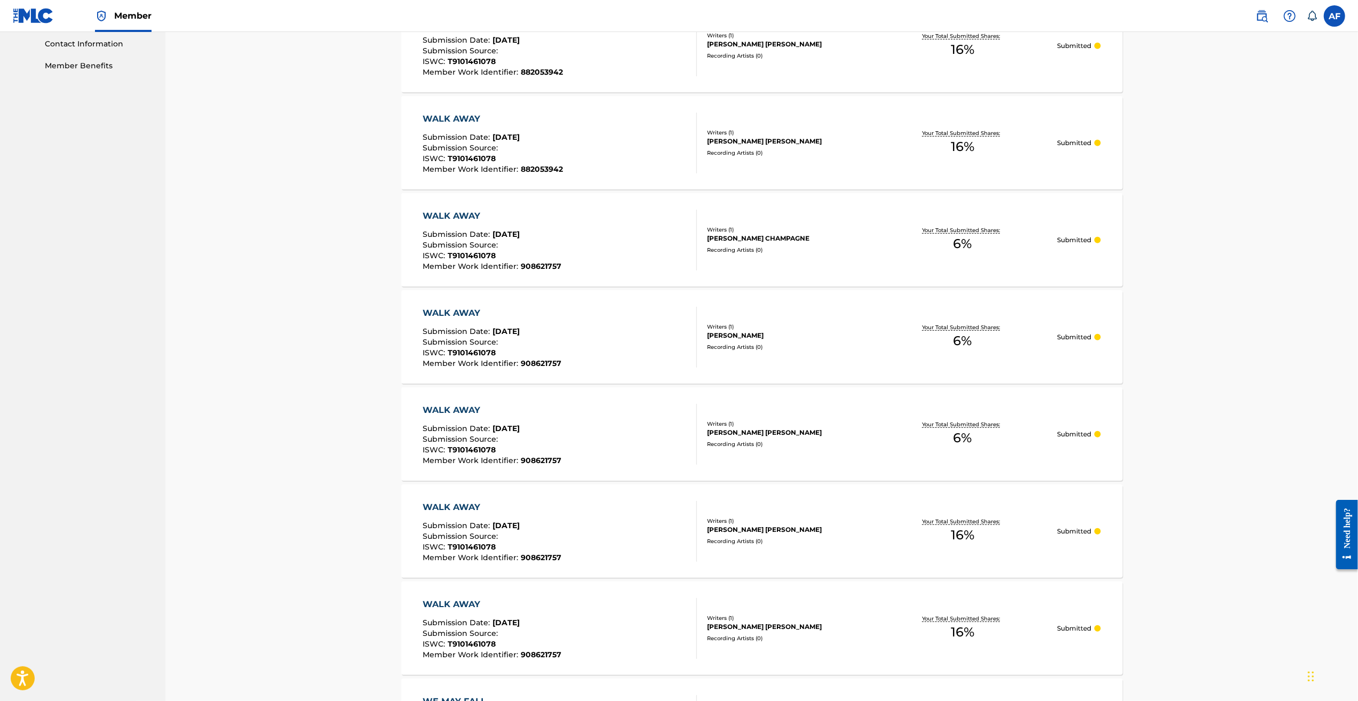
scroll to position [720, 0]
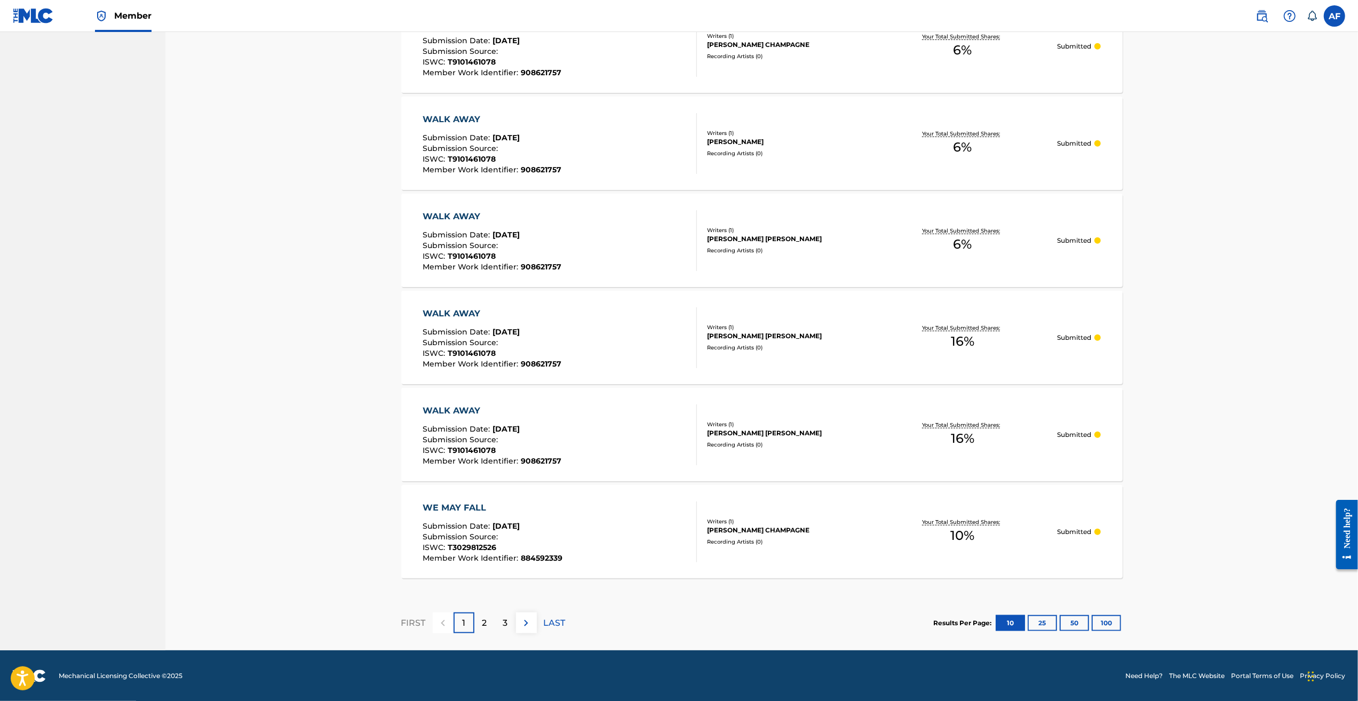
drag, startPoint x: 1187, startPoint y: 212, endPoint x: 1186, endPoint y: 429, distance: 216.7
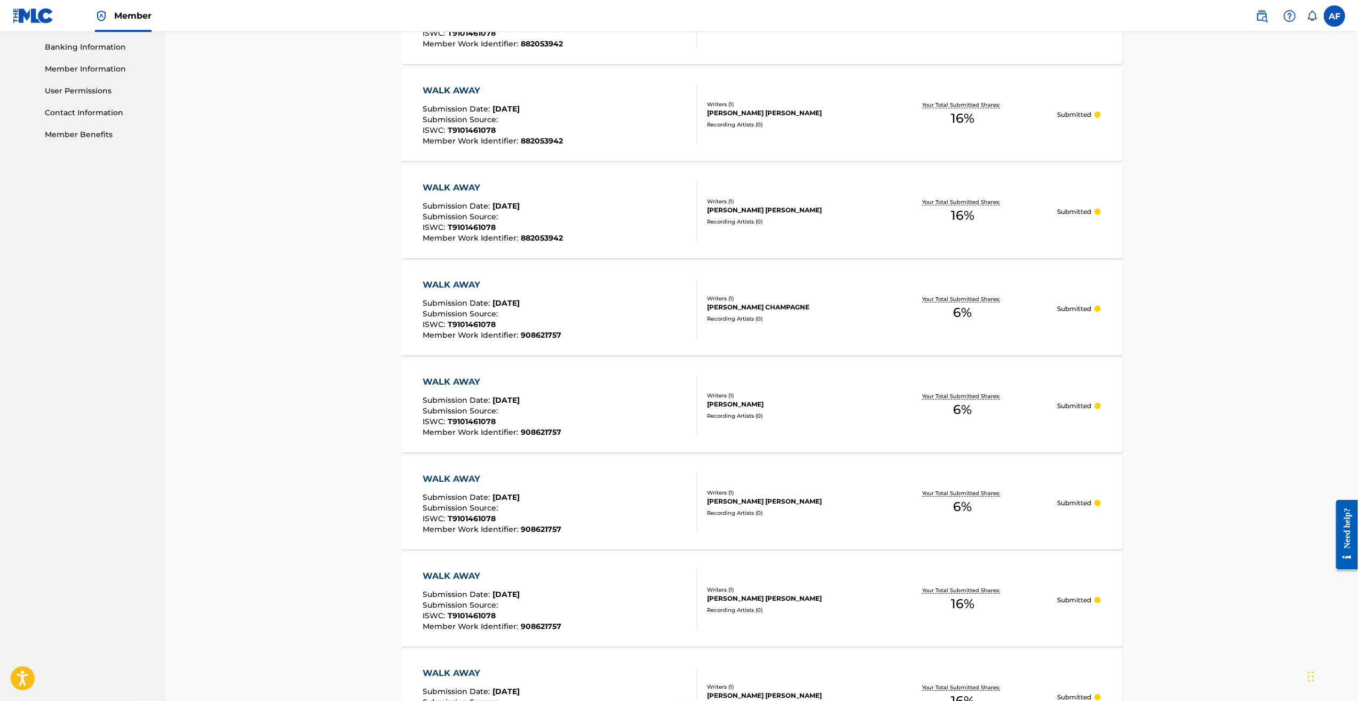
drag, startPoint x: 1240, startPoint y: 524, endPoint x: 1187, endPoint y: 294, distance: 235.7
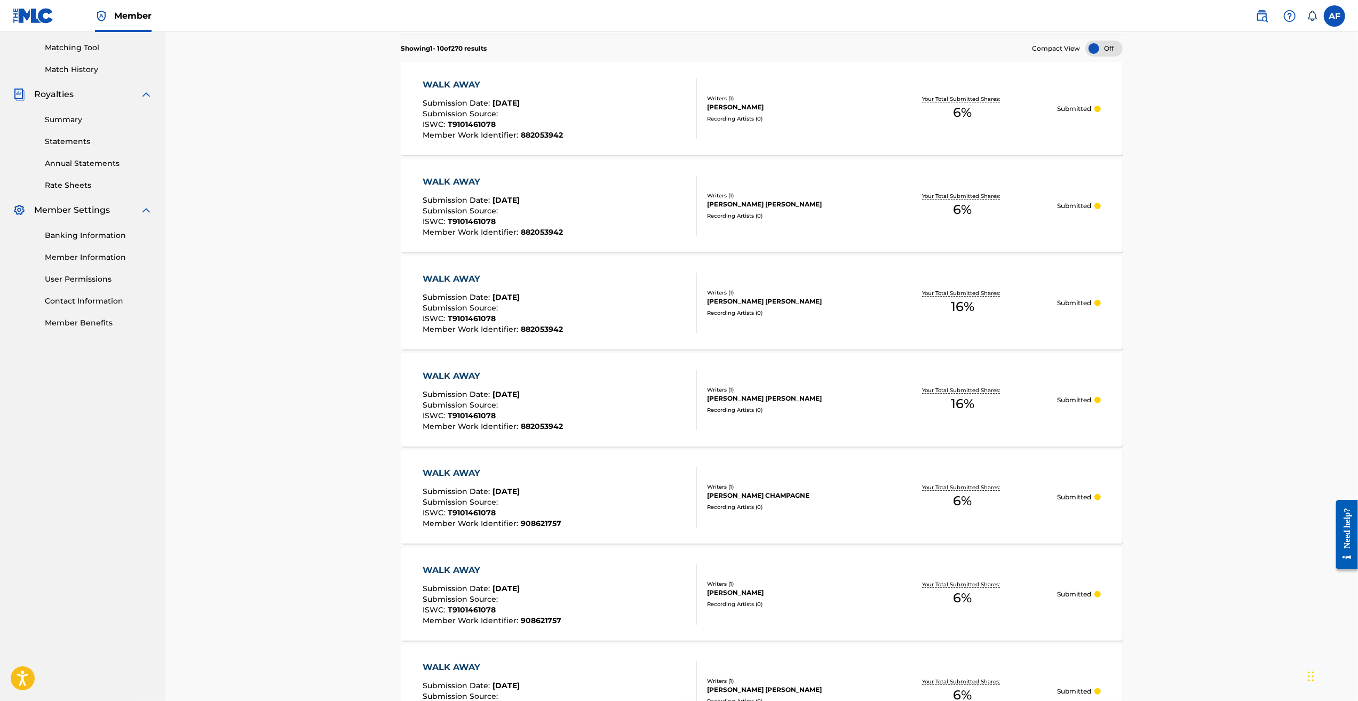
drag, startPoint x: 1186, startPoint y: 326, endPoint x: 1190, endPoint y: 438, distance: 112.7
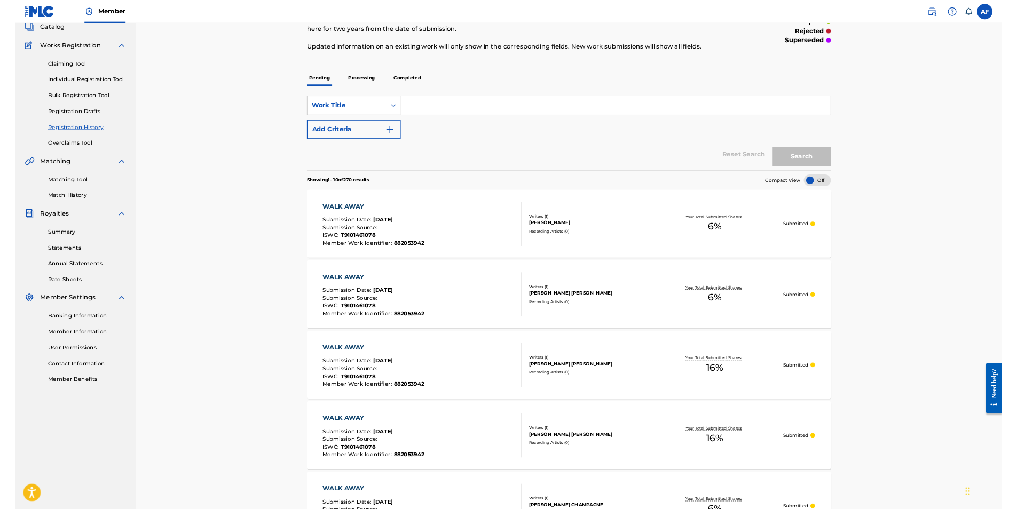
scroll to position [0, 0]
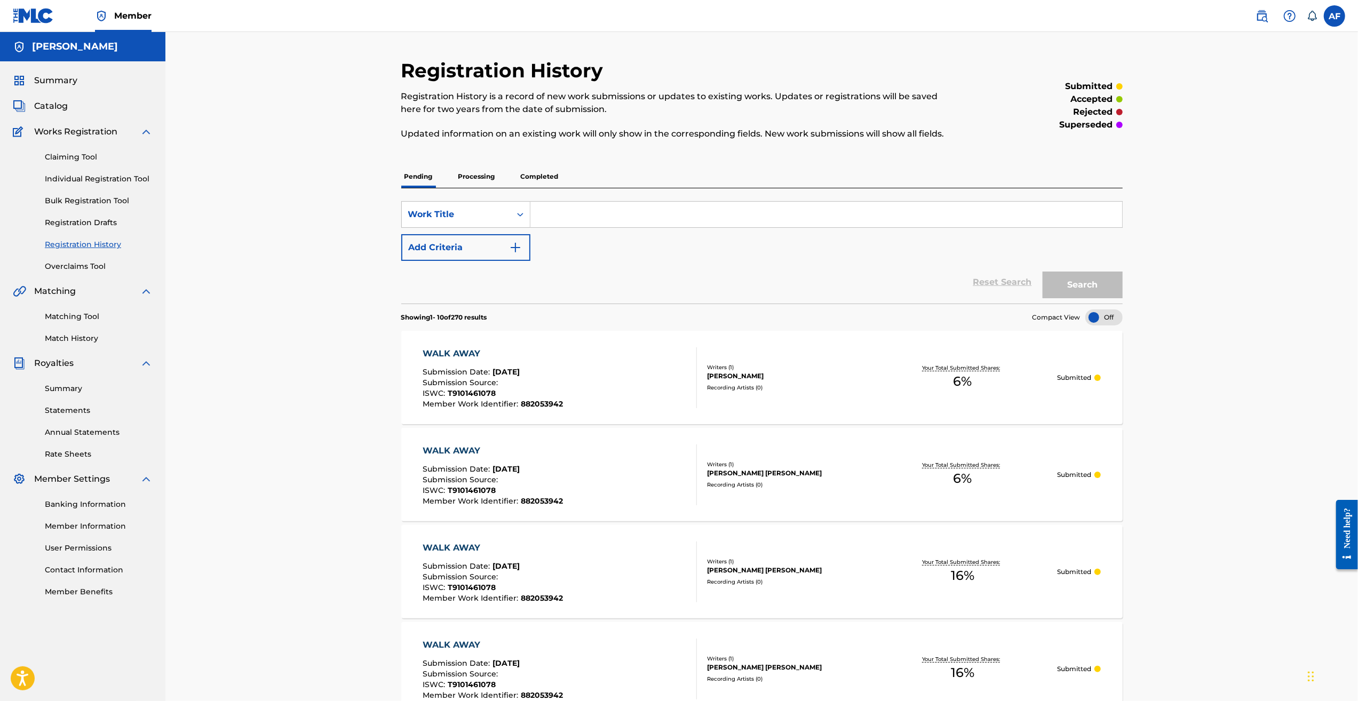
drag, startPoint x: 1196, startPoint y: 491, endPoint x: 1188, endPoint y: 155, distance: 335.3
click at [563, 162] on div "Registration History Registration History is a record of new work submissions o…" at bounding box center [761, 701] width 1193 height 1339
drag, startPoint x: 297, startPoint y: 235, endPoint x: 310, endPoint y: 236, distance: 12.8
click at [304, 236] on div "Registration History Registration History is a record of new work submissions o…" at bounding box center [761, 701] width 1193 height 1339
drag, startPoint x: 342, startPoint y: 241, endPoint x: 319, endPoint y: 278, distance: 42.7
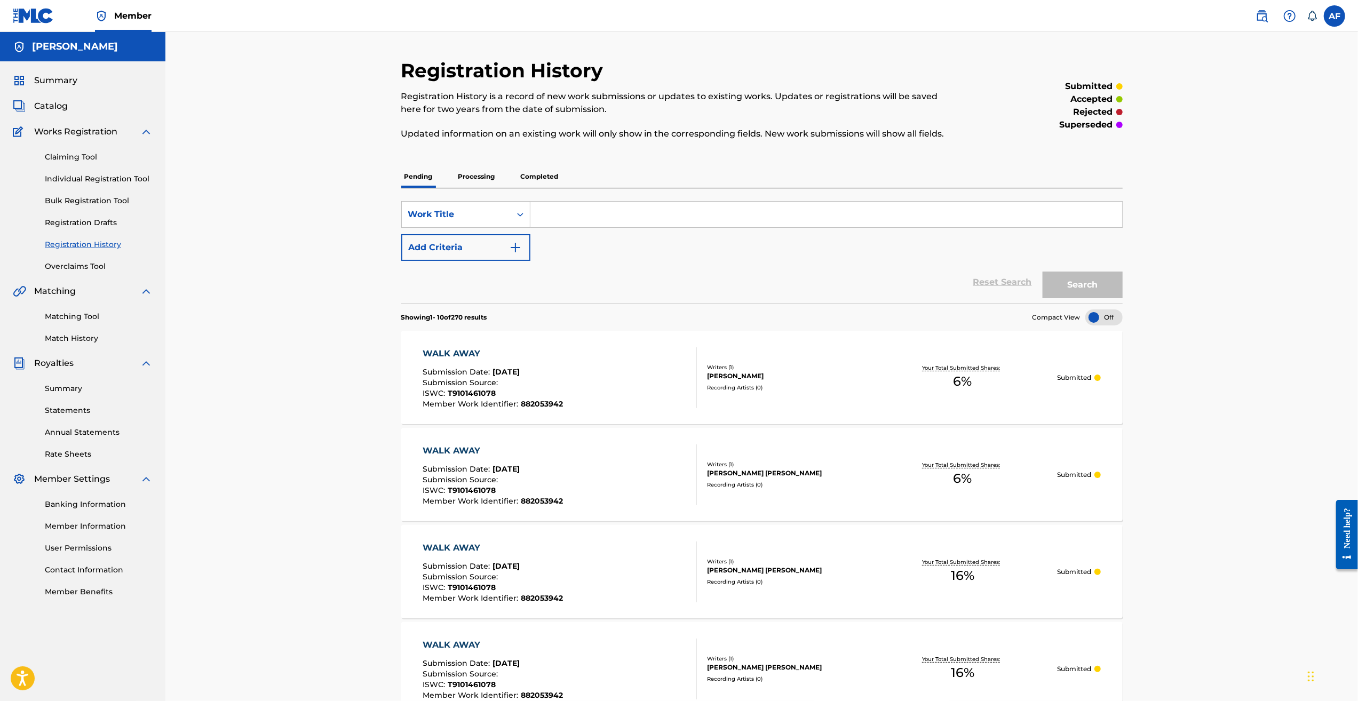
click at [341, 242] on div "Registration History Registration History is a record of new work submissions o…" at bounding box center [761, 701] width 1193 height 1339
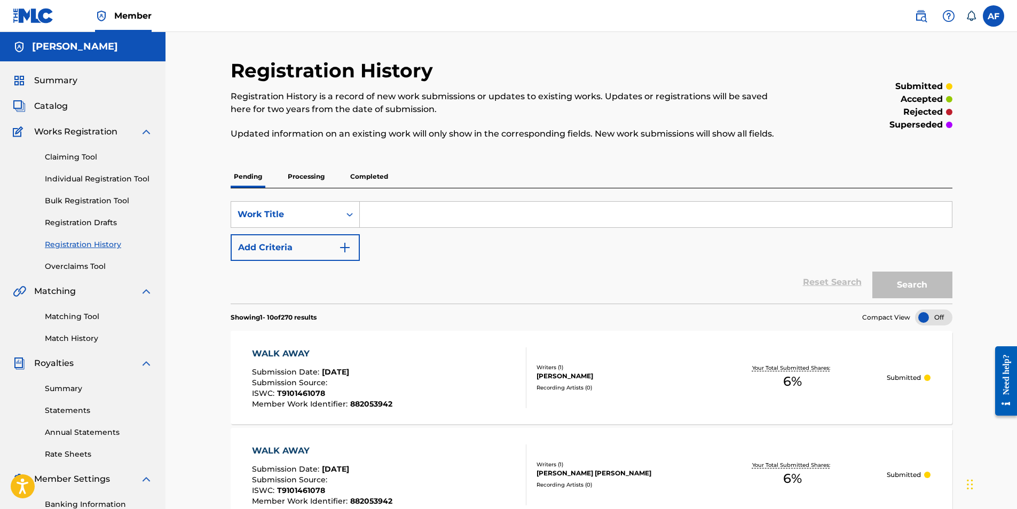
click at [85, 264] on link "Overclaims Tool" at bounding box center [99, 266] width 108 height 11
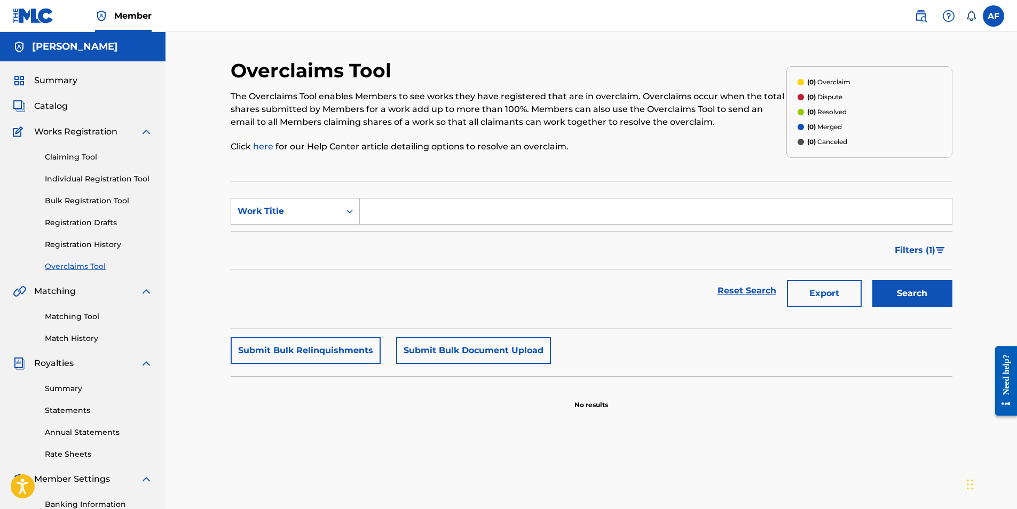
click at [83, 242] on link "Registration History" at bounding box center [99, 244] width 108 height 11
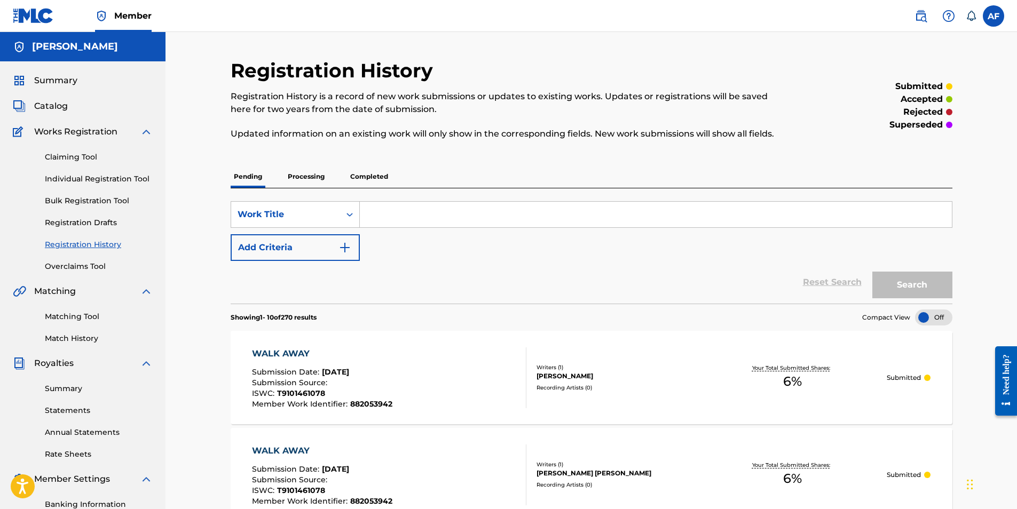
click at [315, 176] on p "Processing" at bounding box center [306, 176] width 43 height 22
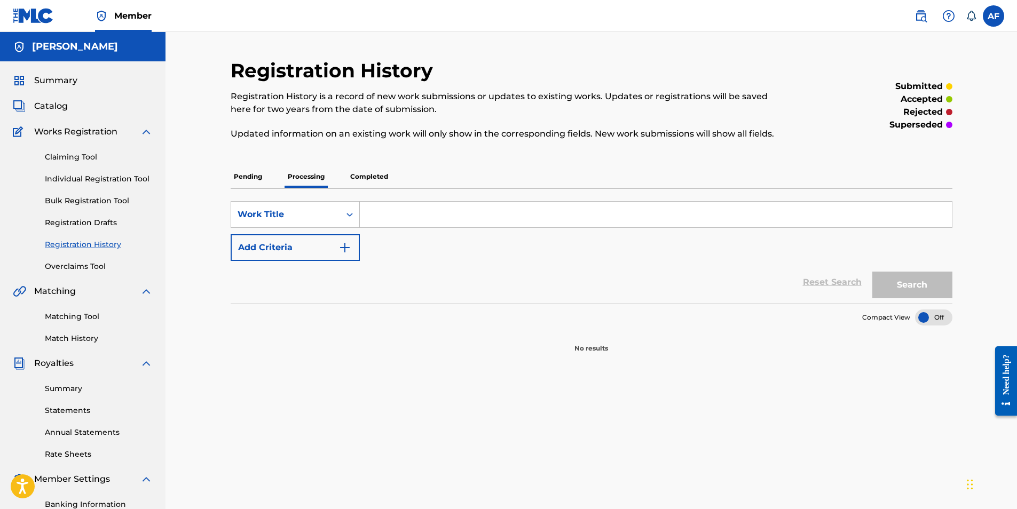
click at [242, 178] on p "Pending" at bounding box center [248, 176] width 35 height 22
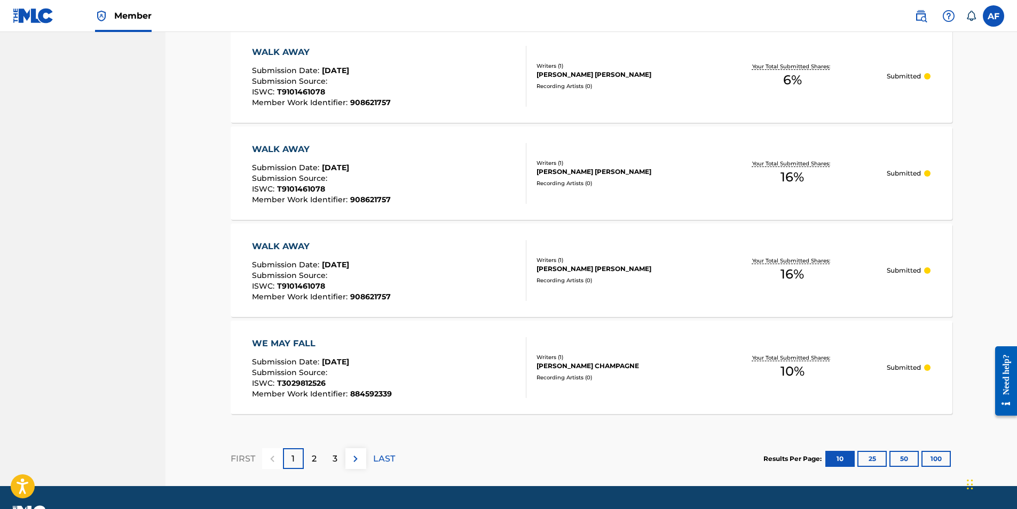
scroll to position [913, 0]
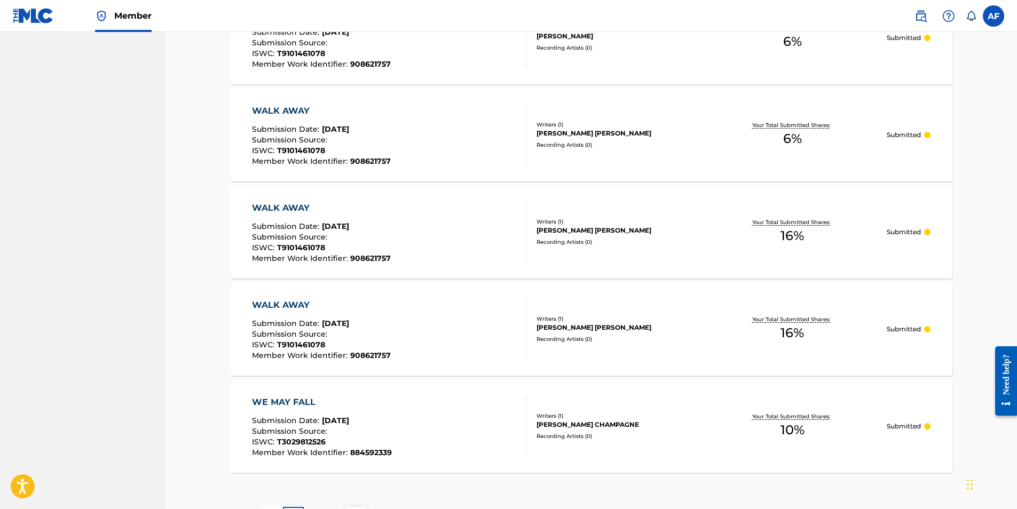
scroll to position [806, 0]
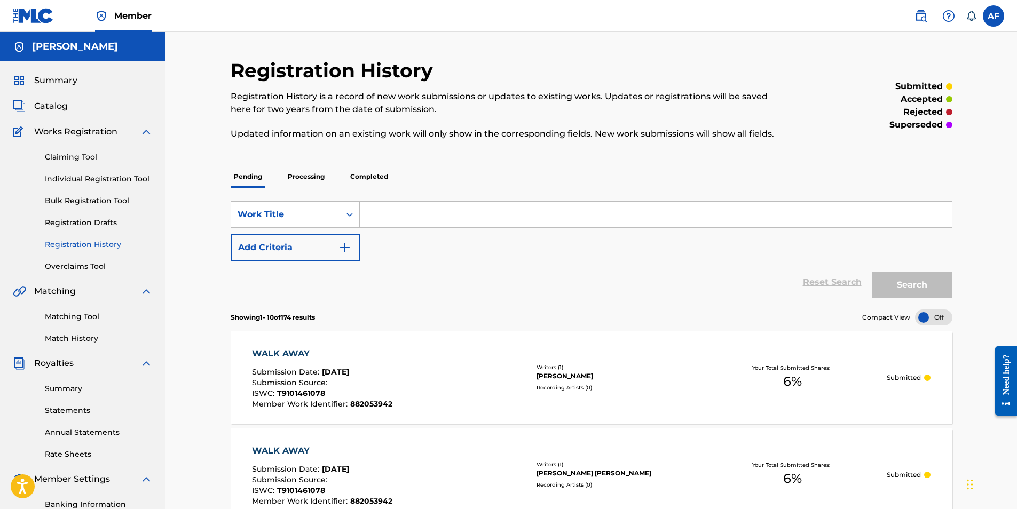
click at [951, 250] on div "SearchWithCriteria5b0b0bcf-b4e4-4b2e-82c3-1b87b9eec5a2 Work Title Add Criteria" at bounding box center [592, 231] width 722 height 60
